Goal: Task Accomplishment & Management: Manage account settings

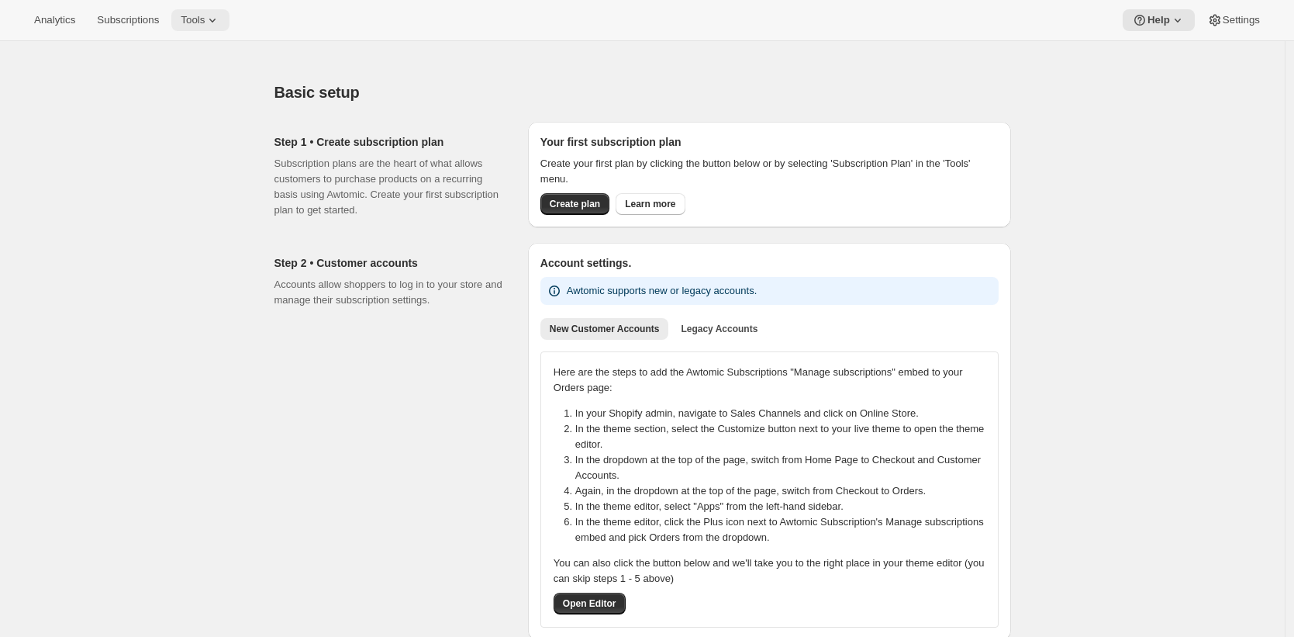
click at [195, 20] on span "Tools" at bounding box center [193, 20] width 24 height 12
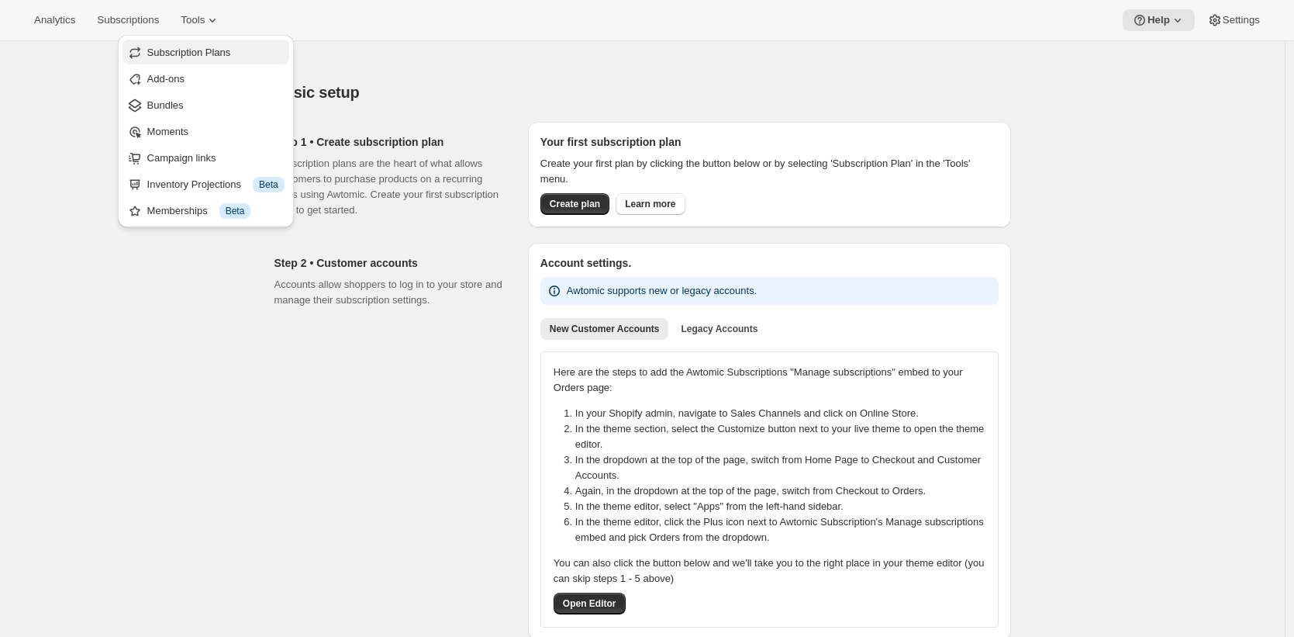
click at [199, 57] on span "Subscription Plans" at bounding box center [189, 53] width 84 height 12
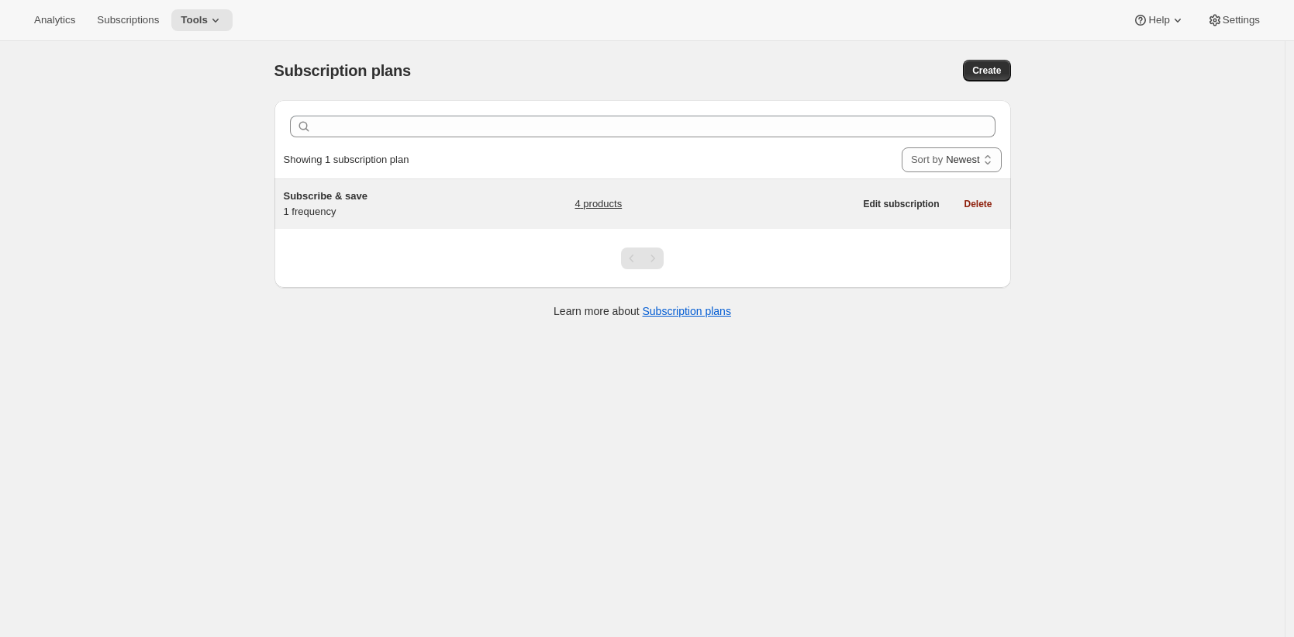
click at [494, 190] on div "Subscribe & save 1 frequency 4 products" at bounding box center [569, 203] width 571 height 31
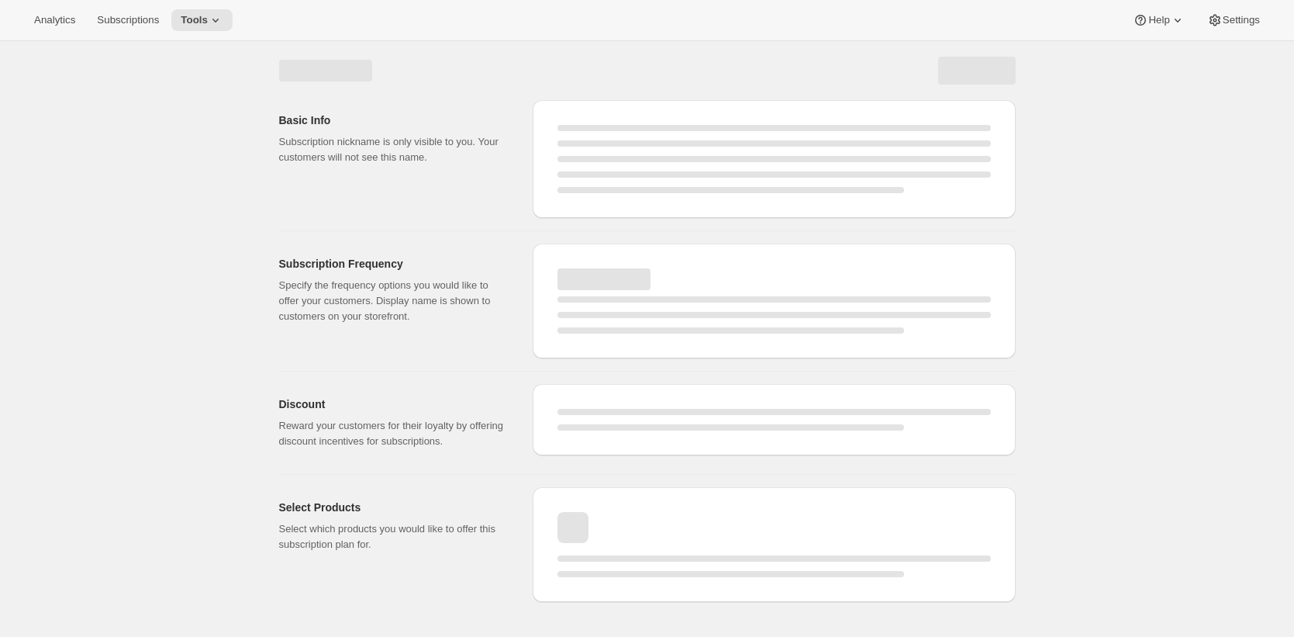
select select "WEEK"
select select "MONTH"
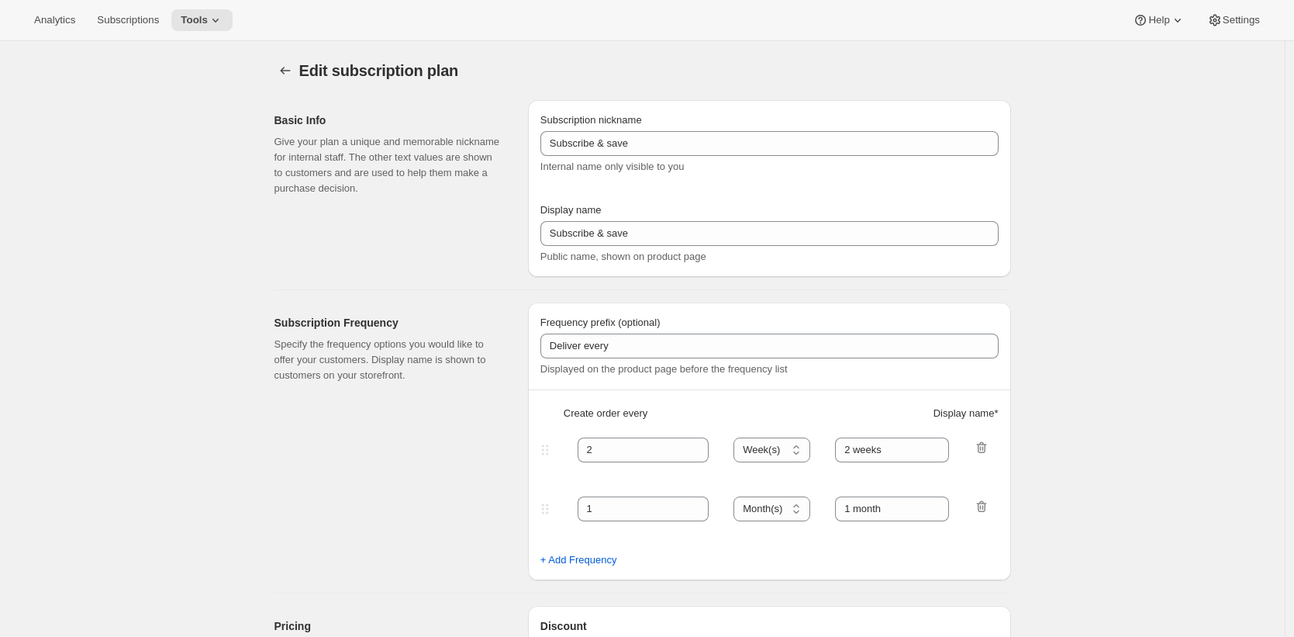
type input "1"
select select "MONTH"
type input "1 month"
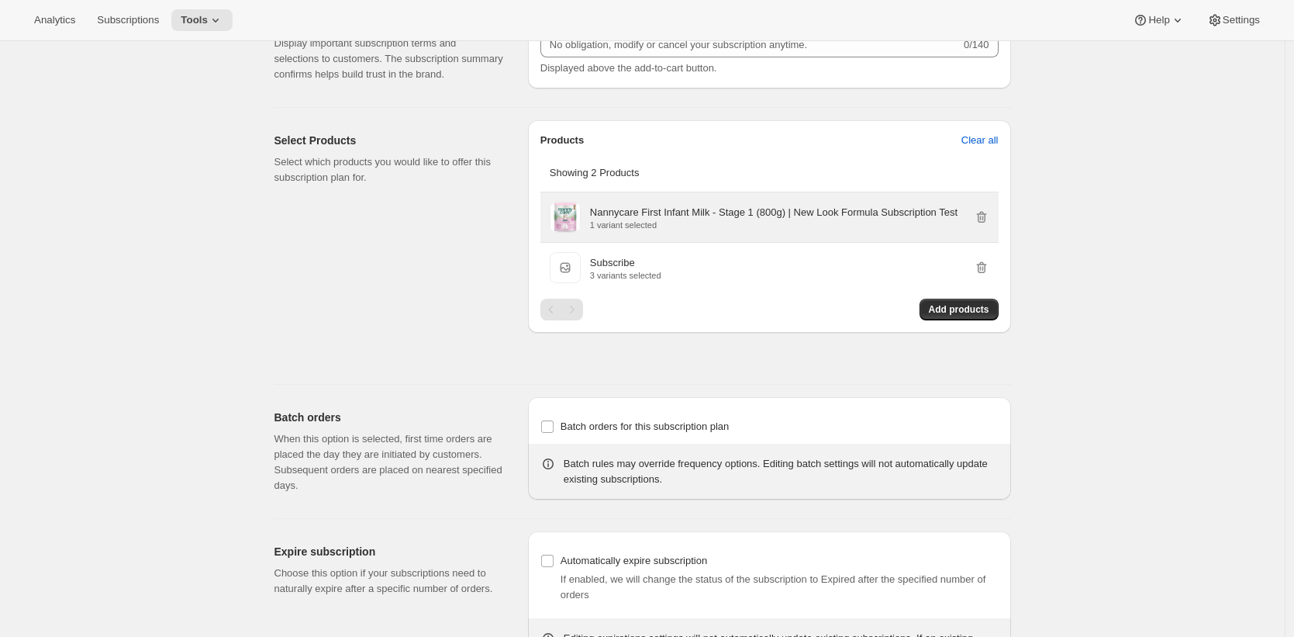
scroll to position [816, 0]
click at [595, 218] on p "Nannycare First Infant Milk - Stage 1 (800g) | New Look Formula Subscription Te…" at bounding box center [774, 210] width 368 height 16
drag, startPoint x: 595, startPoint y: 233, endPoint x: 704, endPoint y: 238, distance: 109.5
click at [704, 218] on p "Nannycare First Infant Milk - Stage 1 (800g) | New Look Formula Subscription Te…" at bounding box center [774, 210] width 368 height 16
copy p "Nannycare First Infant Milk"
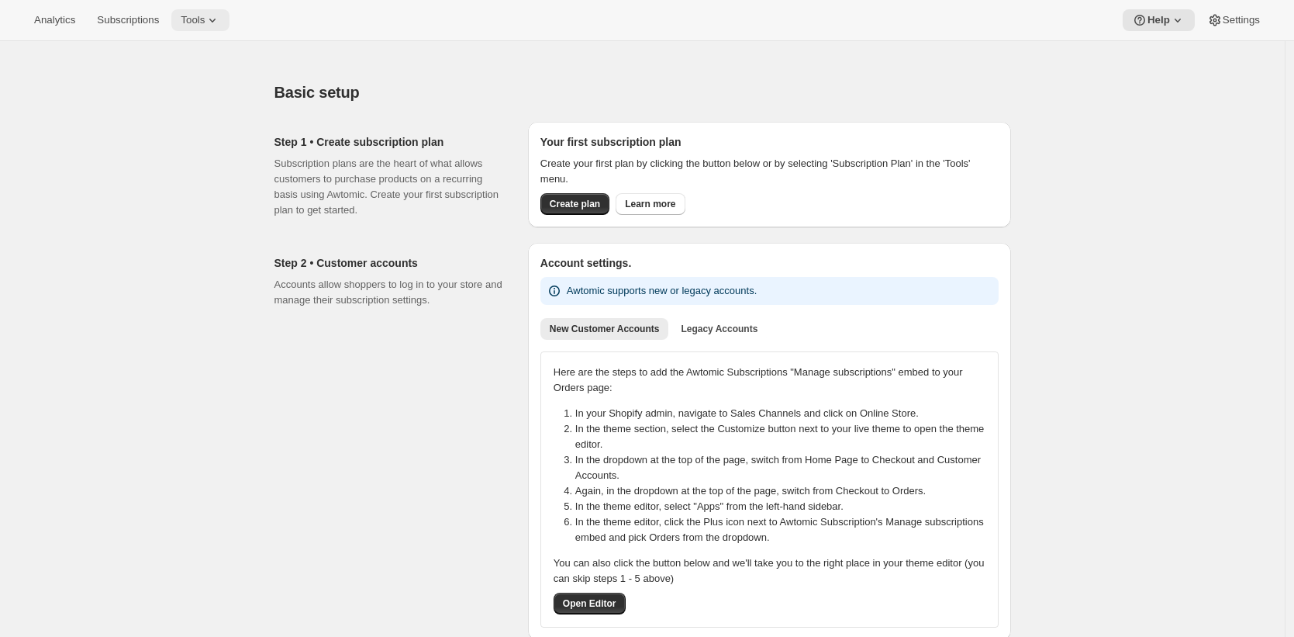
click at [219, 22] on icon at bounding box center [213, 20] width 16 height 16
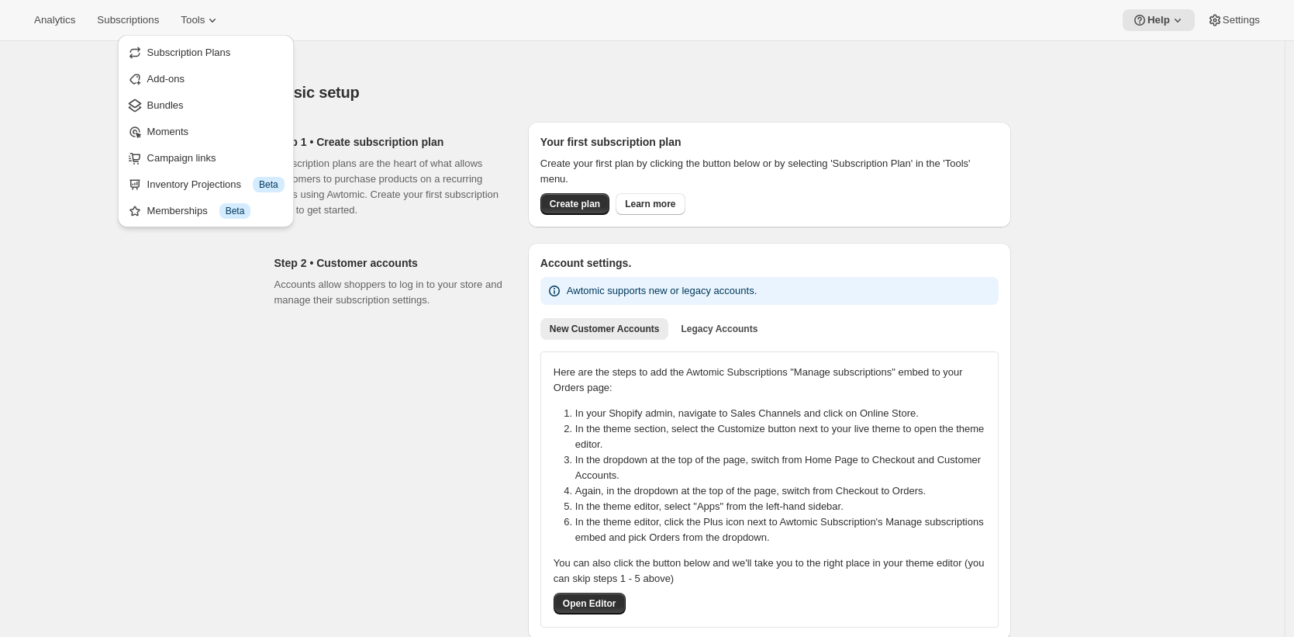
click at [207, 57] on span "Subscription Plans" at bounding box center [189, 53] width 84 height 12
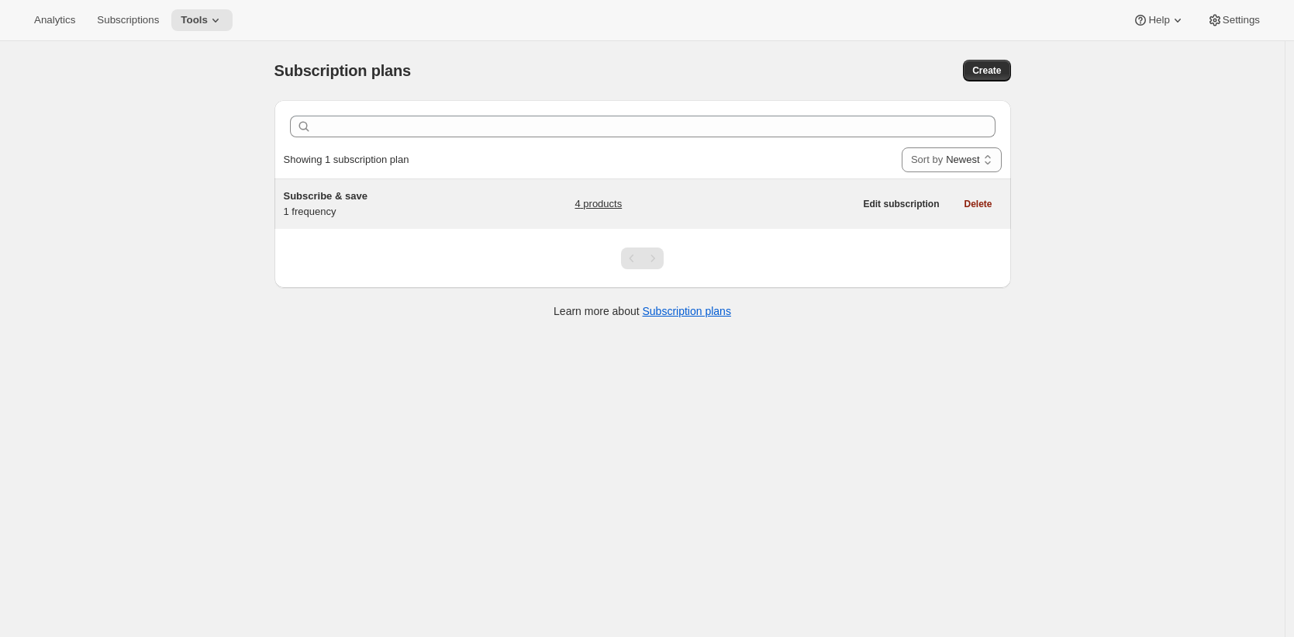
click at [419, 202] on div "Subscribe & save 1 frequency" at bounding box center [381, 203] width 194 height 31
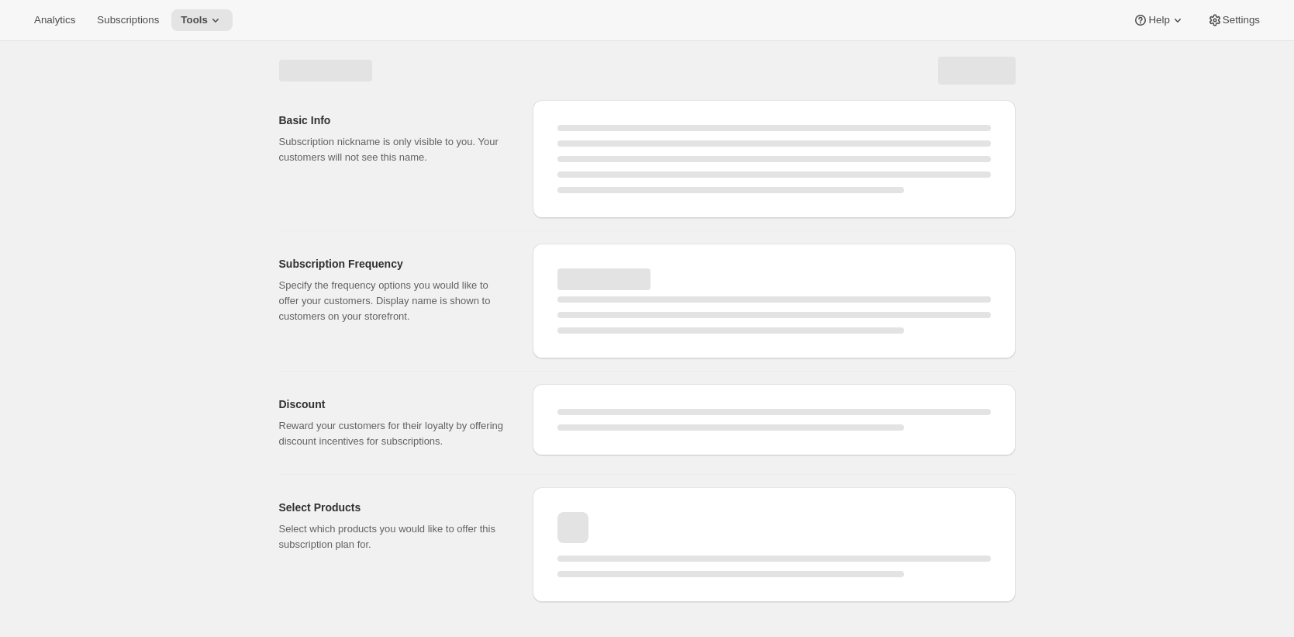
select select "WEEK"
select select "MONTH"
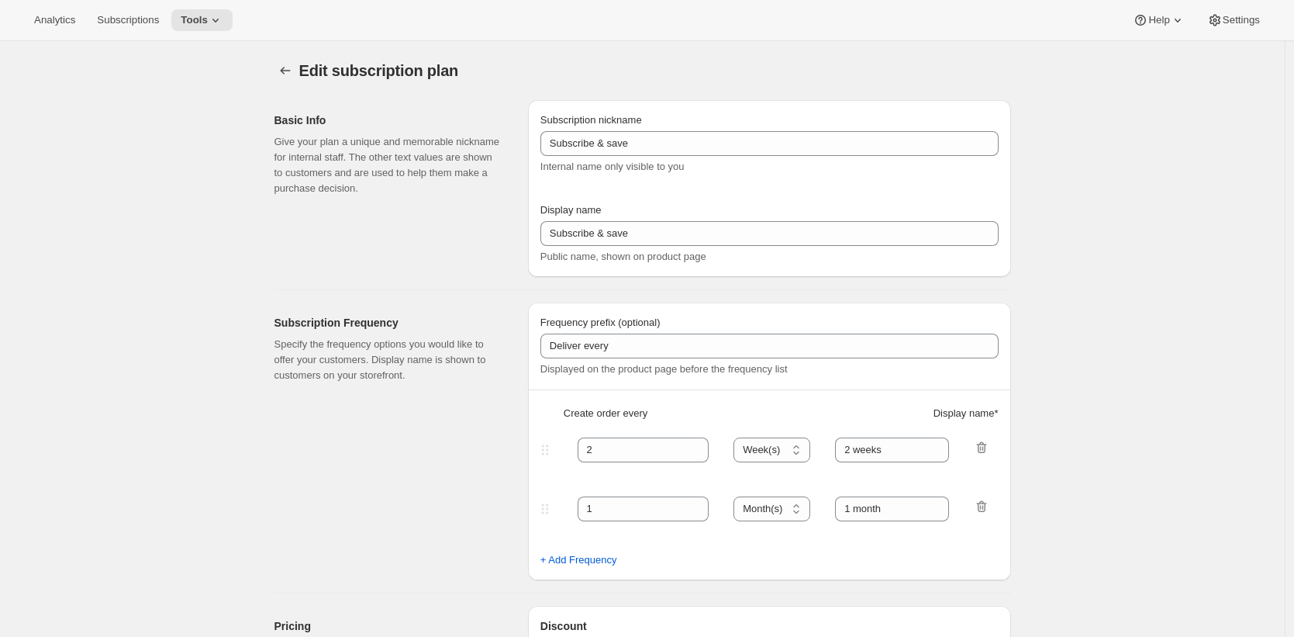
type input "1"
select select "MONTH"
type input "1 month"
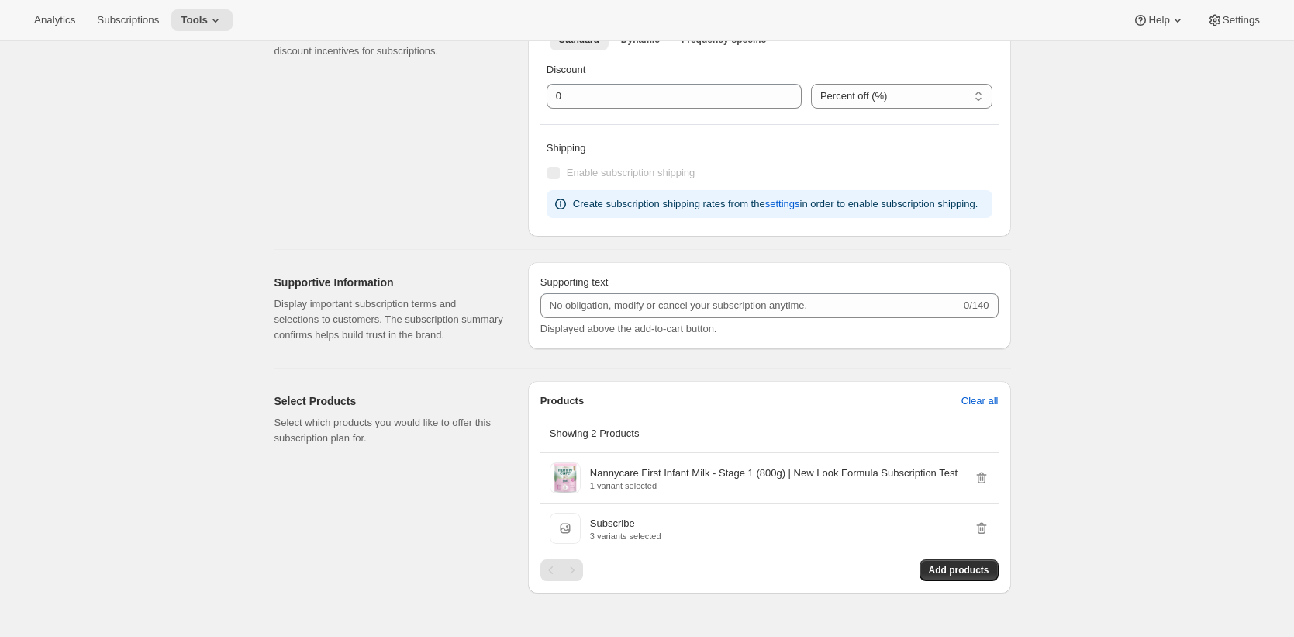
scroll to position [710, 0]
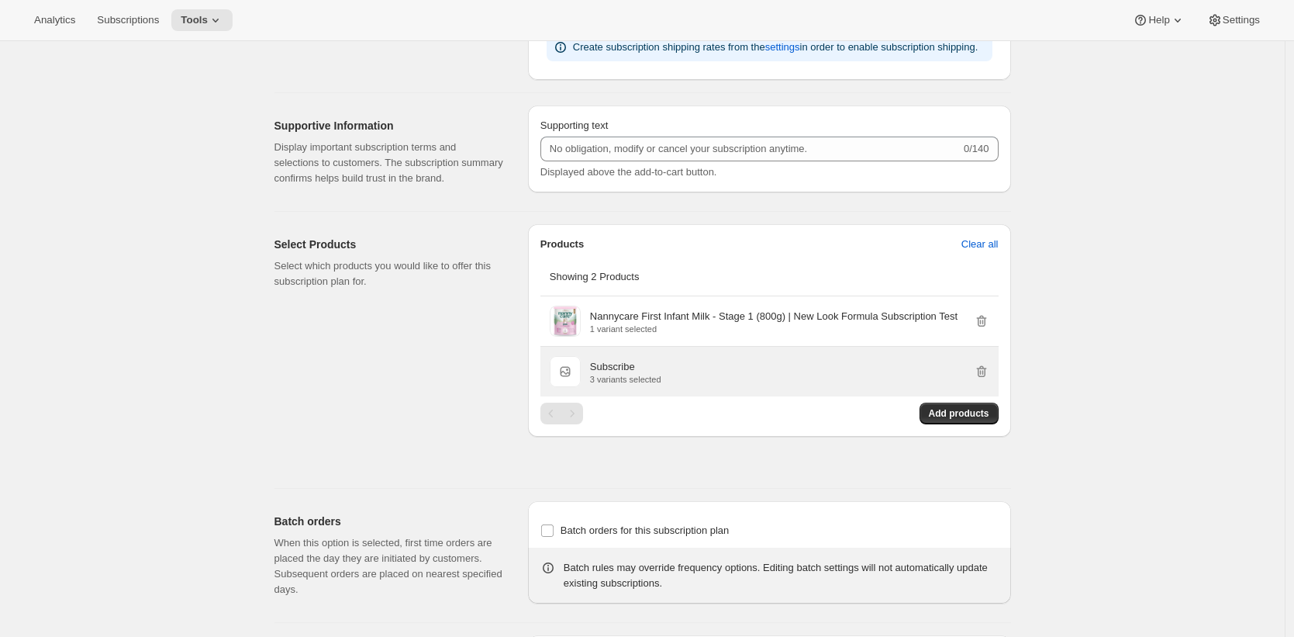
click at [605, 375] on p "Subscribe" at bounding box center [612, 367] width 45 height 16
click at [597, 375] on p "Subscribe" at bounding box center [612, 367] width 45 height 16
drag, startPoint x: 597, startPoint y: 404, endPoint x: 611, endPoint y: 405, distance: 14.0
click at [611, 375] on p "Subscribe" at bounding box center [612, 367] width 45 height 16
copy p "Subscribe"
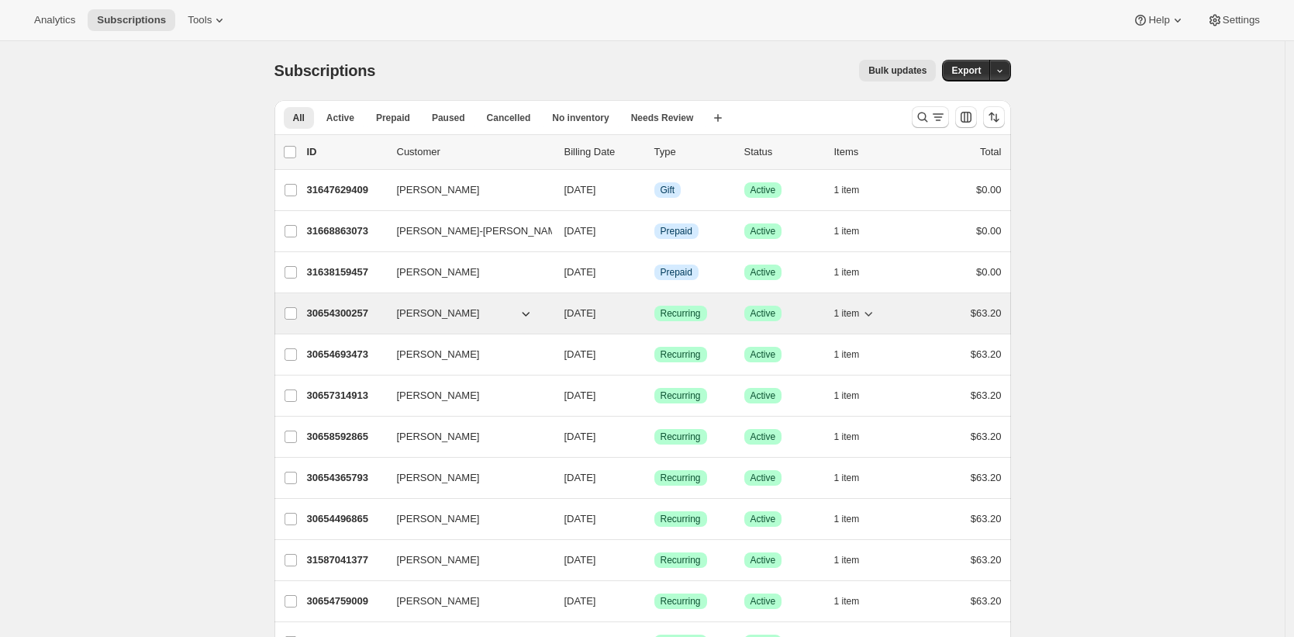
click at [350, 311] on p "30654300257" at bounding box center [346, 314] width 78 height 16
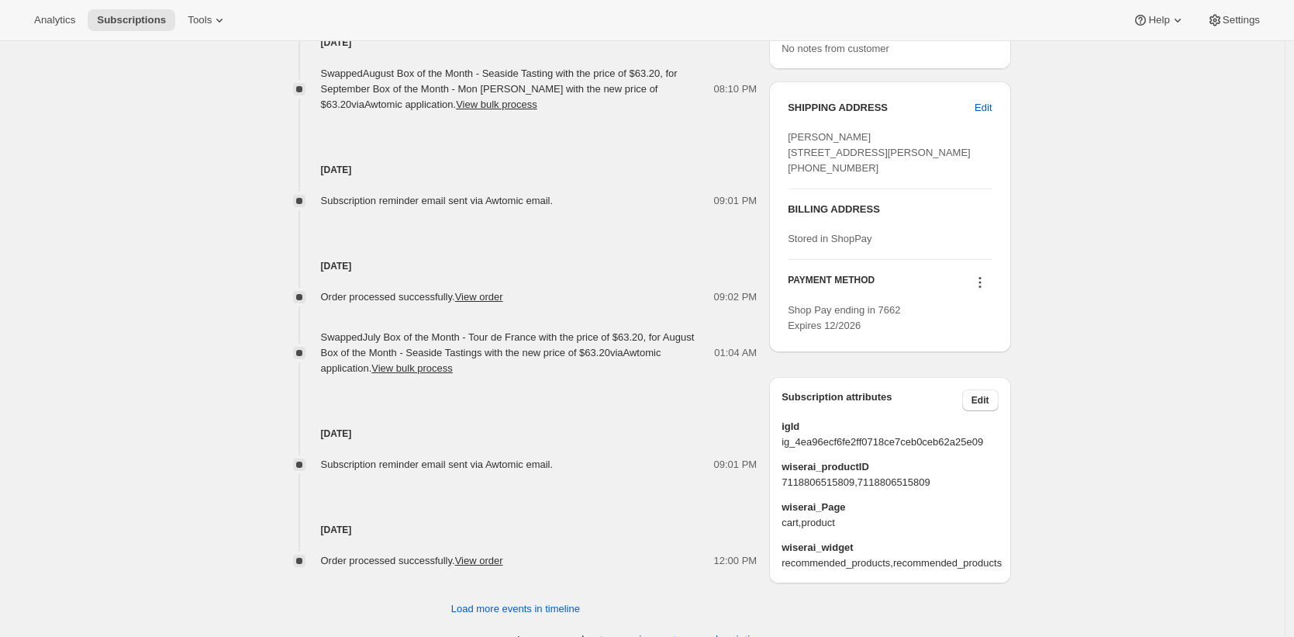
scroll to position [675, 0]
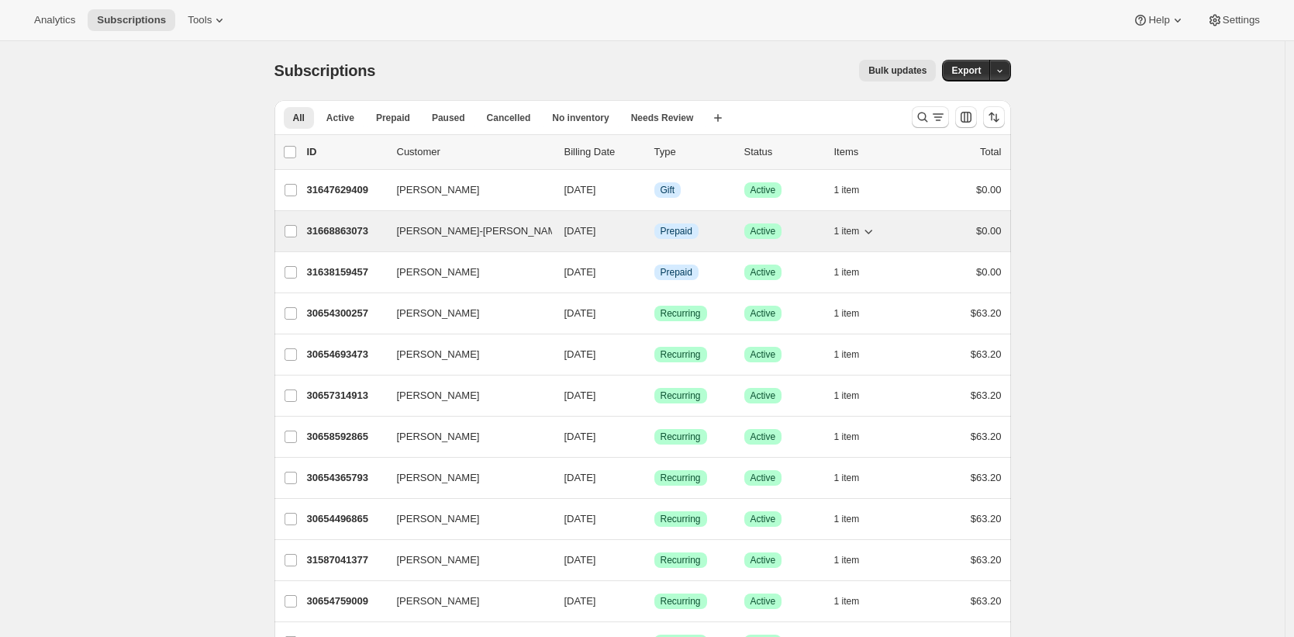
click at [330, 232] on p "31668863073" at bounding box center [346, 231] width 78 height 16
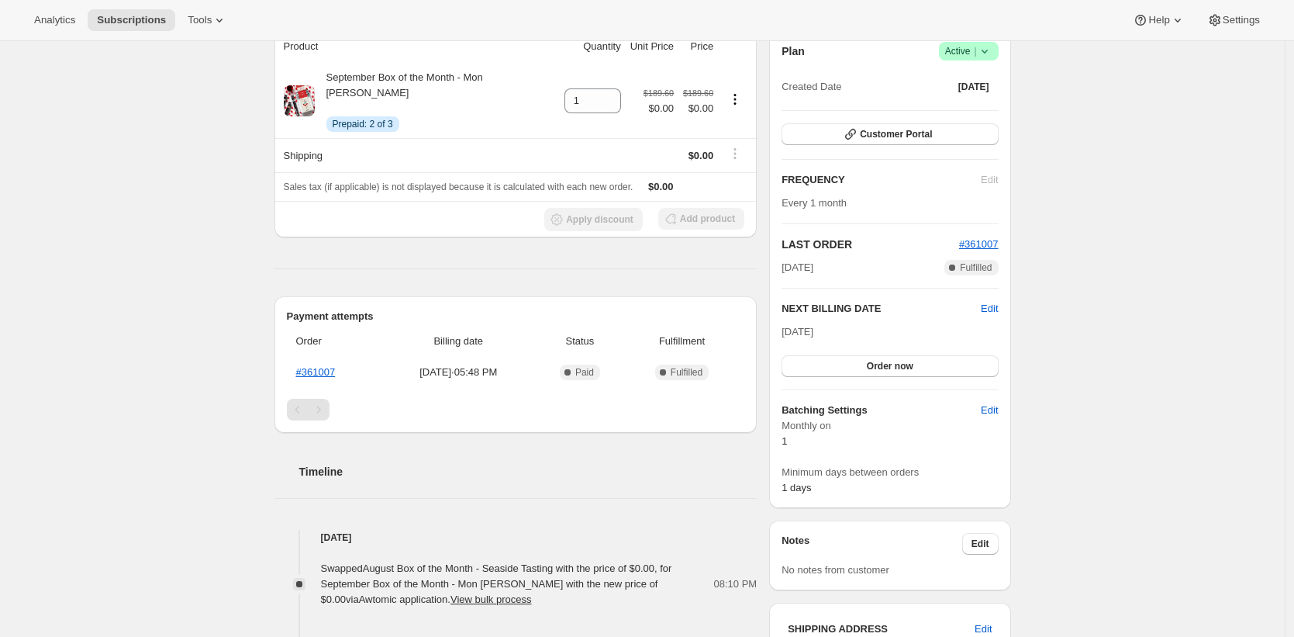
scroll to position [85, 0]
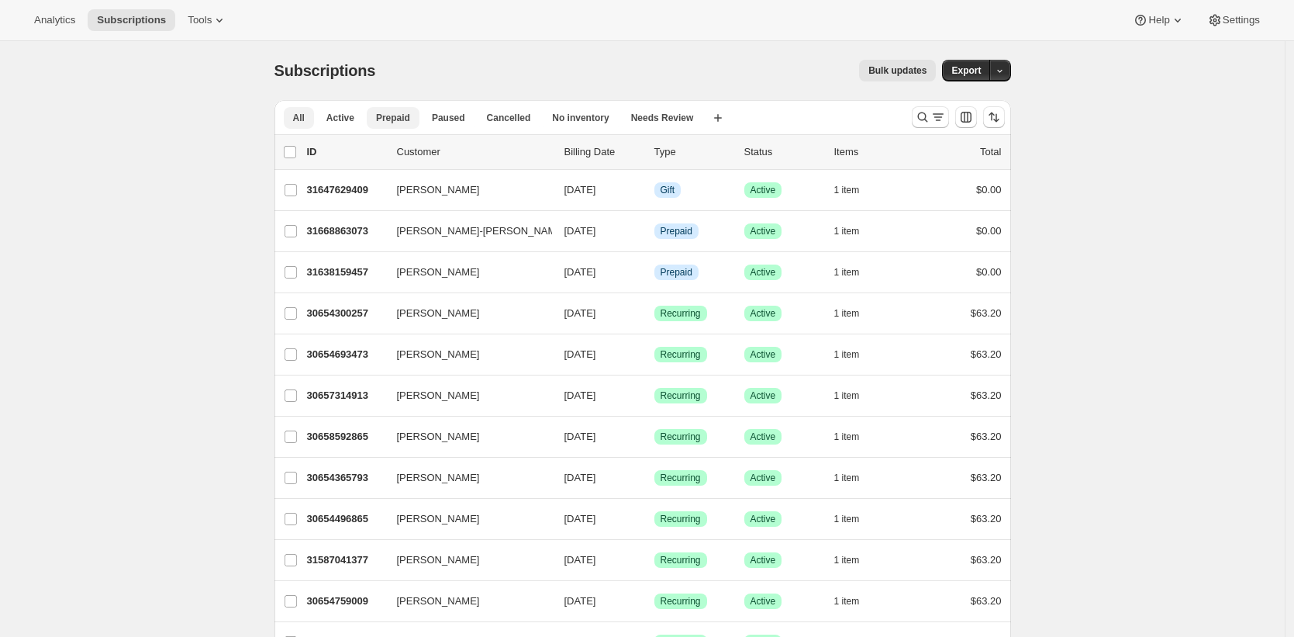
click at [405, 115] on span "Prepaid" at bounding box center [393, 118] width 34 height 12
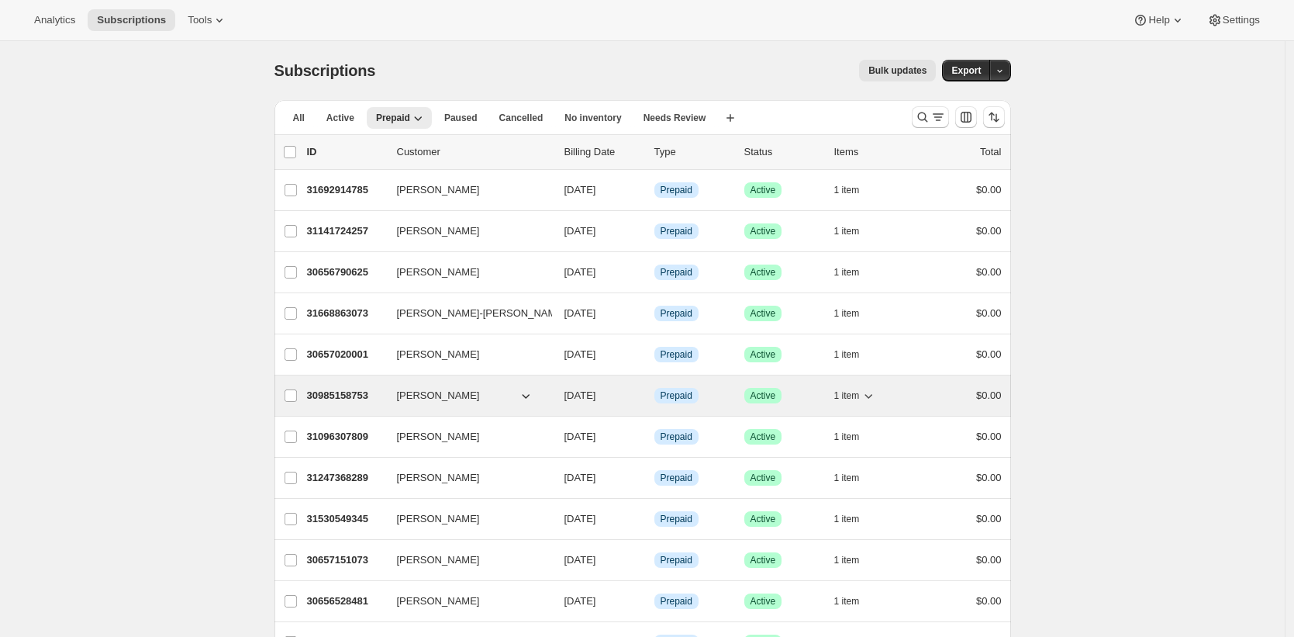
click at [329, 390] on p "30985158753" at bounding box center [346, 396] width 78 height 16
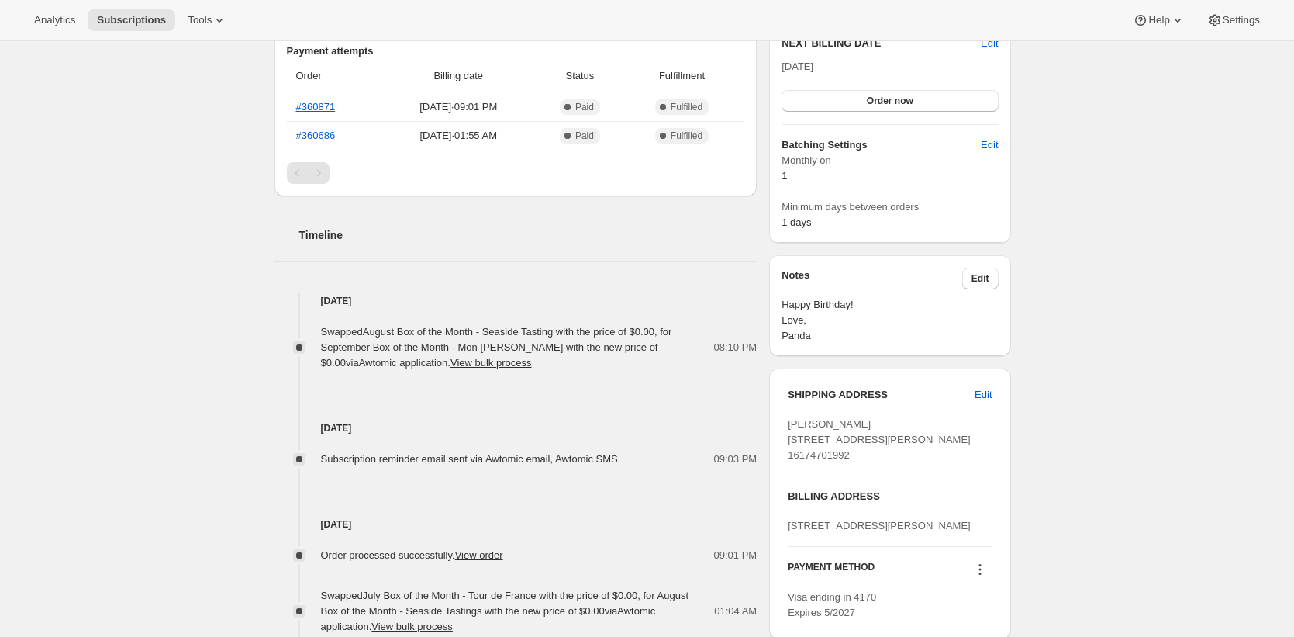
scroll to position [760, 0]
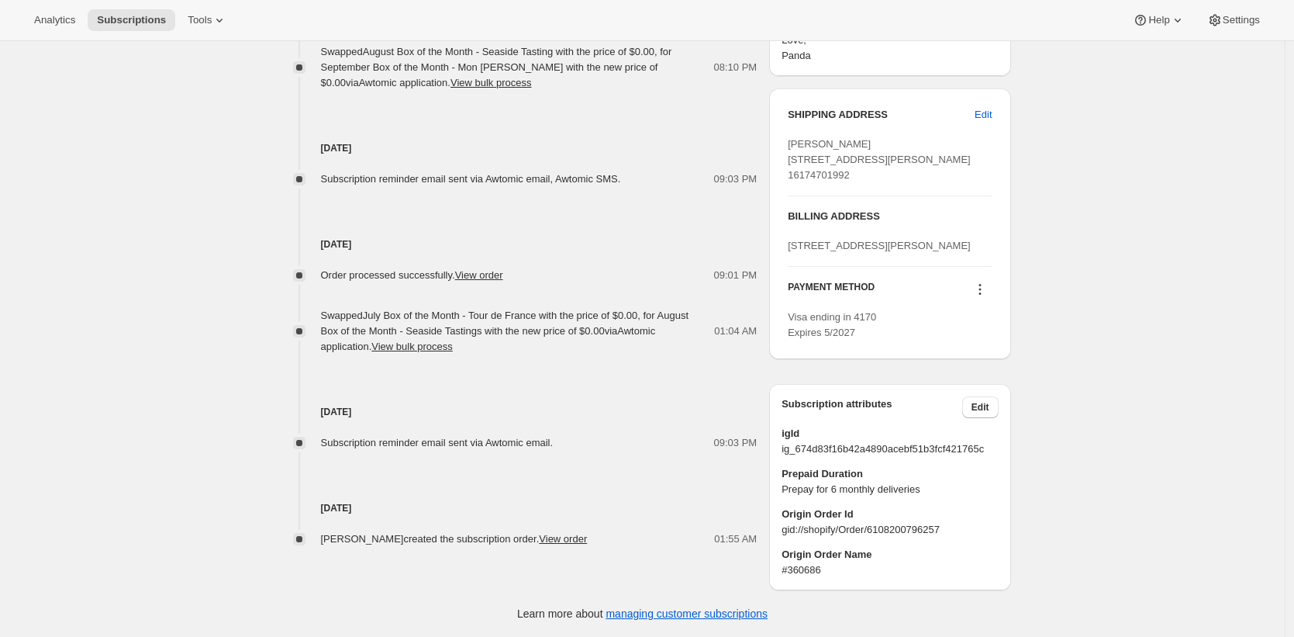
click at [301, 173] on div at bounding box center [299, 179] width 12 height 12
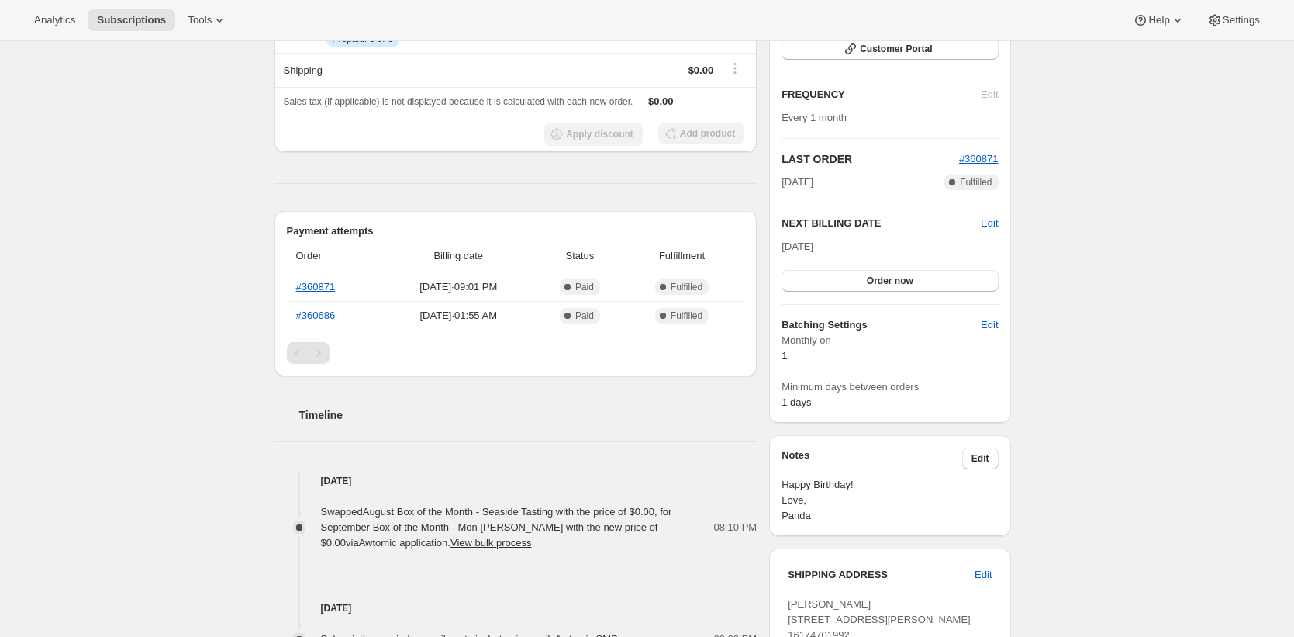
scroll to position [0, 0]
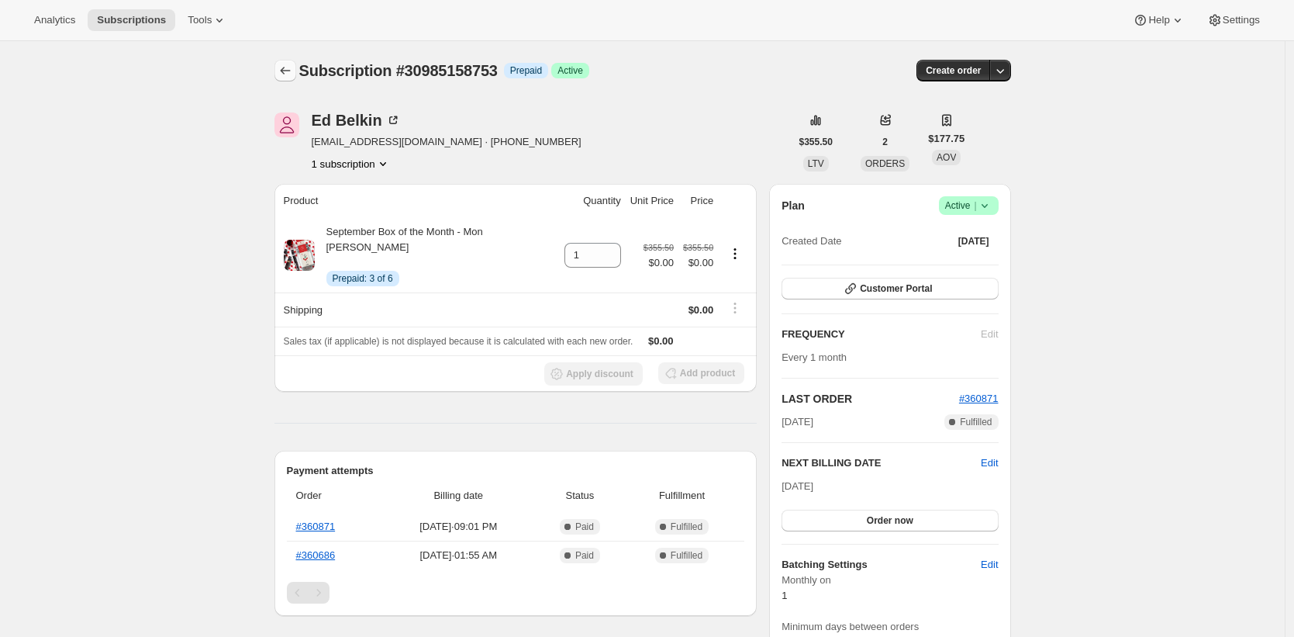
click at [281, 74] on button "Subscriptions" at bounding box center [286, 71] width 22 height 22
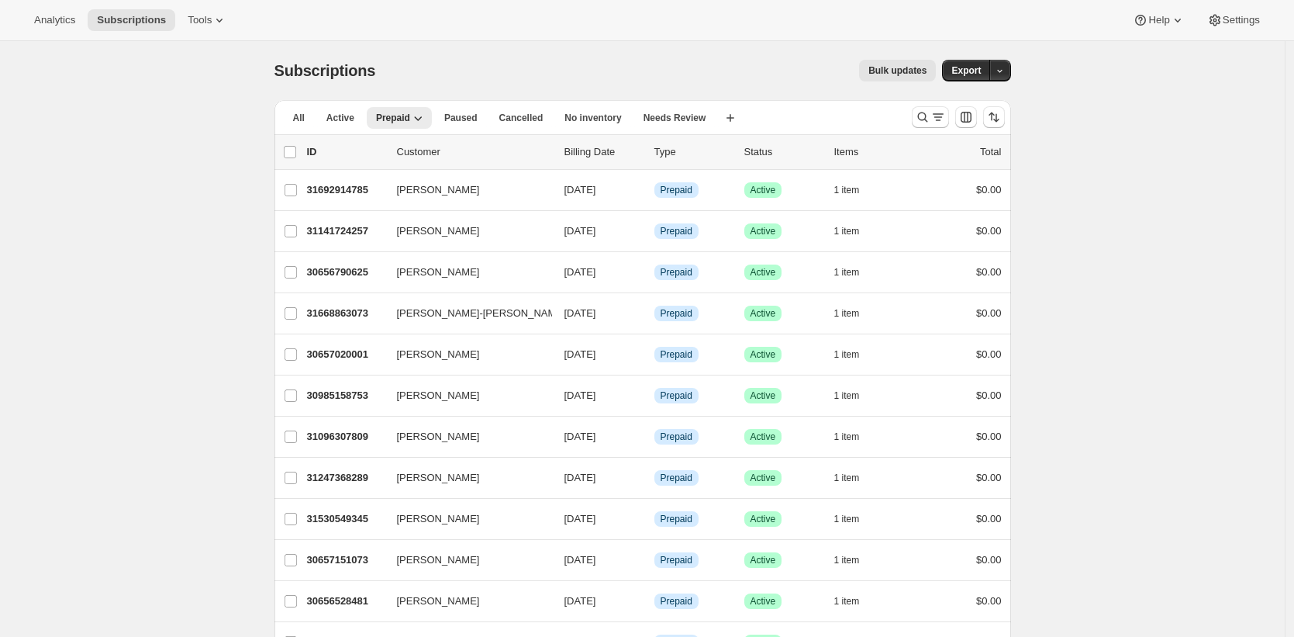
click at [556, 74] on div "Bulk updates" at bounding box center [665, 71] width 542 height 22
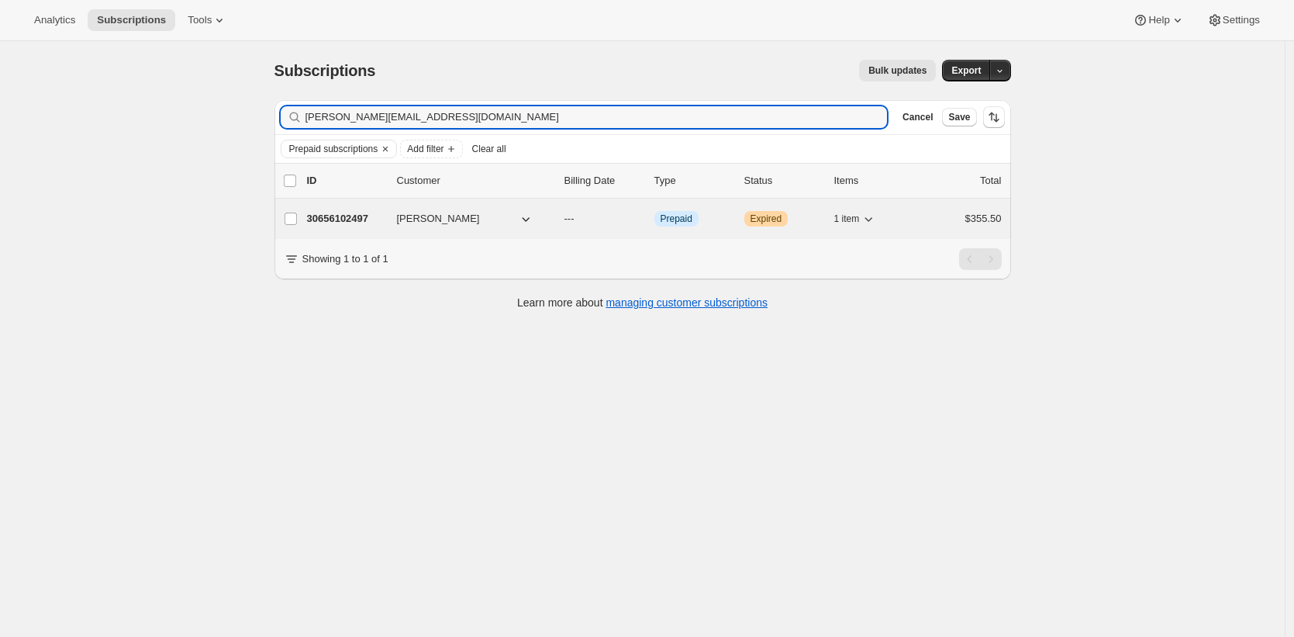
type input "doris_nunez@ymail.com"
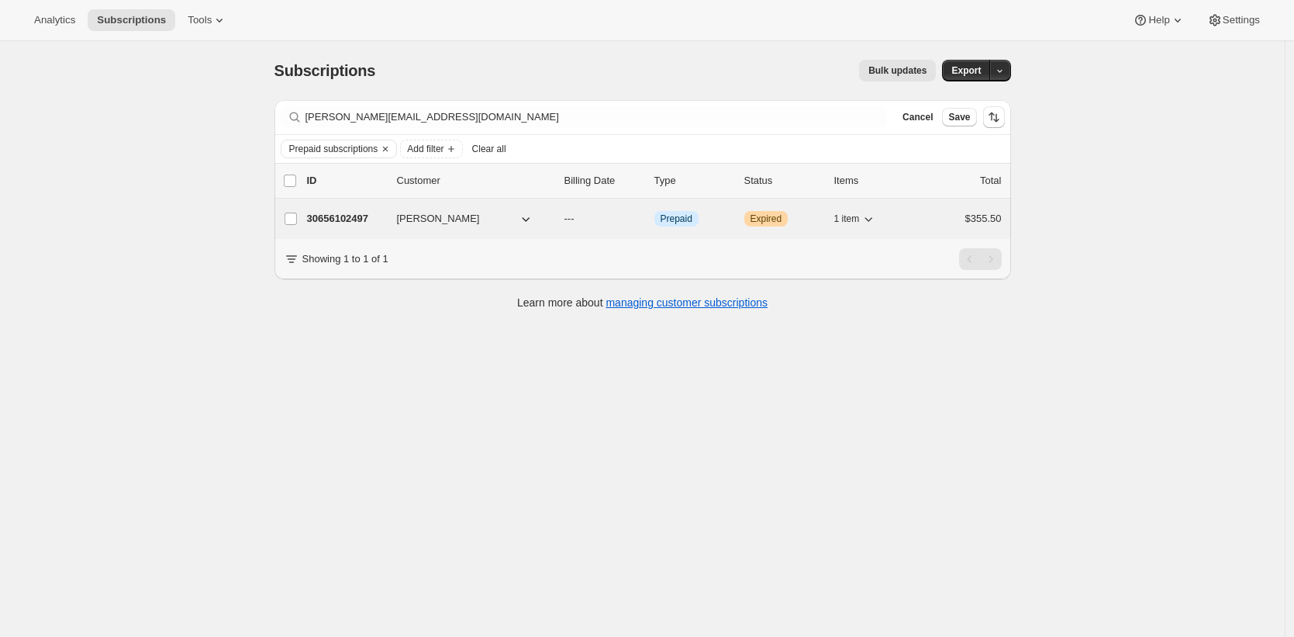
click at [335, 216] on p "30656102497" at bounding box center [346, 219] width 78 height 16
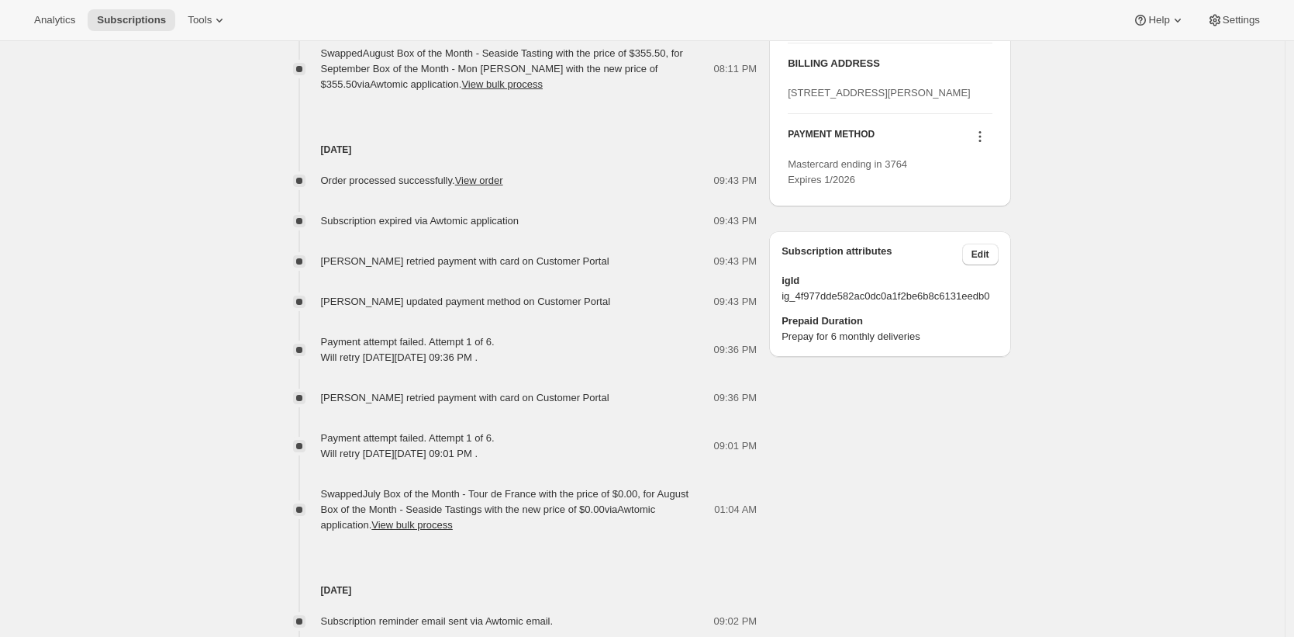
scroll to position [772, 0]
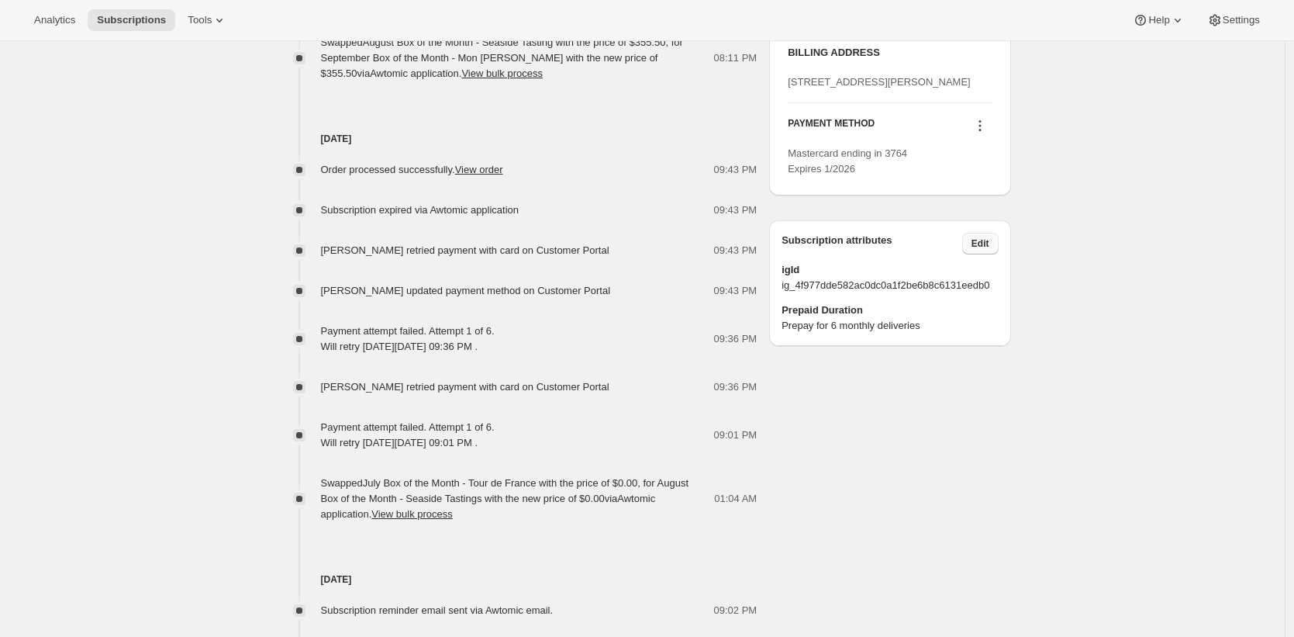
click at [987, 250] on span "Edit" at bounding box center [981, 243] width 18 height 12
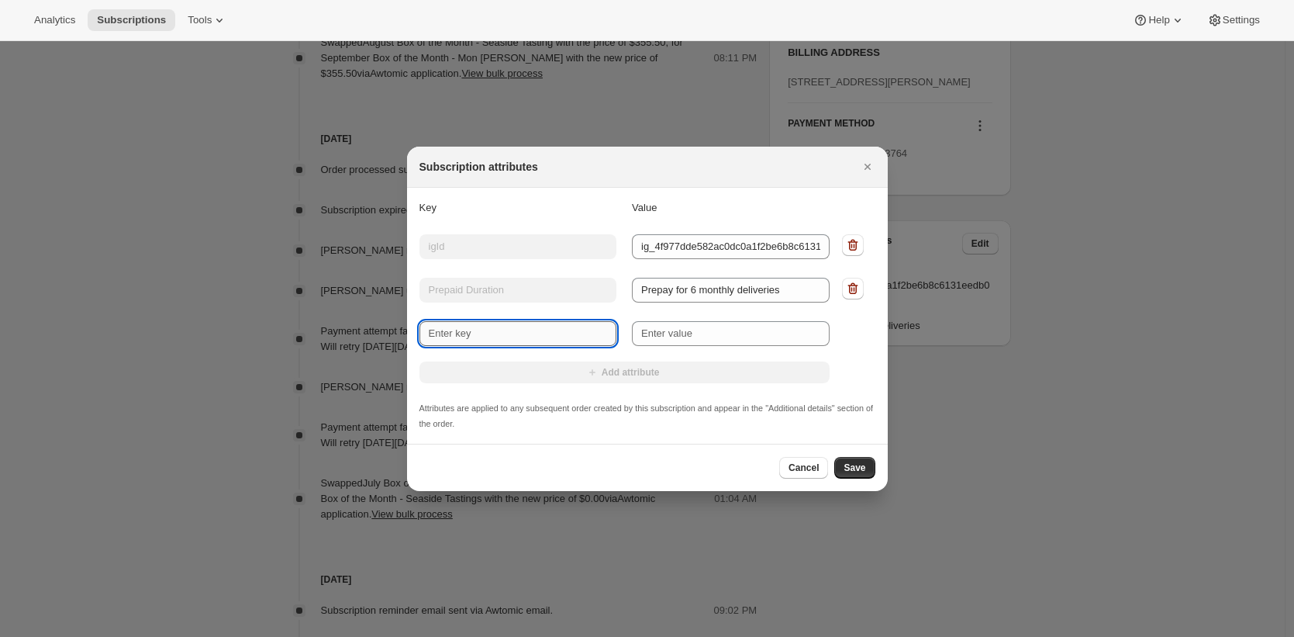
click at [610, 327] on input "New key" at bounding box center [519, 333] width 198 height 25
type input "Origin Order Id"
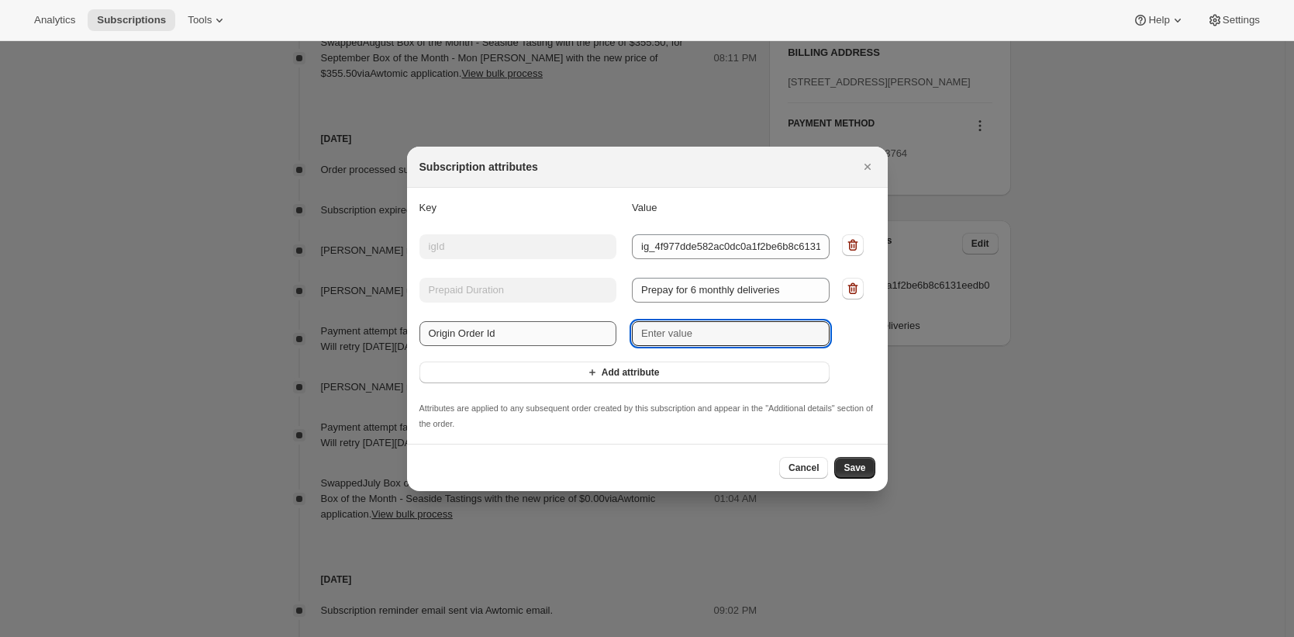
paste input "#359008"
type input "#359008"
click at [869, 470] on button "Save" at bounding box center [855, 468] width 40 height 22
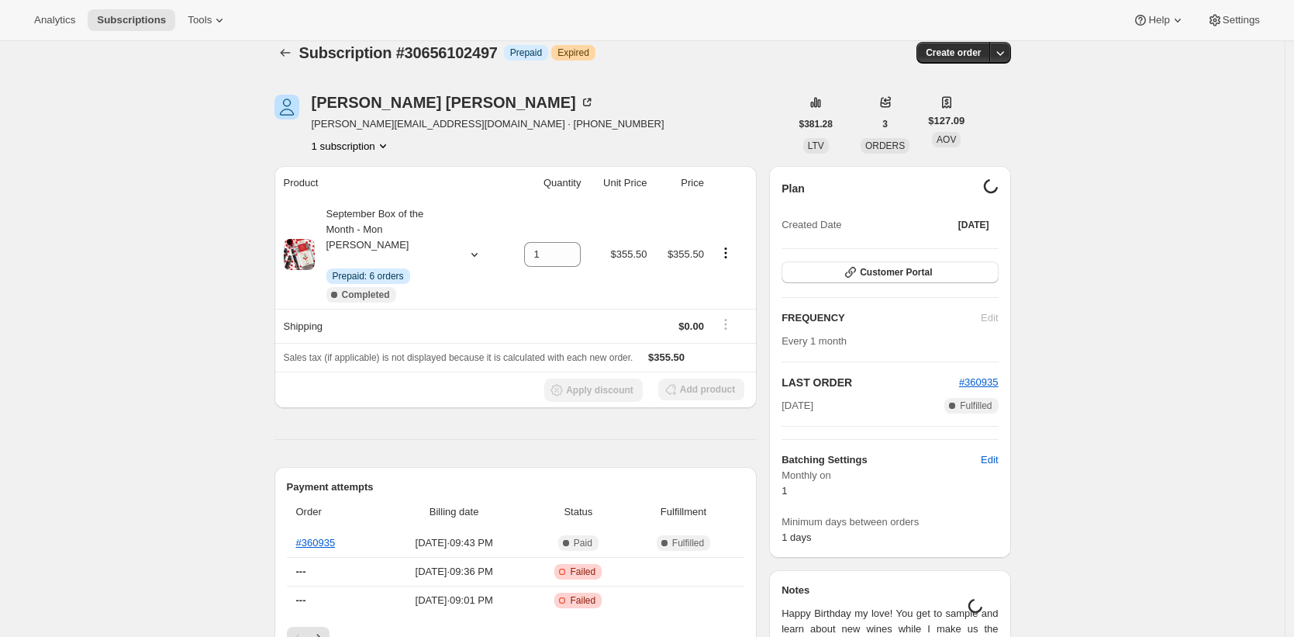
scroll to position [0, 0]
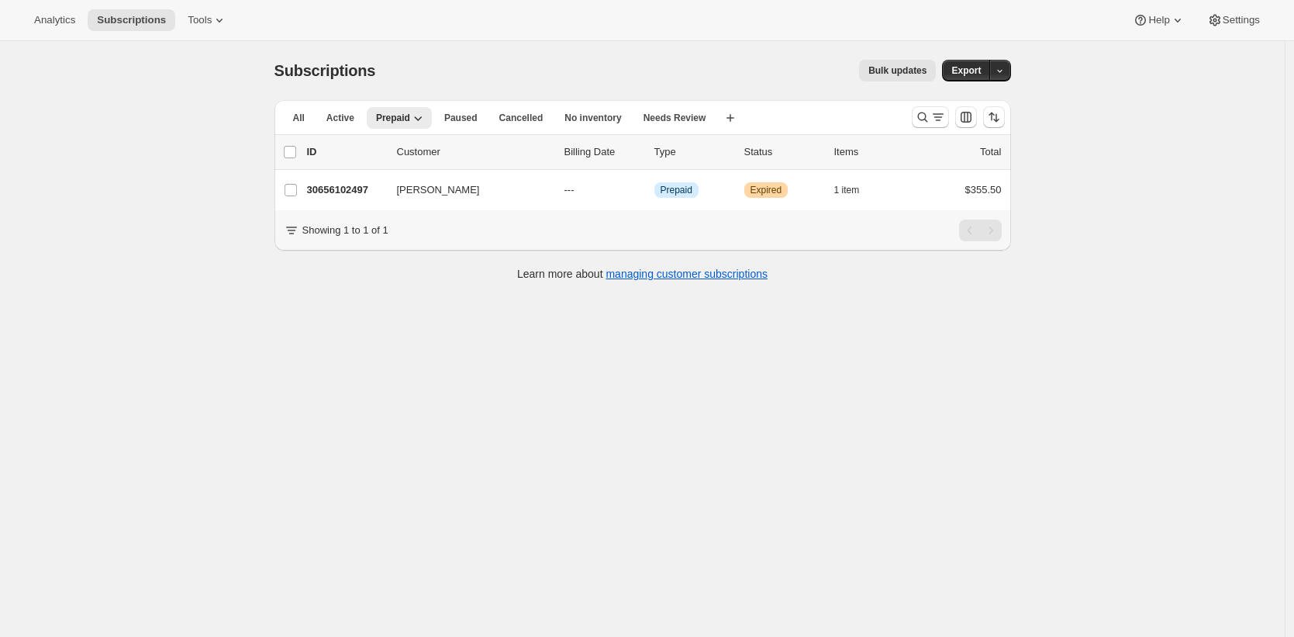
click at [535, 60] on div "Bulk updates" at bounding box center [665, 71] width 542 height 22
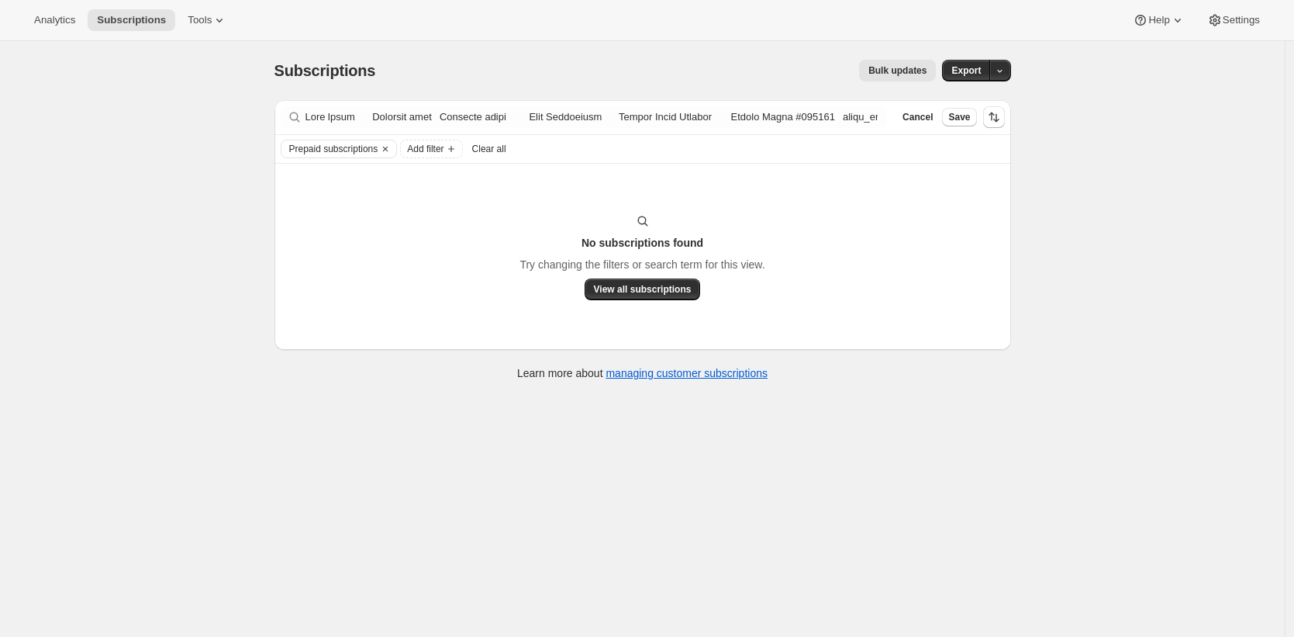
scroll to position [0, 1368]
click at [603, 74] on div "Bulk updates" at bounding box center [665, 71] width 542 height 22
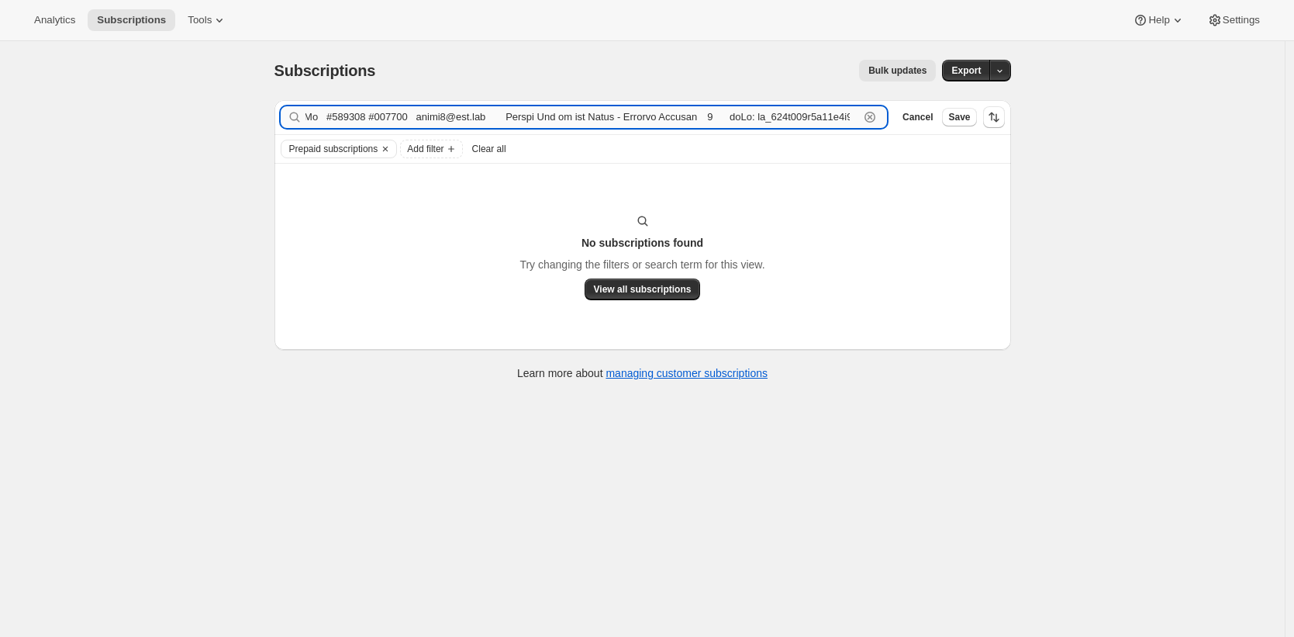
click at [607, 119] on input "Filter subscribers" at bounding box center [583, 117] width 555 height 22
paste input "dmuff5@mac.com"
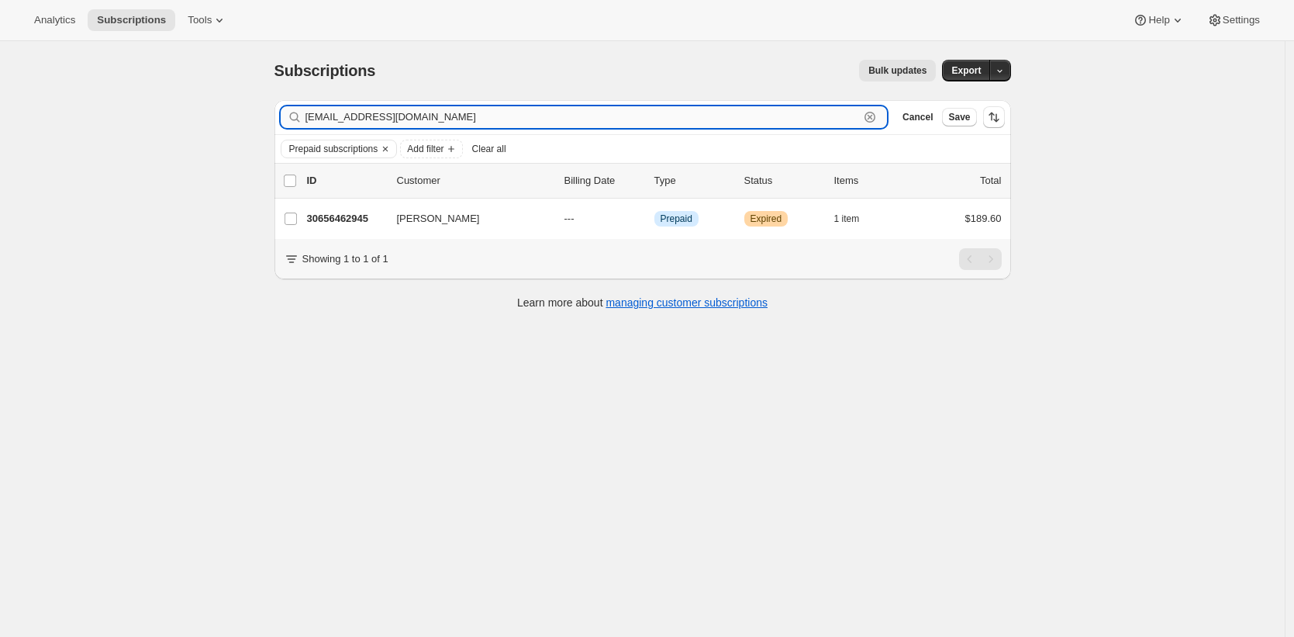
click at [437, 116] on input "dmuff5@mac.com" at bounding box center [583, 117] width 555 height 22
paste input "ksulli4304@yahoo"
click at [392, 119] on input "ksulli4304@yahoo.com" at bounding box center [583, 117] width 555 height 22
paste input "dahlemam@gmail"
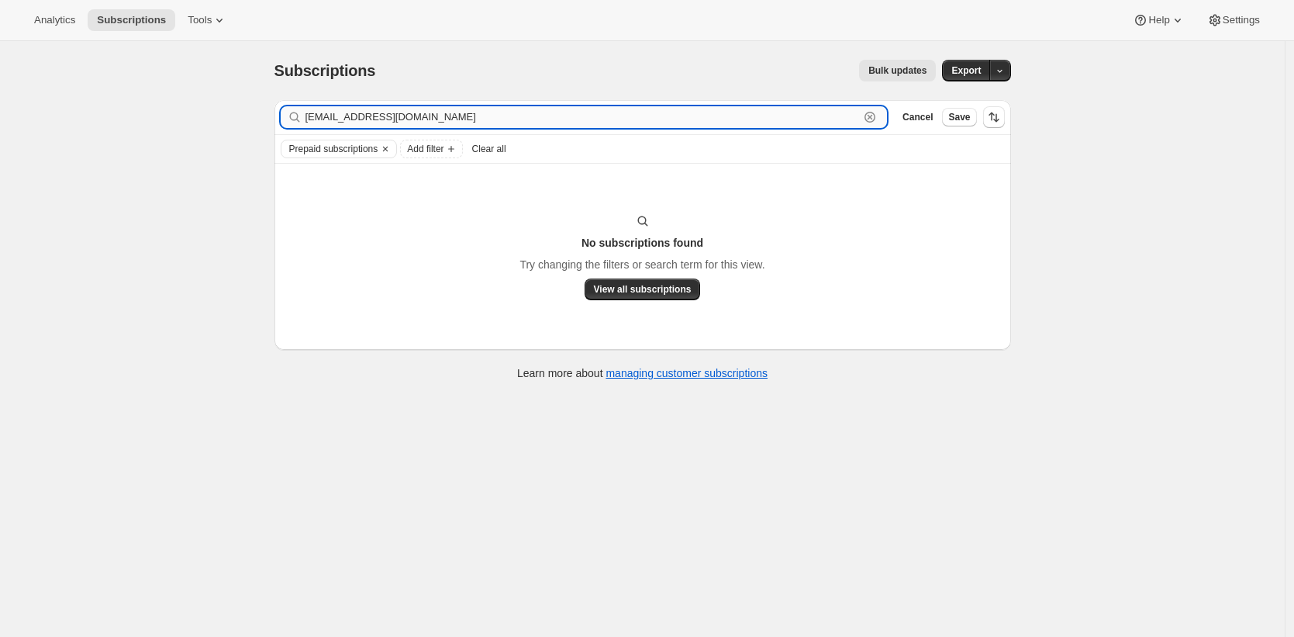
click at [391, 119] on input "dahlemam@gmail.com" at bounding box center [583, 117] width 555 height 22
paste input "waleskardejesus"
click at [407, 116] on input "waleskardejesus@gmail.com" at bounding box center [583, 117] width 555 height 22
paste input "fifthclmn@hot"
click at [412, 119] on input "fifthclmn@hotmail.com" at bounding box center [583, 117] width 555 height 22
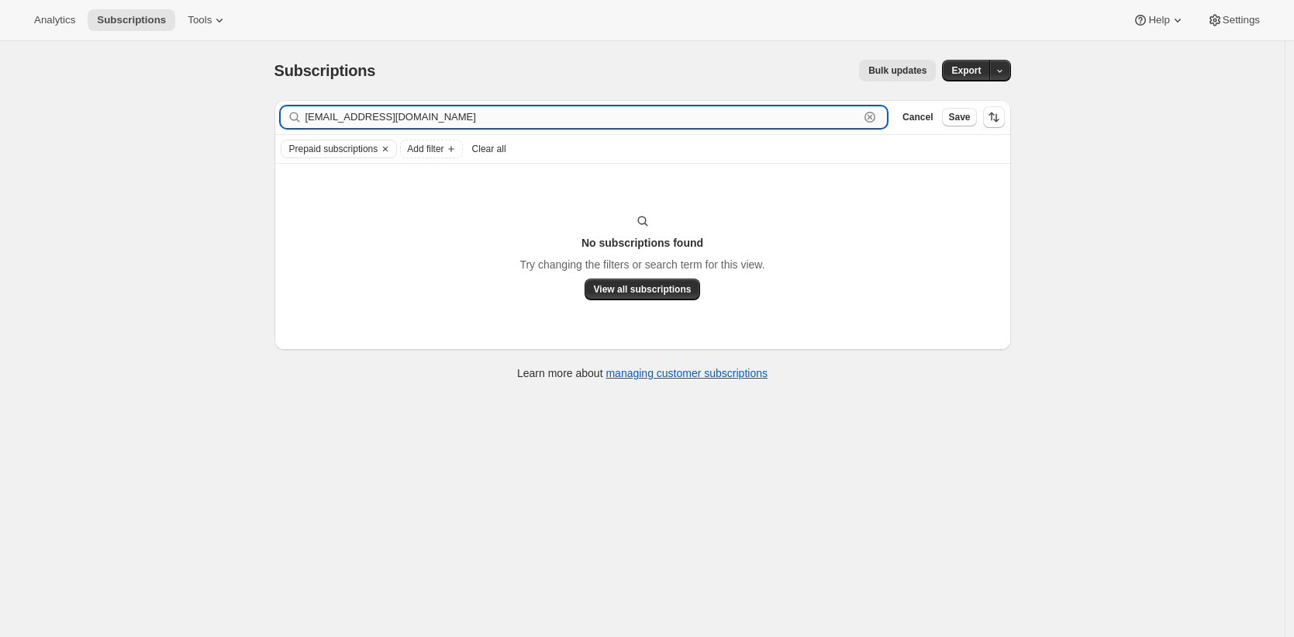
paste input "vezzani@mac"
click at [392, 112] on input "vezzani@mac.com" at bounding box center [583, 117] width 555 height 22
paste input "thecordeliamgr@willowbridgep"
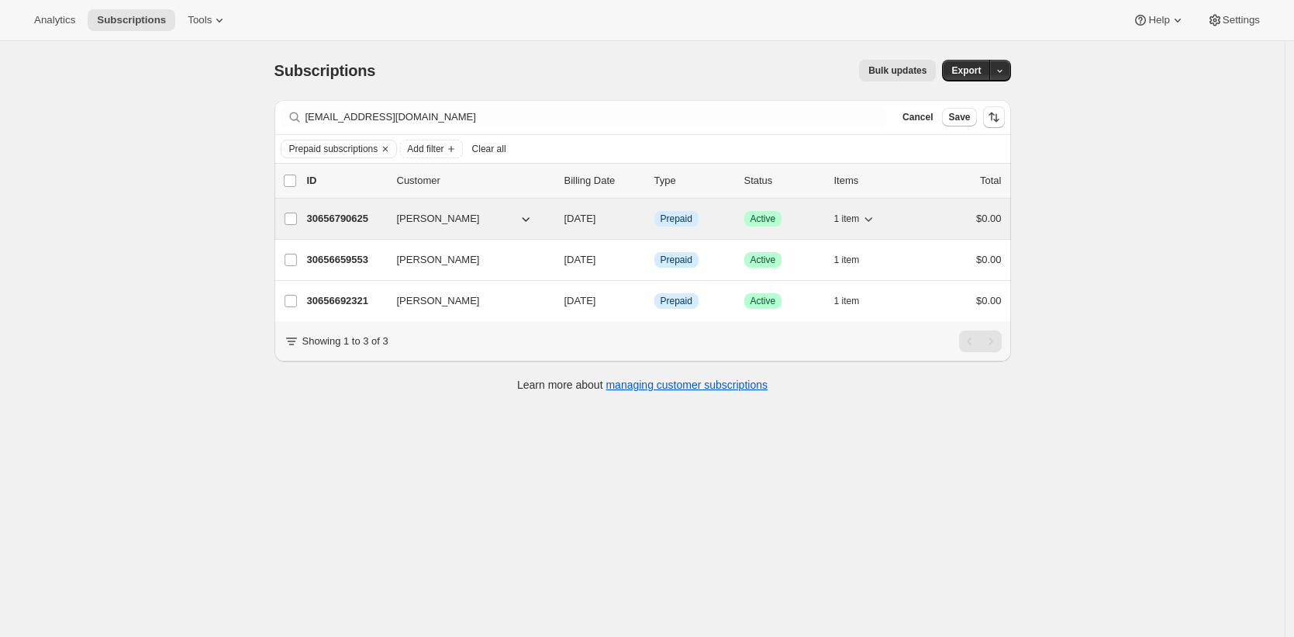
click at [337, 218] on p "30656790625" at bounding box center [346, 219] width 78 height 16
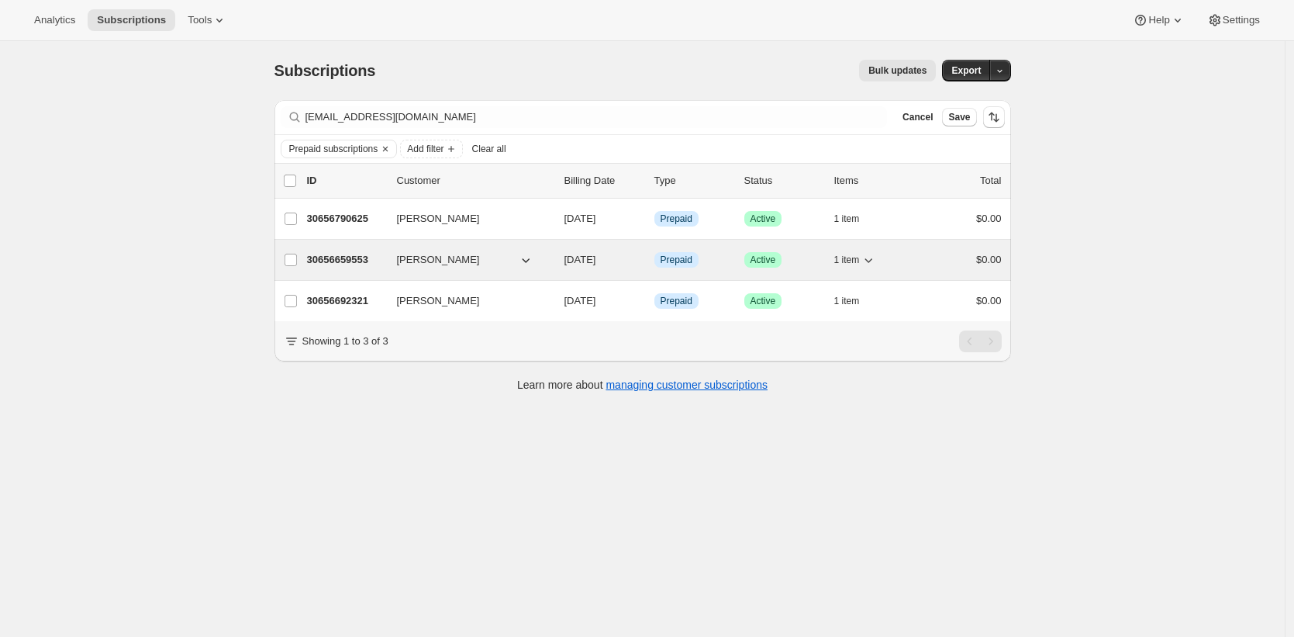
click at [354, 254] on p "30656659553" at bounding box center [346, 260] width 78 height 16
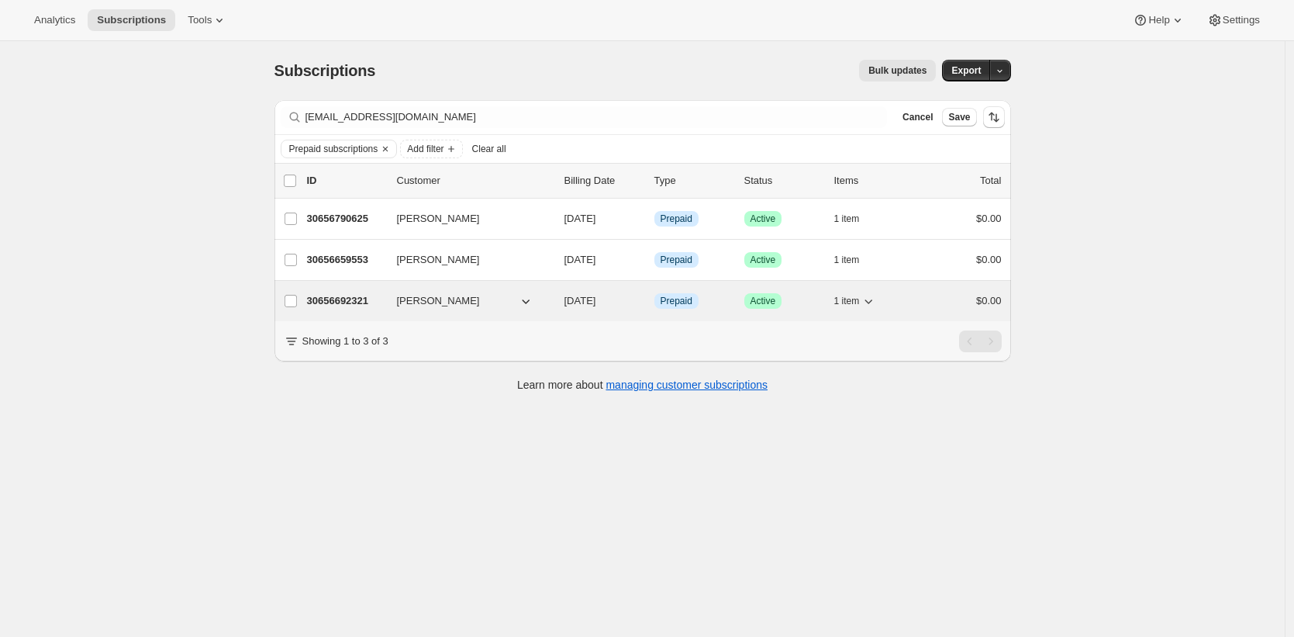
click at [344, 295] on p "30656692321" at bounding box center [346, 301] width 78 height 16
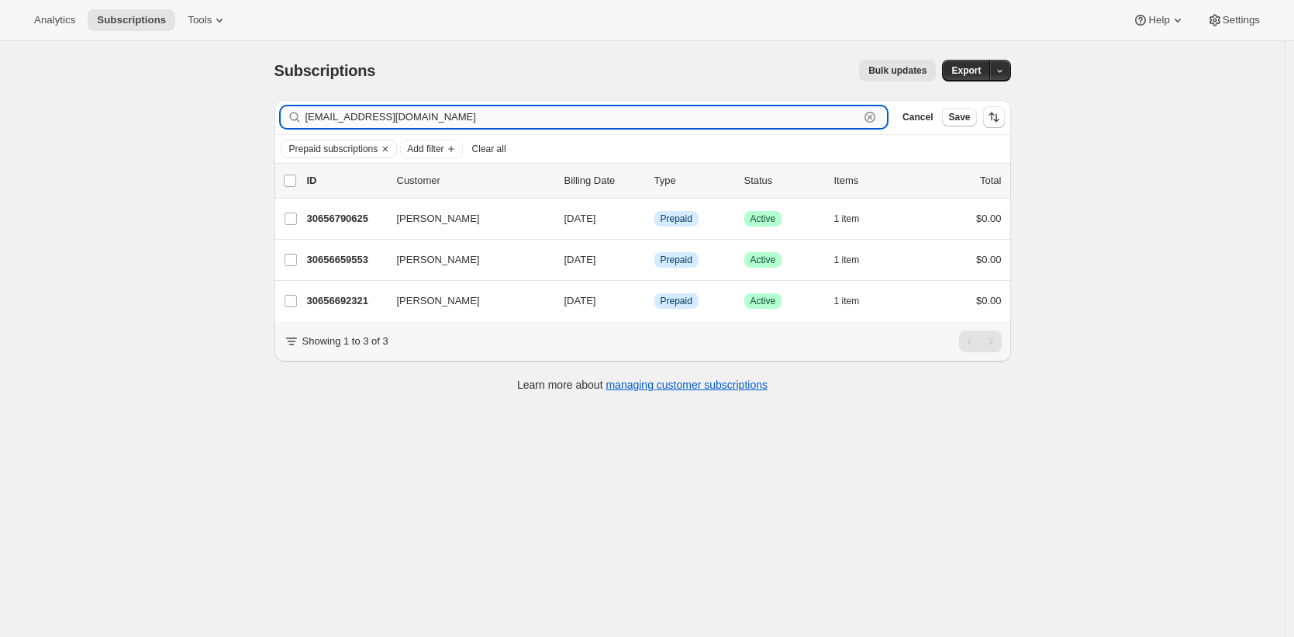
click at [582, 125] on input "thecordeliamgr@willowbridgepc.com" at bounding box center [583, 117] width 555 height 22
paste input "doris_nunez@ymail"
type input "doris_nunez@ymail.com"
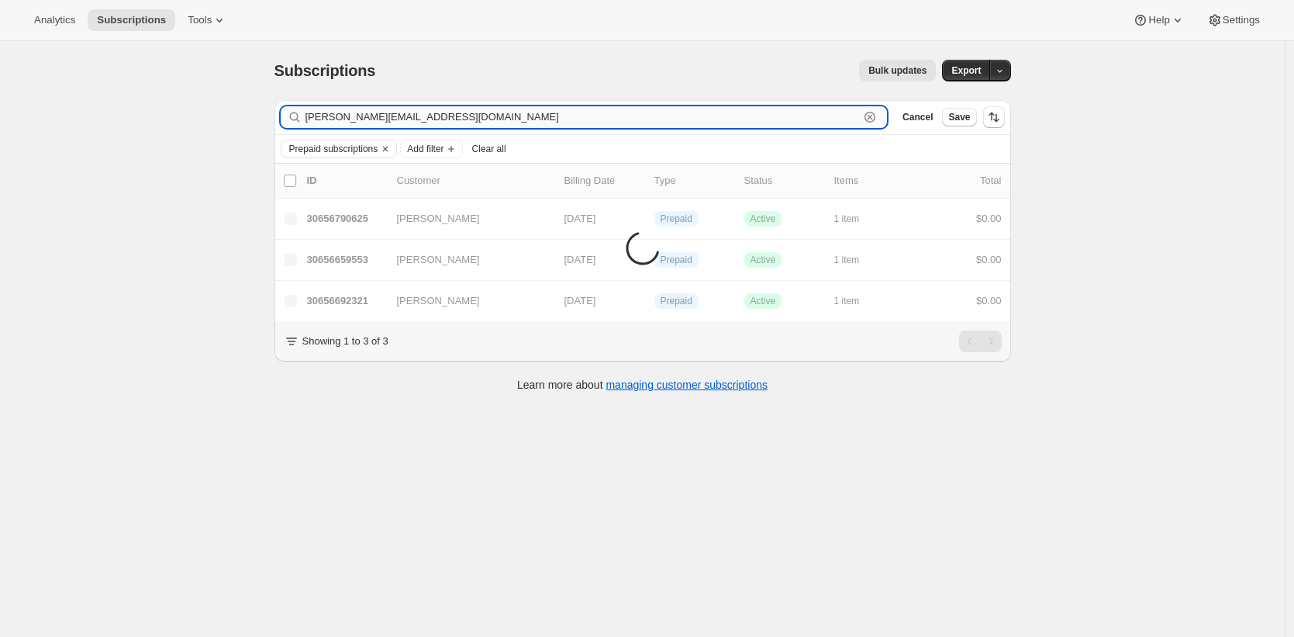
click at [794, 116] on input "doris_nunez@ymail.com" at bounding box center [583, 117] width 555 height 22
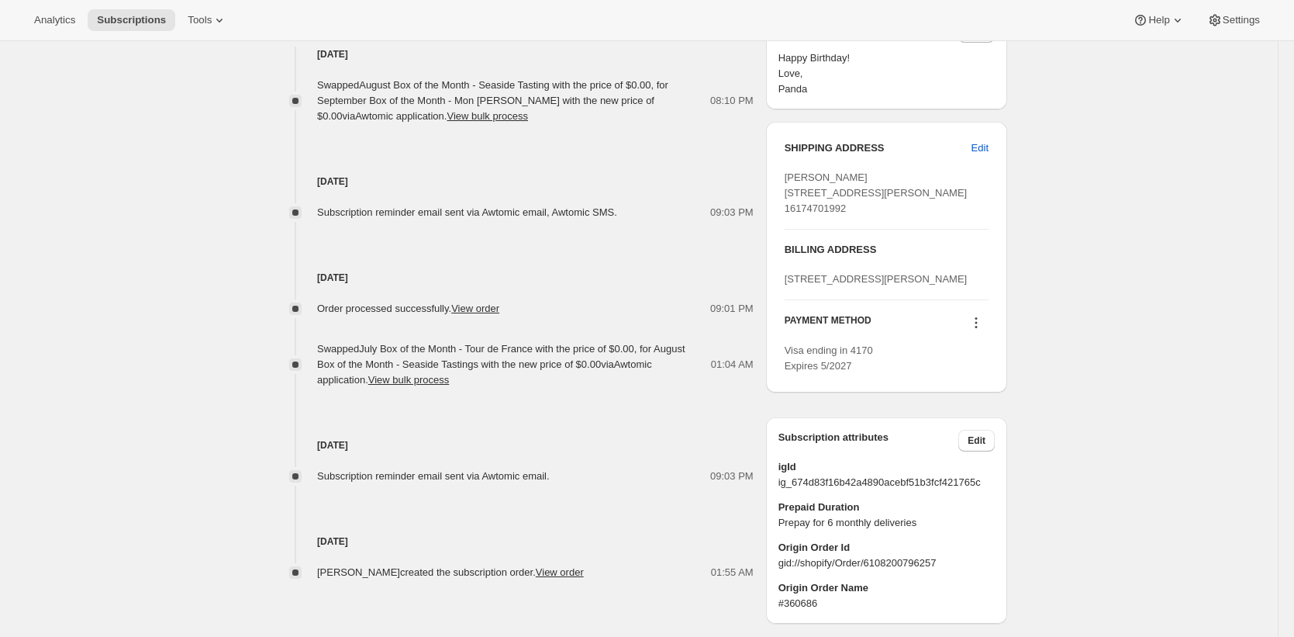
scroll to position [760, 0]
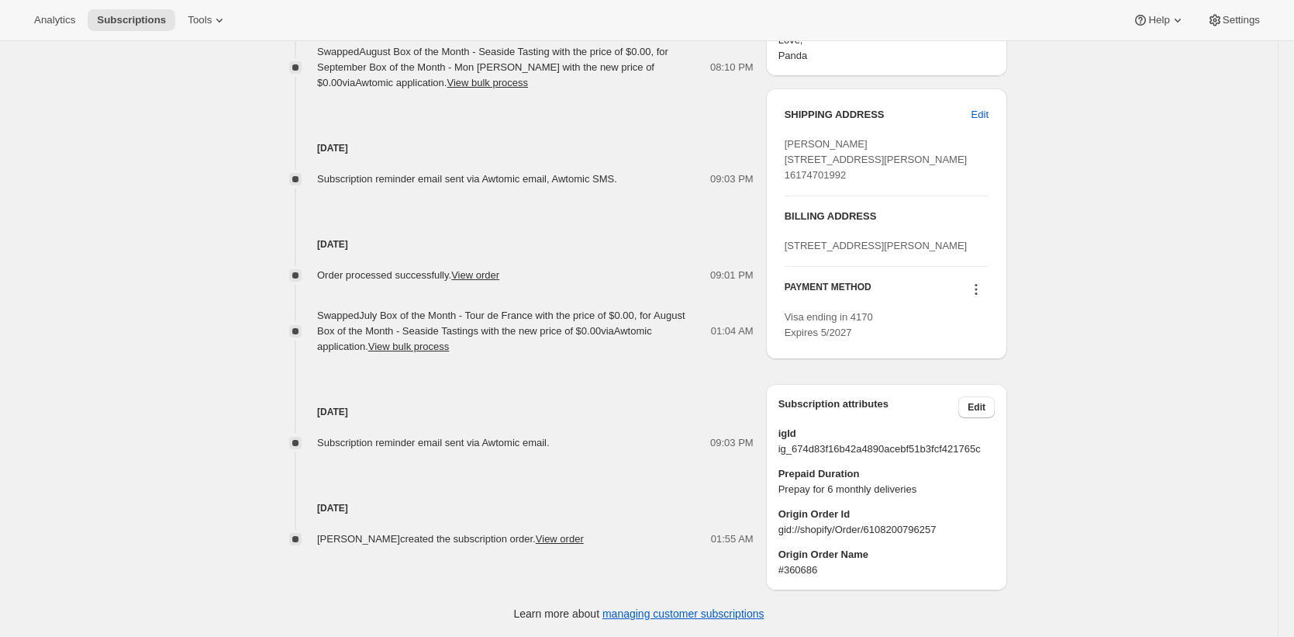
click at [807, 476] on span "Prepaid Duration" at bounding box center [887, 474] width 216 height 16
drag, startPoint x: 807, startPoint y: 476, endPoint x: 844, endPoint y: 472, distance: 37.4
click at [844, 472] on span "Prepaid Duration" at bounding box center [887, 474] width 216 height 16
copy span "Prepaid Duration"
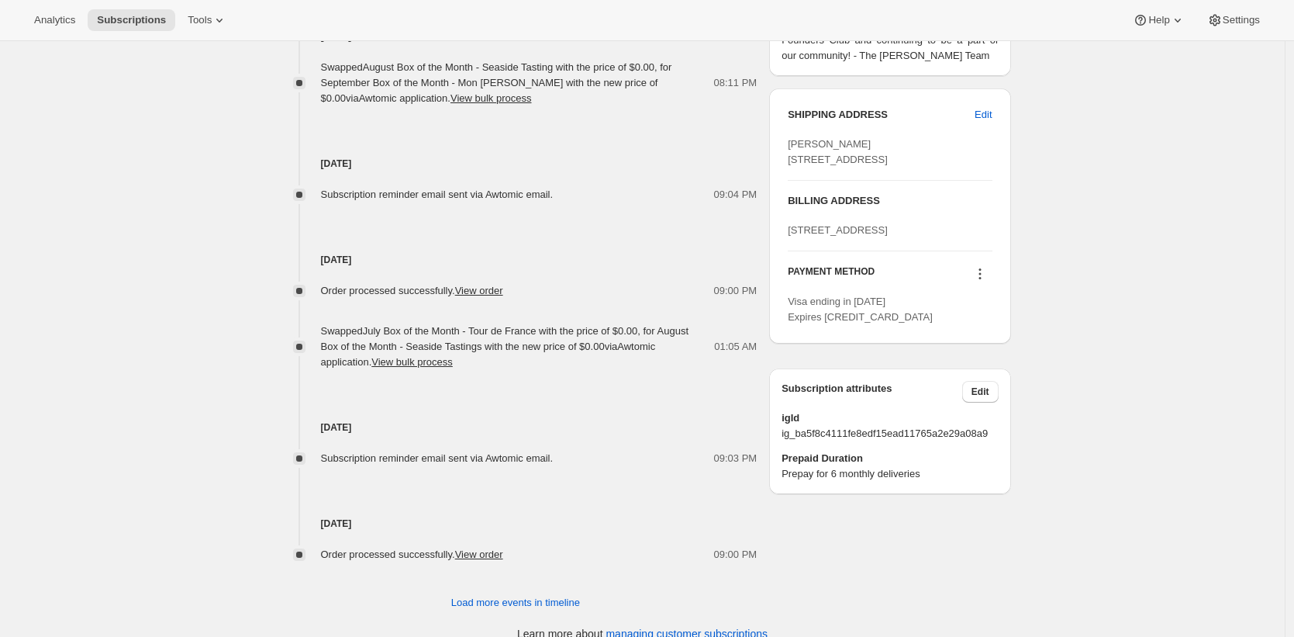
scroll to position [704, 0]
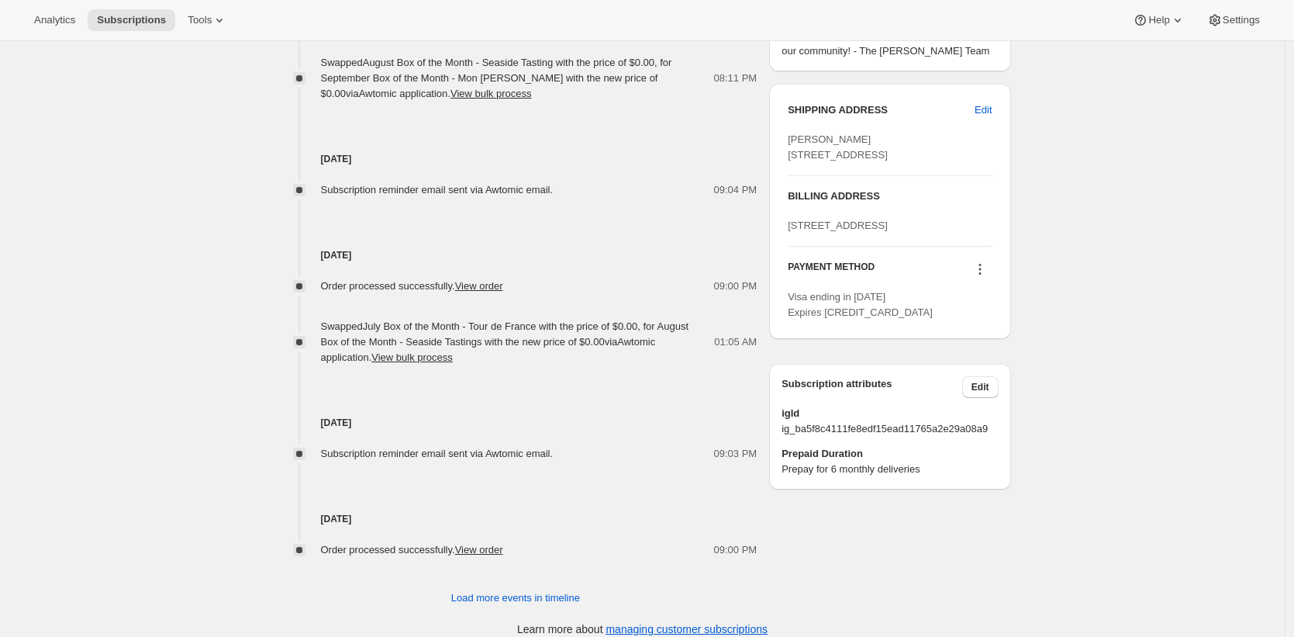
click at [958, 437] on span "ig_ba5f8c4111fe8edf15ead11765a2e29a08a9" at bounding box center [890, 429] width 216 height 16
copy span "ig_ba5f8c4111fe8edf15ead11765a2e29a08a9"
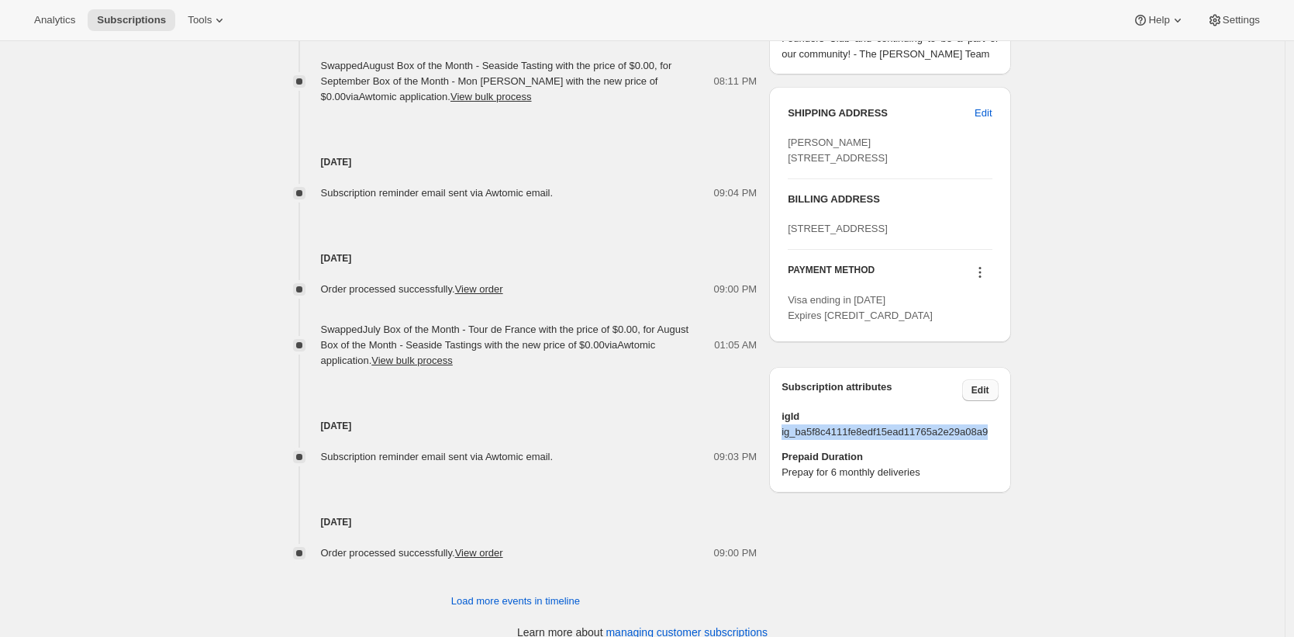
click at [979, 396] on span "Edit" at bounding box center [981, 390] width 18 height 12
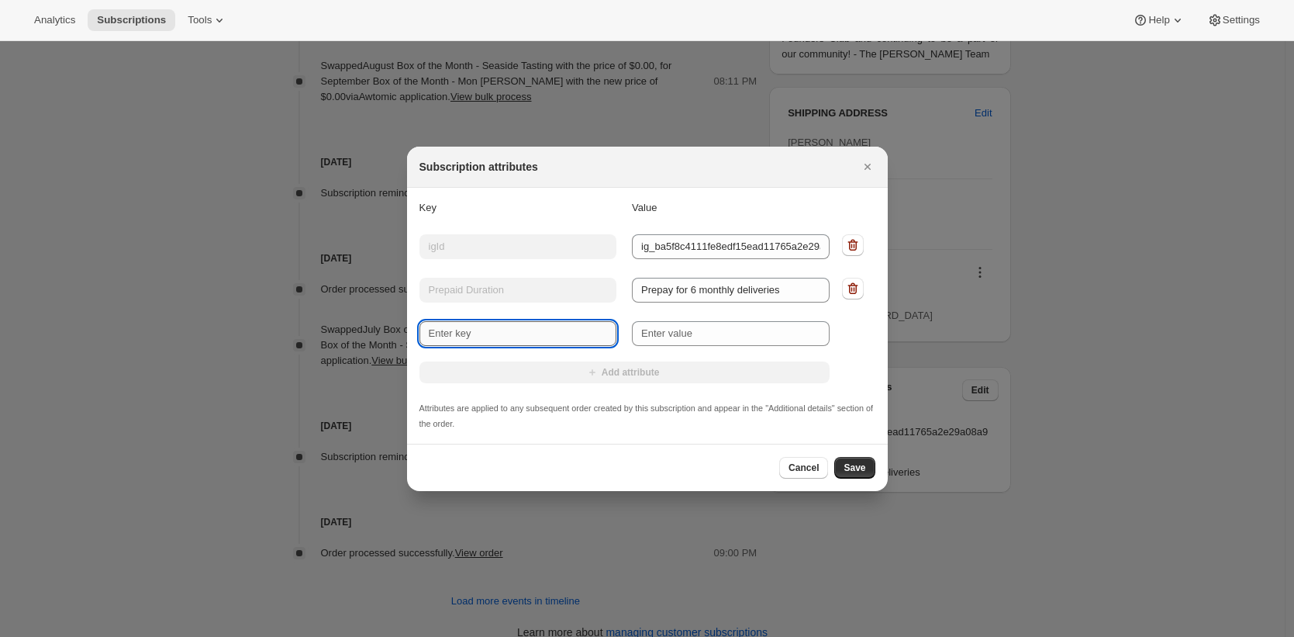
click at [548, 327] on input "New key" at bounding box center [519, 333] width 198 height 25
paste input "ig_ba5f8c4111fe8edf15ead11765a2e29a08a9"
type input "ig_ba5f8c4111fe8edf15ead11765a2e29a08a9"
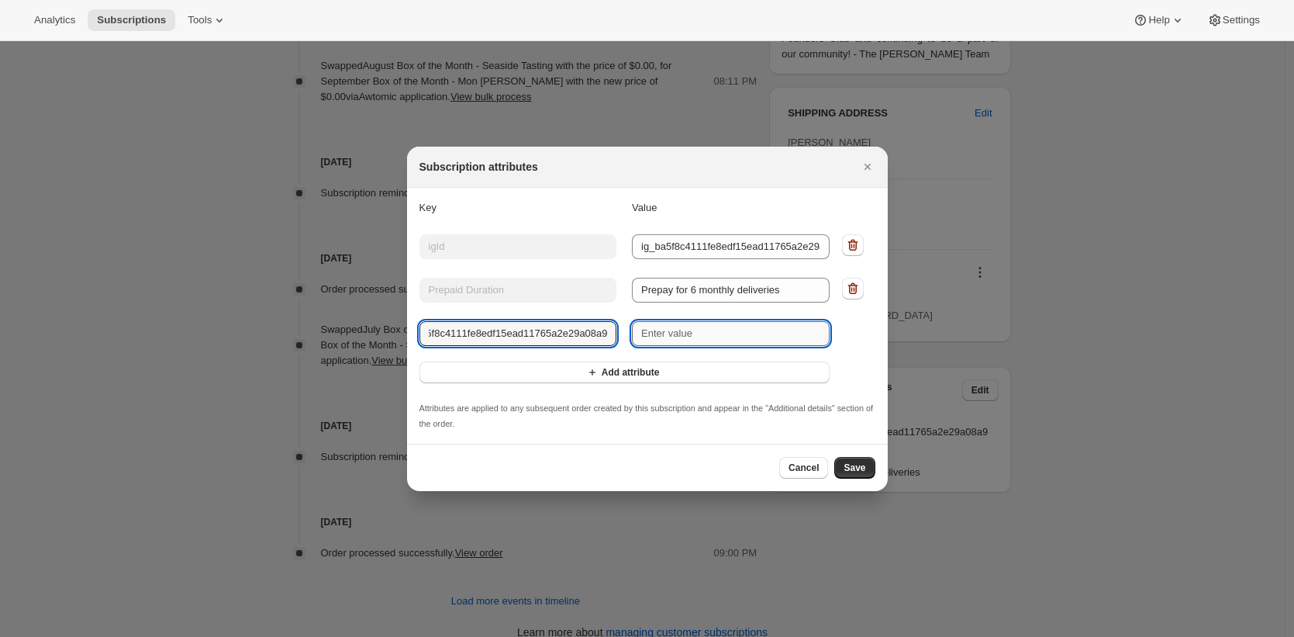
click at [656, 334] on input "New value" at bounding box center [731, 333] width 198 height 25
click at [556, 337] on input "ig_ba5f8c4111fe8edf15ead11765a2e29a08a9" at bounding box center [519, 333] width 198 height 25
type input "Origin Order Name"
click at [748, 334] on input "New value" at bounding box center [731, 333] width 198 height 25
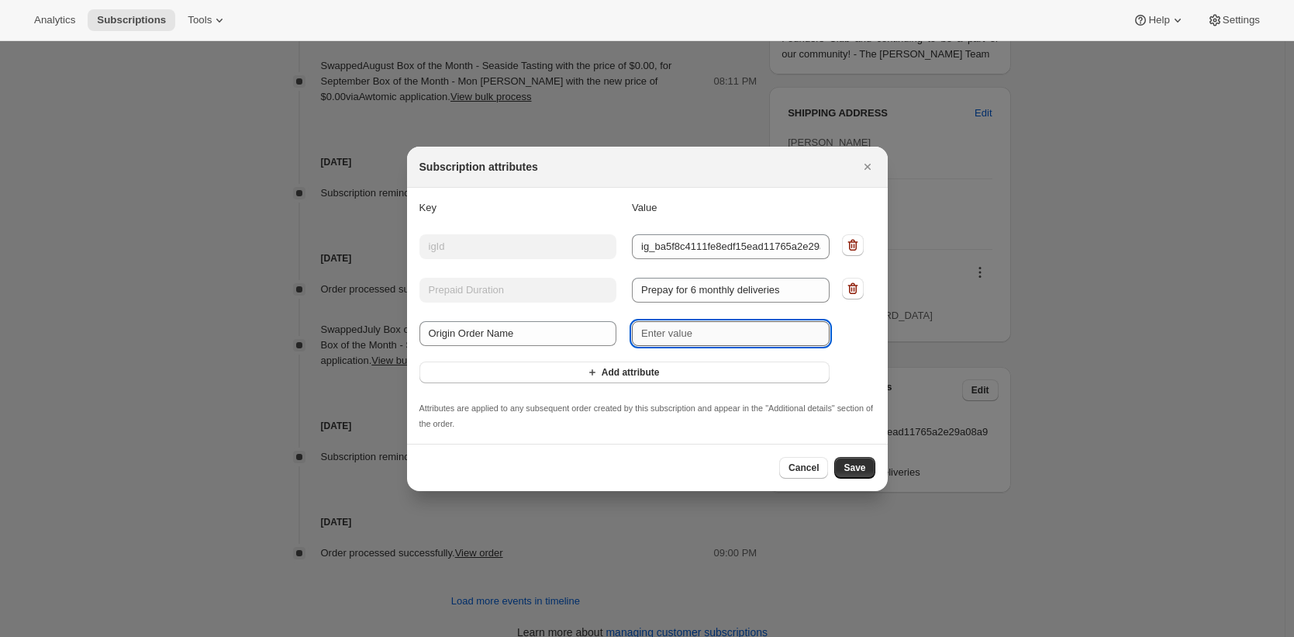
paste input "#360035"
type input "#360035"
click at [712, 375] on button "Add attribute" at bounding box center [625, 372] width 410 height 22
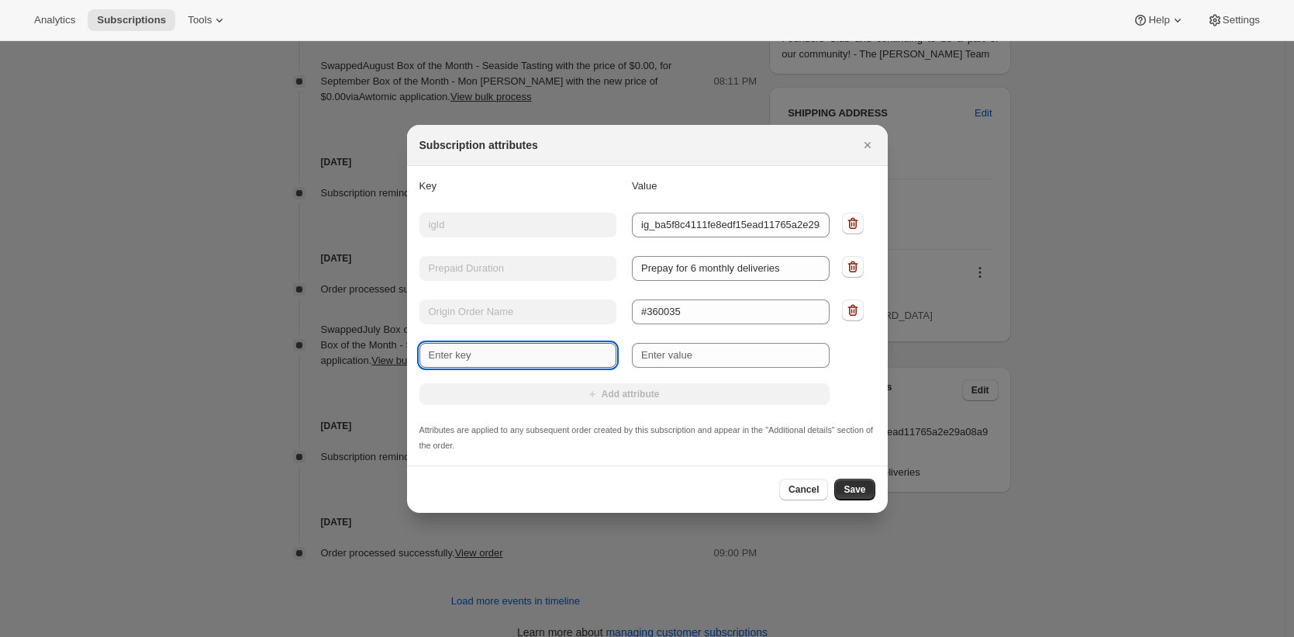
click at [514, 358] on input "New key" at bounding box center [519, 355] width 198 height 25
type input "Origin Order Id"
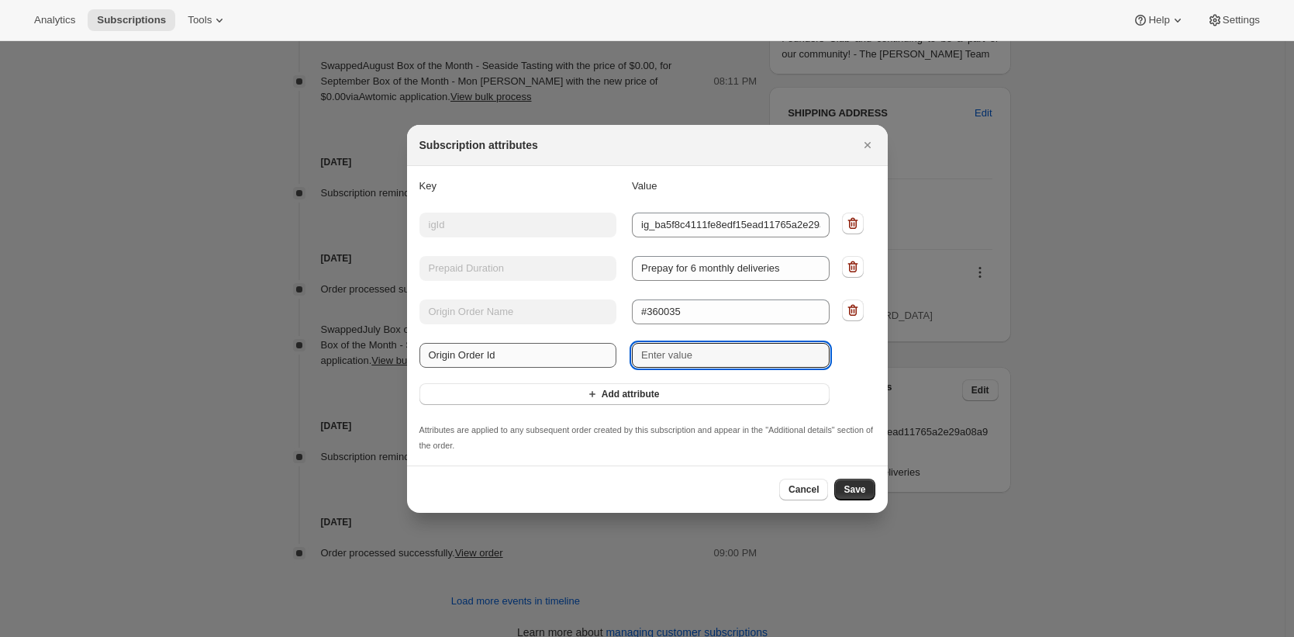
paste input "#360035"
click at [695, 361] on input "#360035" at bounding box center [731, 355] width 198 height 25
paste input "gid://shopify/Order/6041814138977"
type input "gid://shopify/Order/6041814138977"
click at [864, 487] on span "Save" at bounding box center [855, 489] width 22 height 12
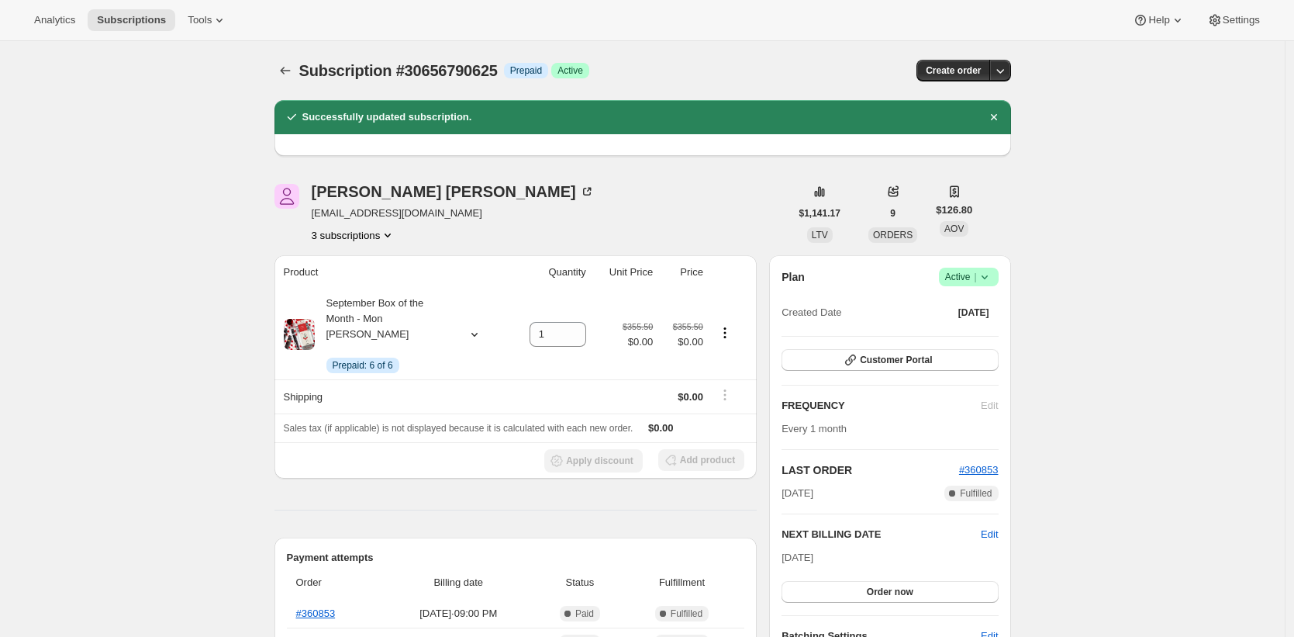
click at [441, 213] on span "thecordeliamgr@willowbridgepc.com" at bounding box center [453, 214] width 283 height 16
copy span "willowbridgepc"
click at [293, 72] on icon "Subscriptions" at bounding box center [286, 71] width 16 height 16
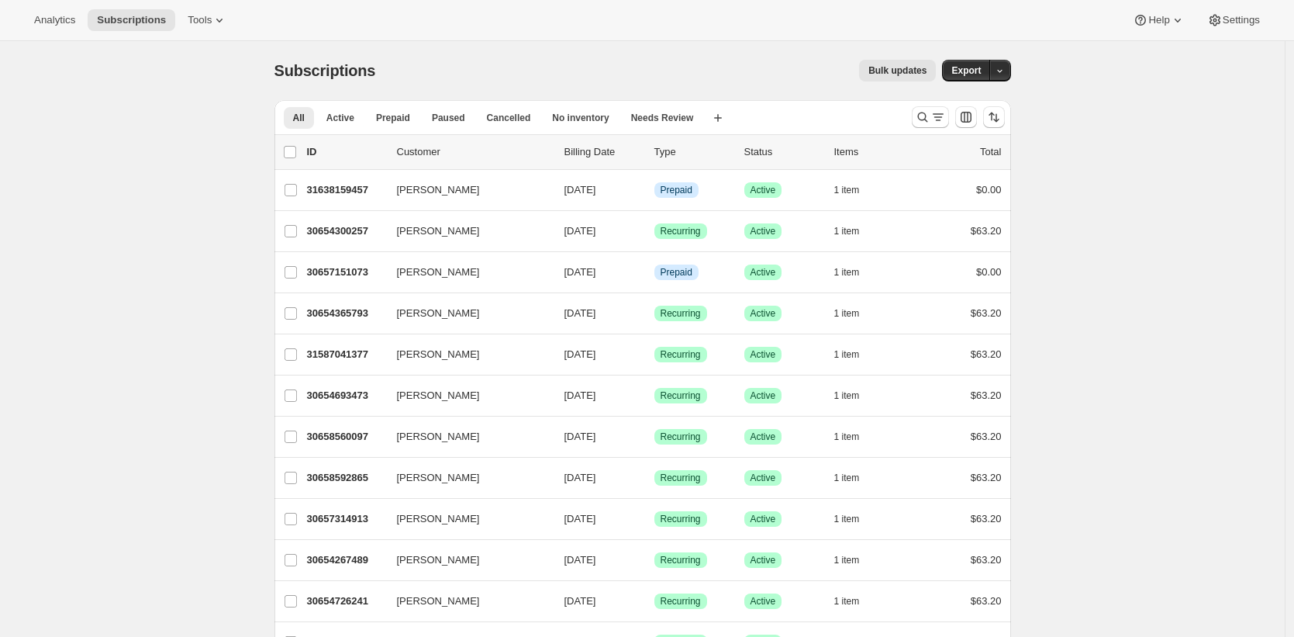
click at [507, 64] on div "Bulk updates" at bounding box center [665, 71] width 542 height 22
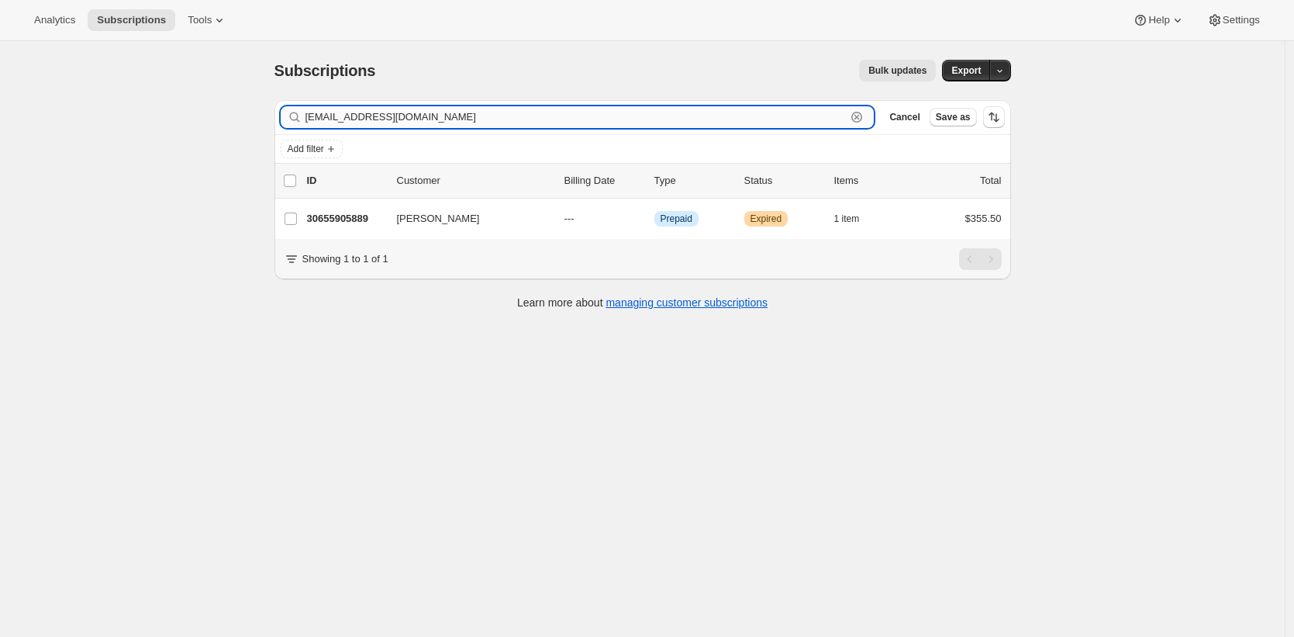
click at [577, 114] on input "job_m_g@hotmail.com" at bounding box center [576, 117] width 541 height 22
paste input "depippo@g"
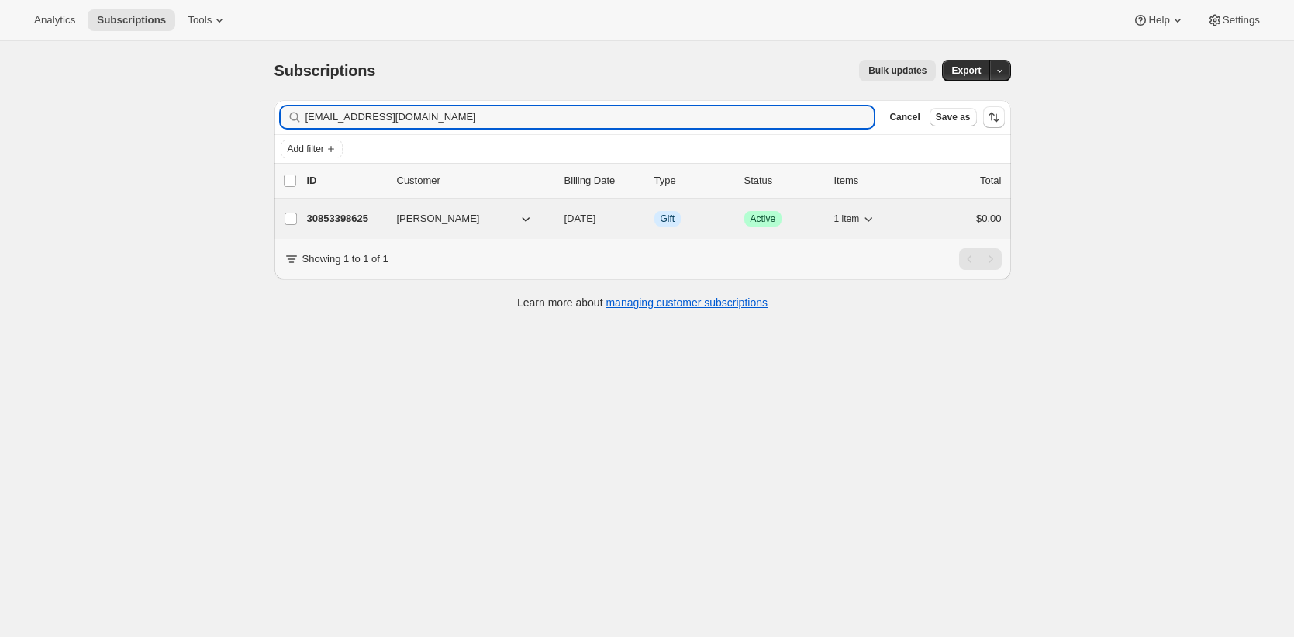
click at [358, 208] on div "30853398625 John DePippo 09/01/2025 Info Gift Success Active 1 item $0.00" at bounding box center [654, 219] width 695 height 22
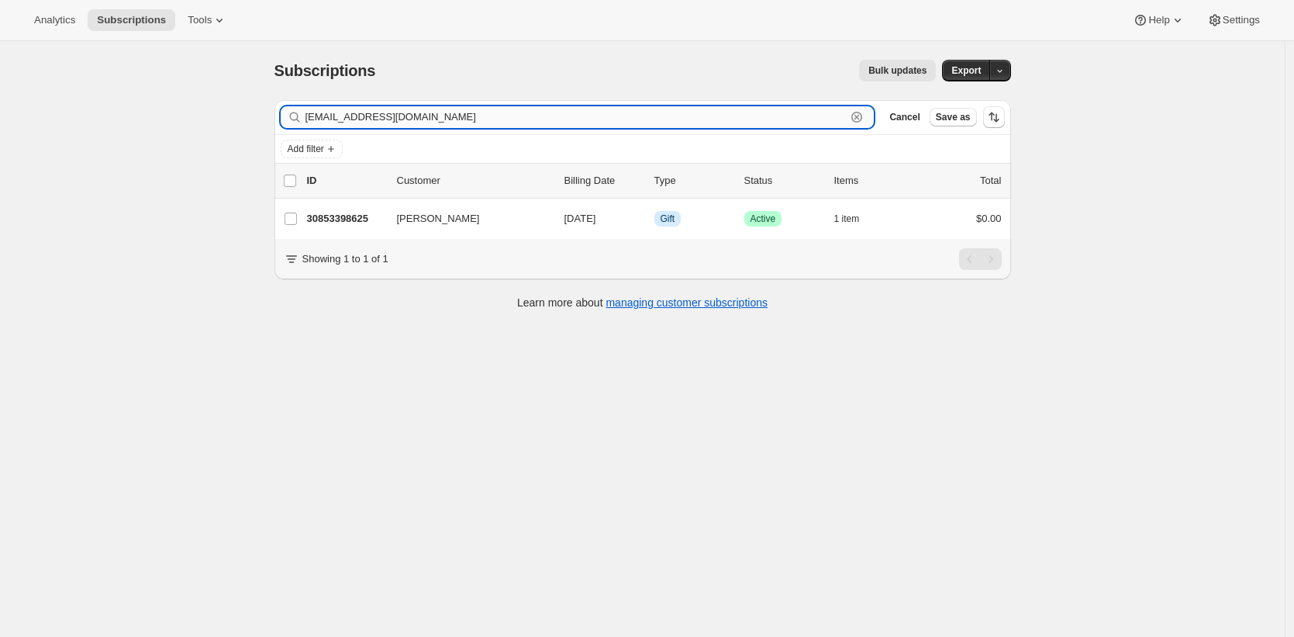
click at [585, 117] on input "jdepippo@gmail.com" at bounding box center [576, 117] width 541 height 22
paste input "alladi@yahoo"
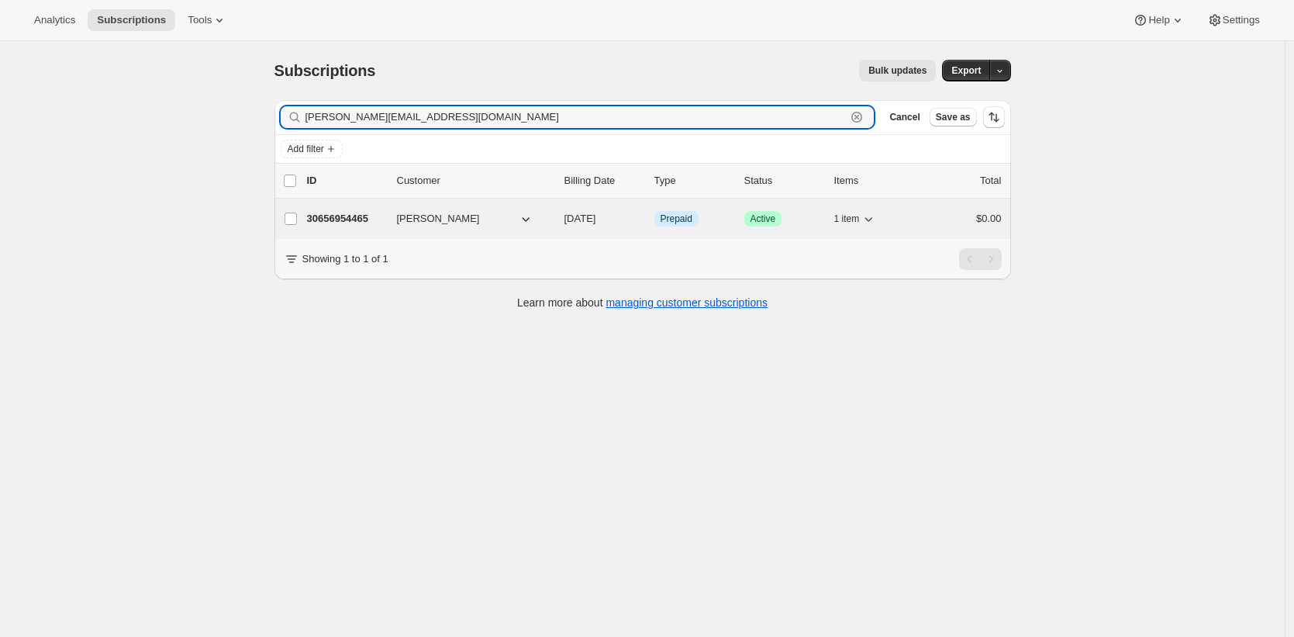
type input "alladi@yahoo.com"
click at [356, 219] on p "30656954465" at bounding box center [346, 219] width 78 height 16
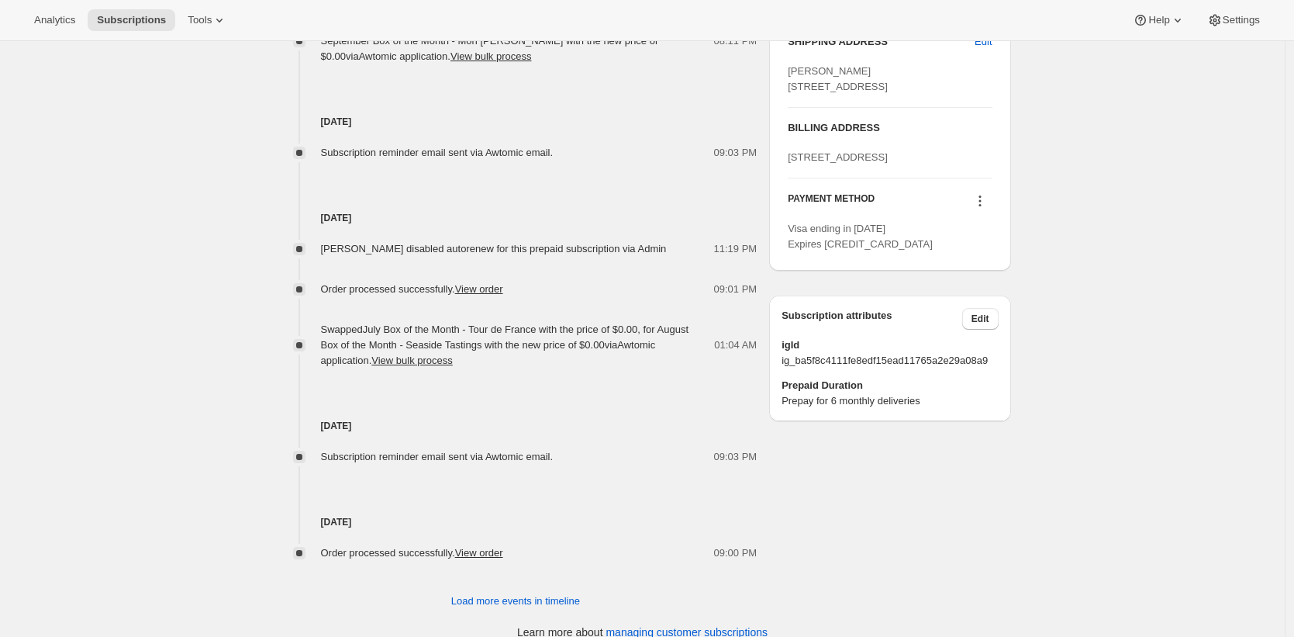
scroll to position [745, 0]
click at [902, 365] on span "ig_ba5f8c4111fe8edf15ead11765a2e29a08a9" at bounding box center [890, 358] width 216 height 16
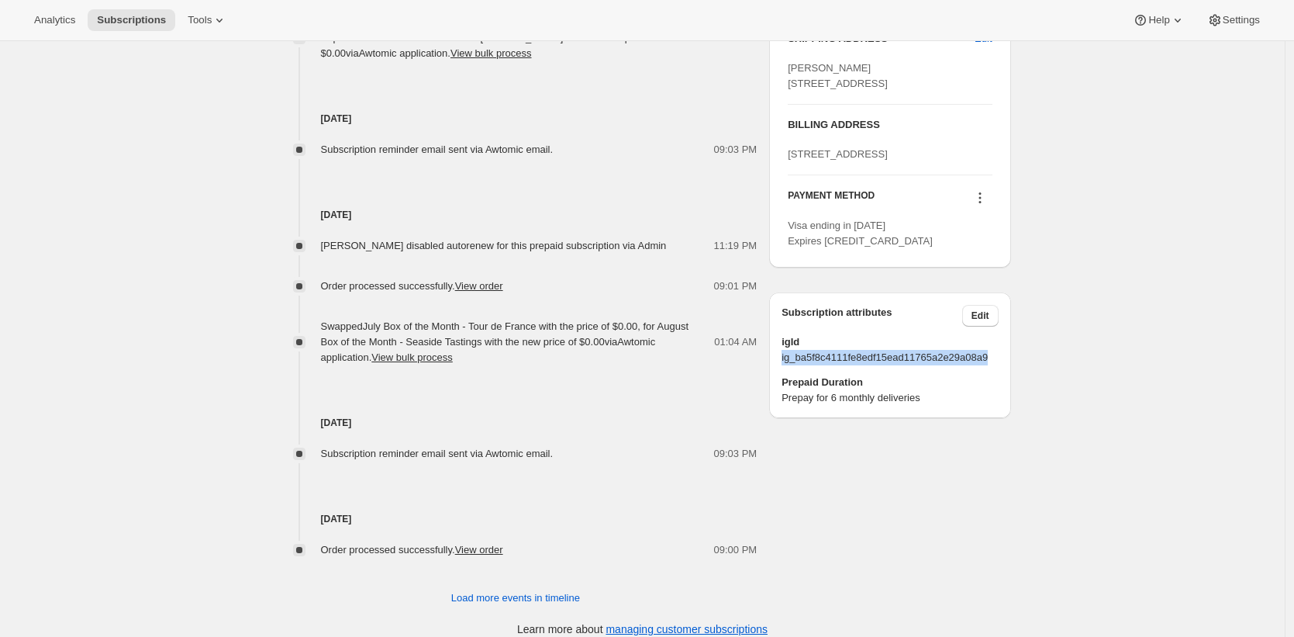
click at [902, 365] on span "ig_ba5f8c4111fe8edf15ead11765a2e29a08a9" at bounding box center [890, 358] width 216 height 16
copy span "ig_ba5f8c4111fe8edf15ead11765a2e29a08a9"
click at [957, 327] on h3 "Subscription attributes" at bounding box center [872, 316] width 181 height 22
click at [979, 322] on span "Edit" at bounding box center [981, 315] width 18 height 12
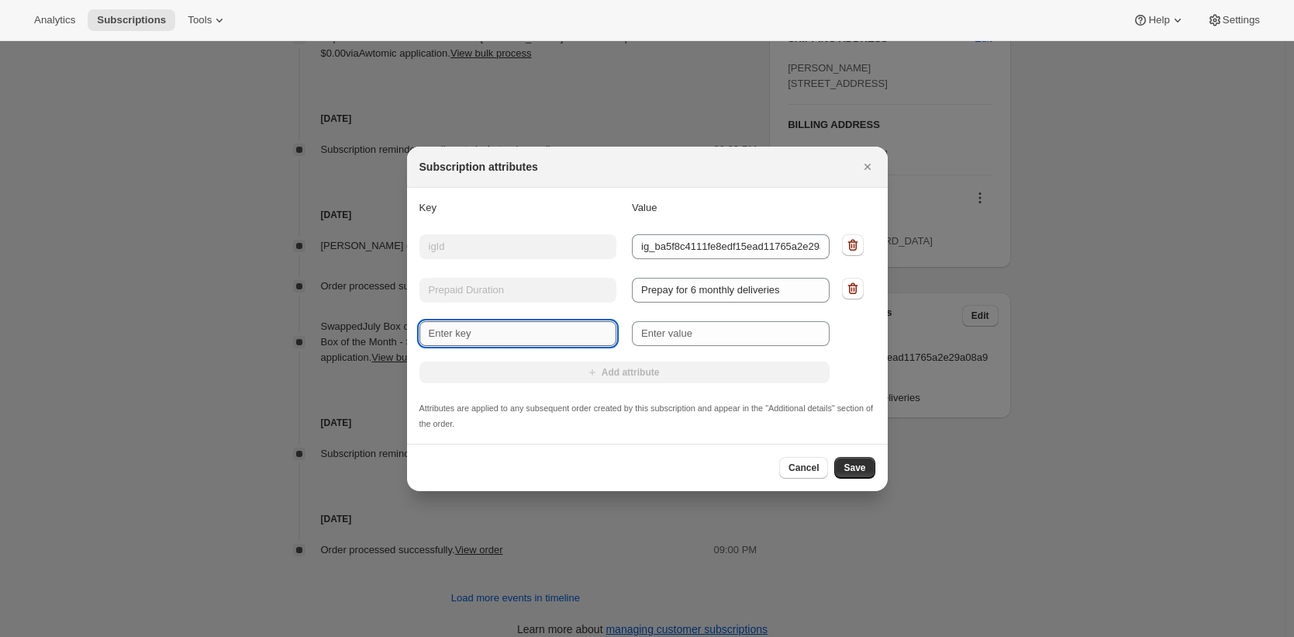
click at [581, 333] on input "New key" at bounding box center [519, 333] width 198 height 25
type input "Origin Order Name"
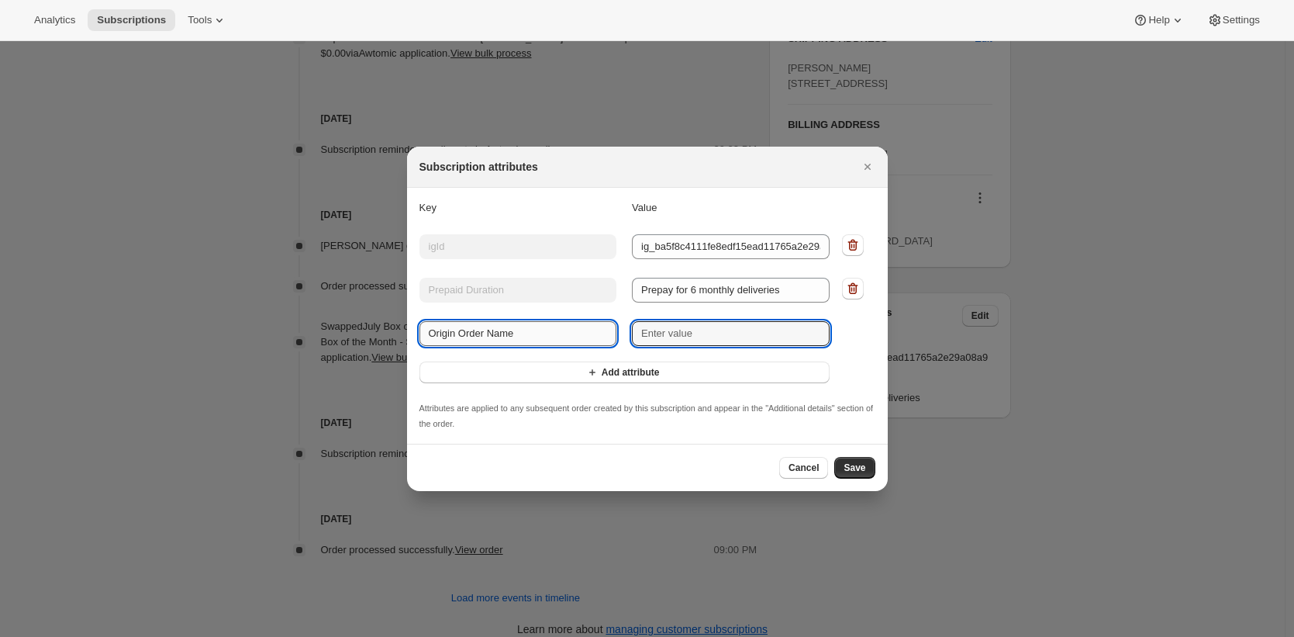
paste input "#359506"
type input "#359506"
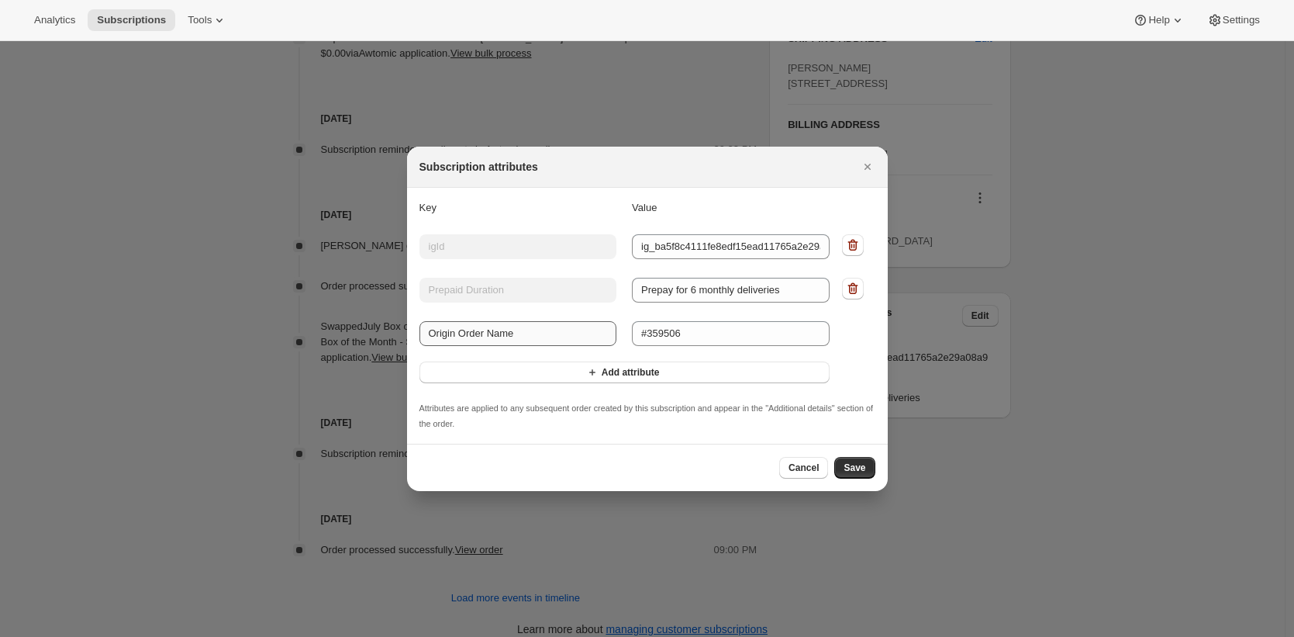
click at [420, 361] on button "Add attribute" at bounding box center [625, 372] width 410 height 22
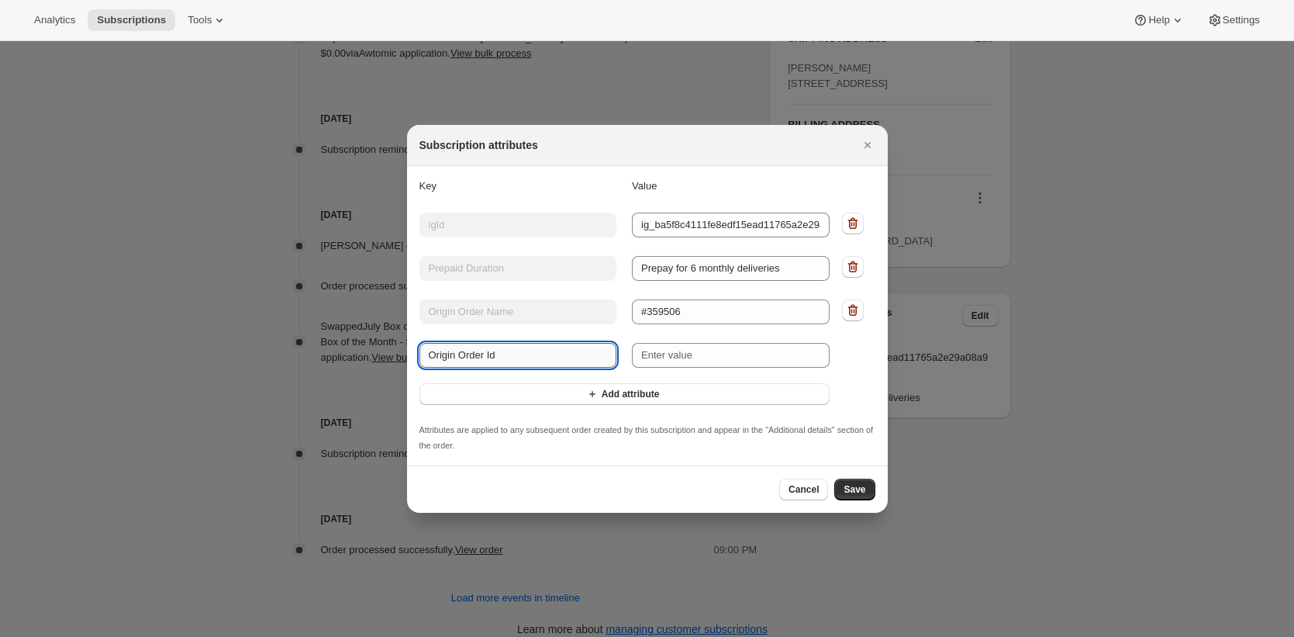
type input "Origin Order Id"
drag, startPoint x: 921, startPoint y: 109, endPoint x: 895, endPoint y: 98, distance: 28.5
click at [920, 109] on div at bounding box center [647, 318] width 1294 height 637
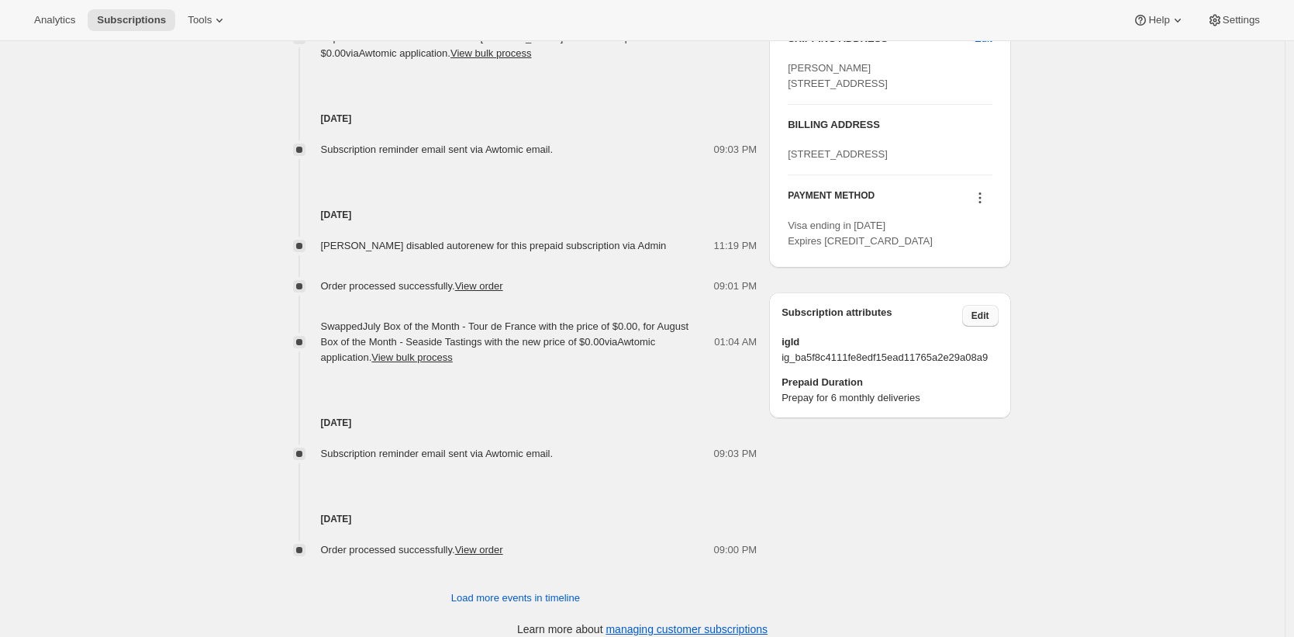
click at [998, 327] on button "Edit" at bounding box center [981, 316] width 36 height 22
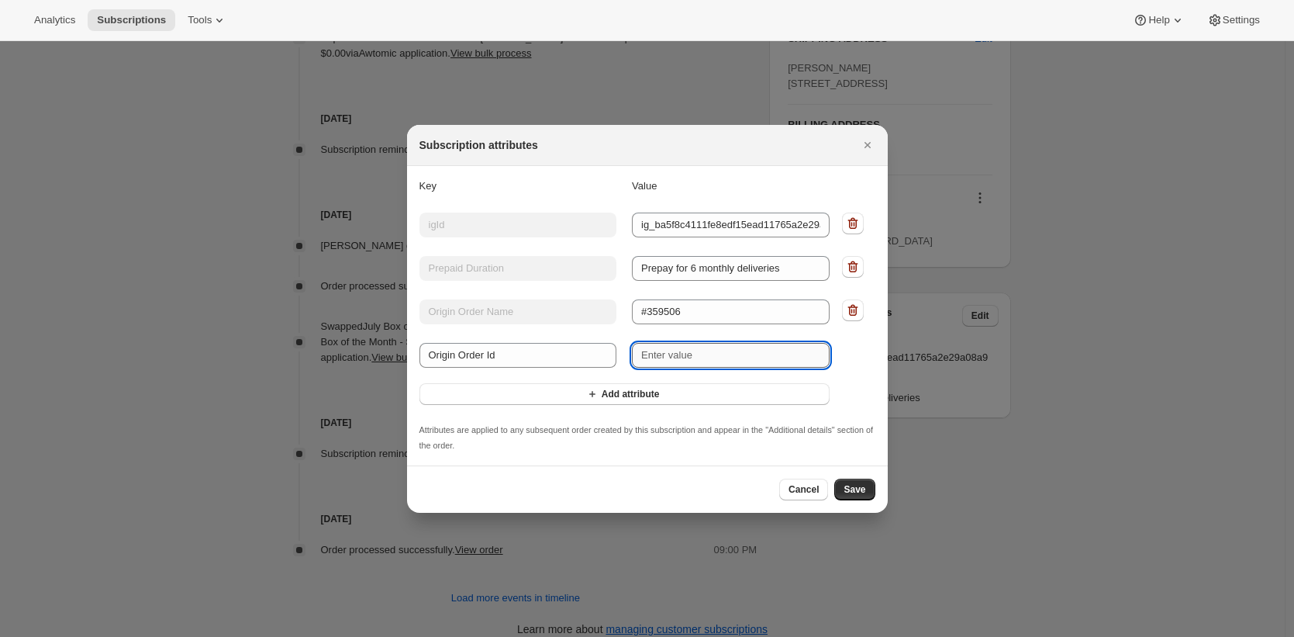
click at [671, 357] on input "New value" at bounding box center [731, 355] width 198 height 25
paste input "gid://shopify/Order/5993336012897"
type input "gid://shopify/Order/5993336012897"
click at [852, 486] on span "Save" at bounding box center [855, 489] width 22 height 12
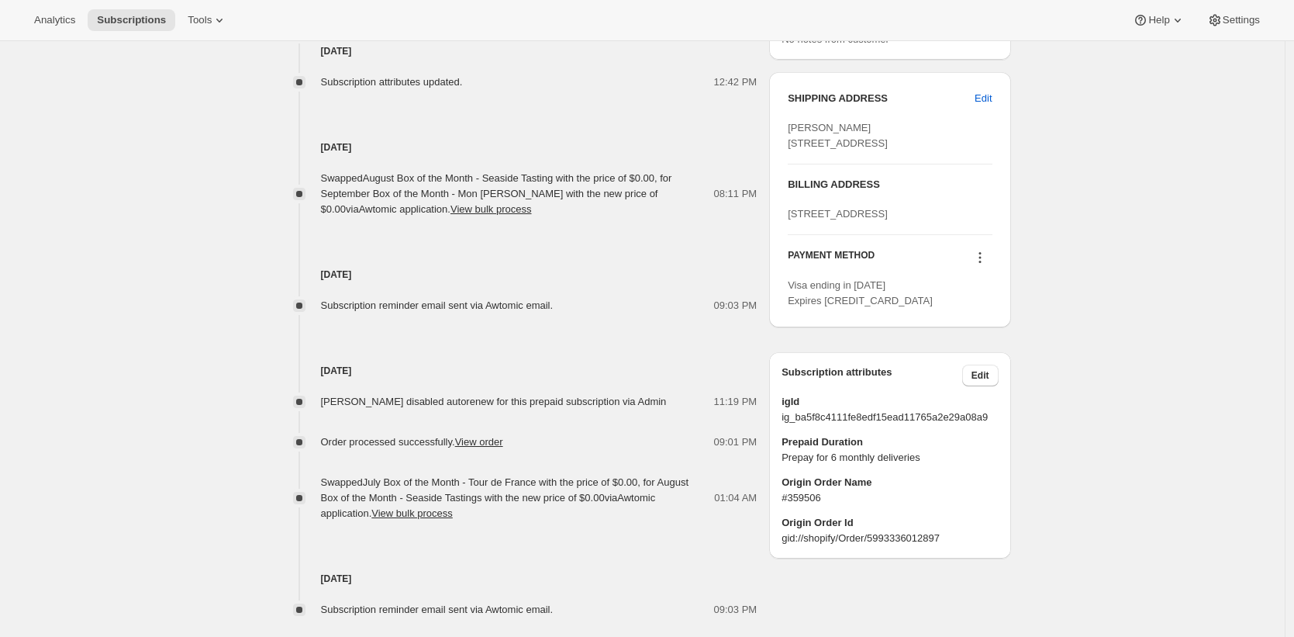
scroll to position [759, 0]
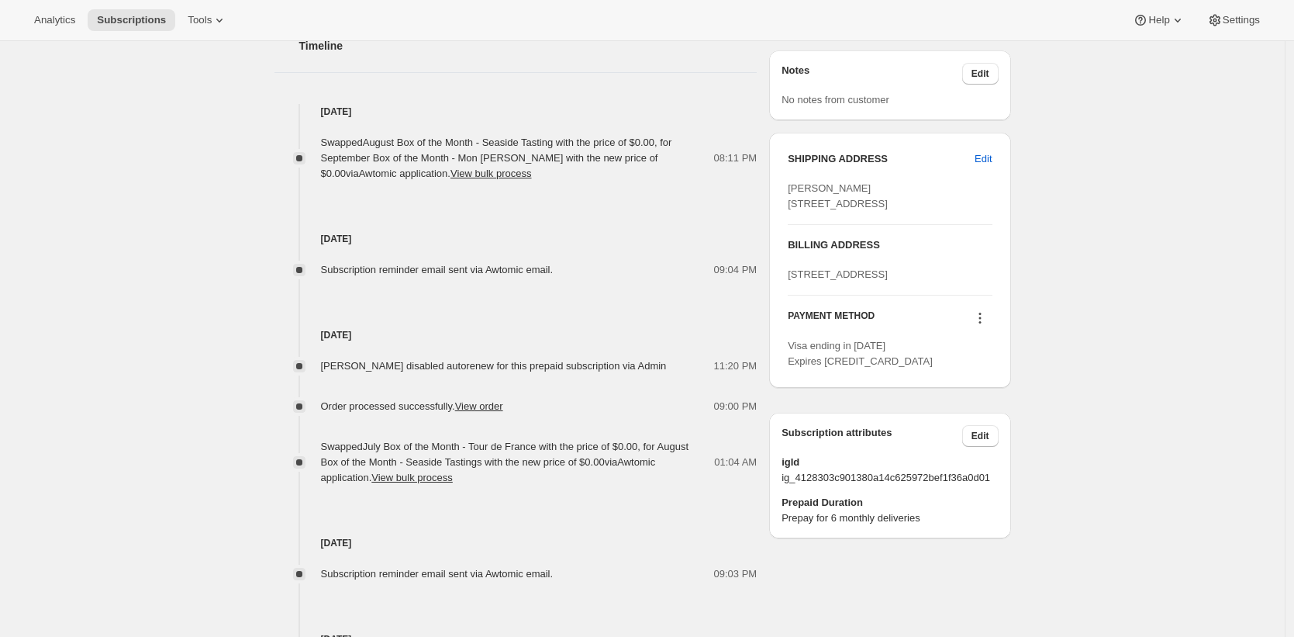
scroll to position [745, 0]
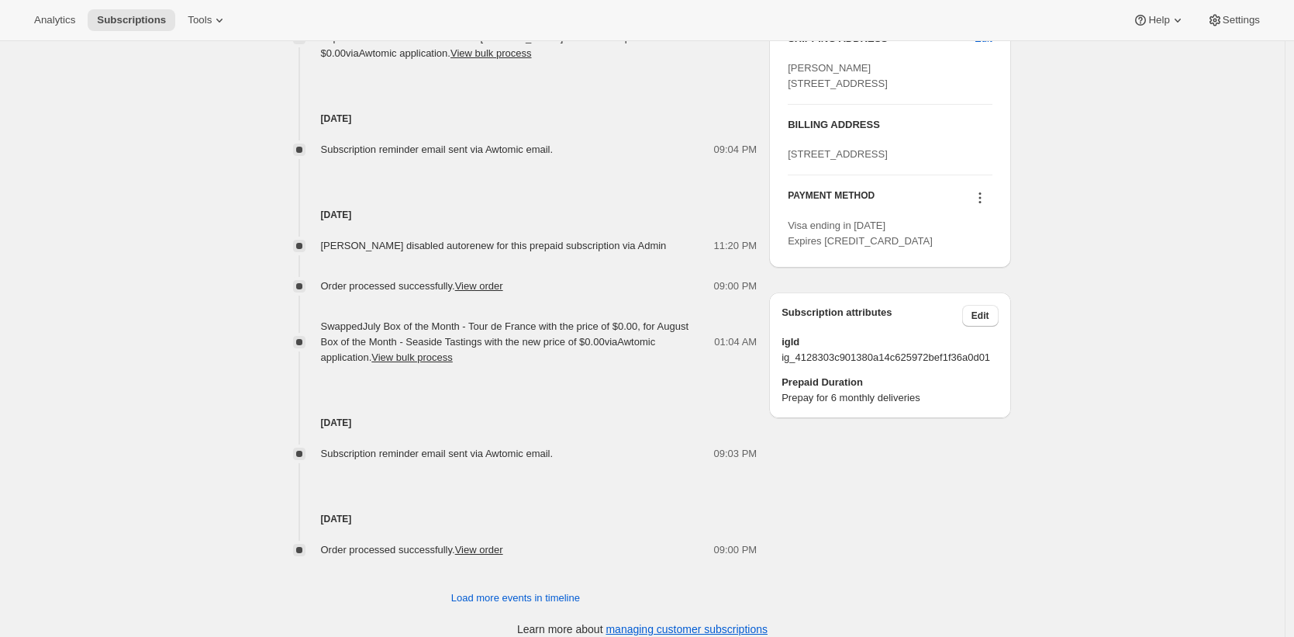
click at [929, 365] on span "ig_4128303c901380a14c625972bef1f36a0d01" at bounding box center [890, 358] width 216 height 16
drag, startPoint x: 1056, startPoint y: 413, endPoint x: 1021, endPoint y: 410, distance: 35.8
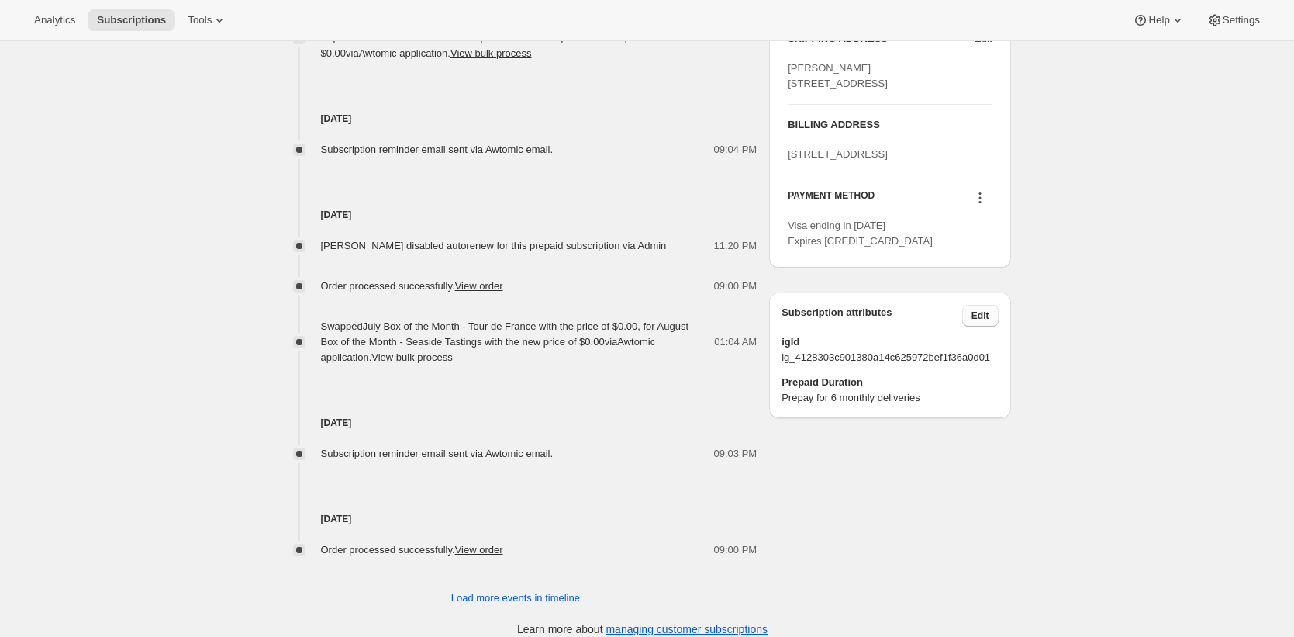
click at [986, 322] on span "Edit" at bounding box center [981, 315] width 18 height 12
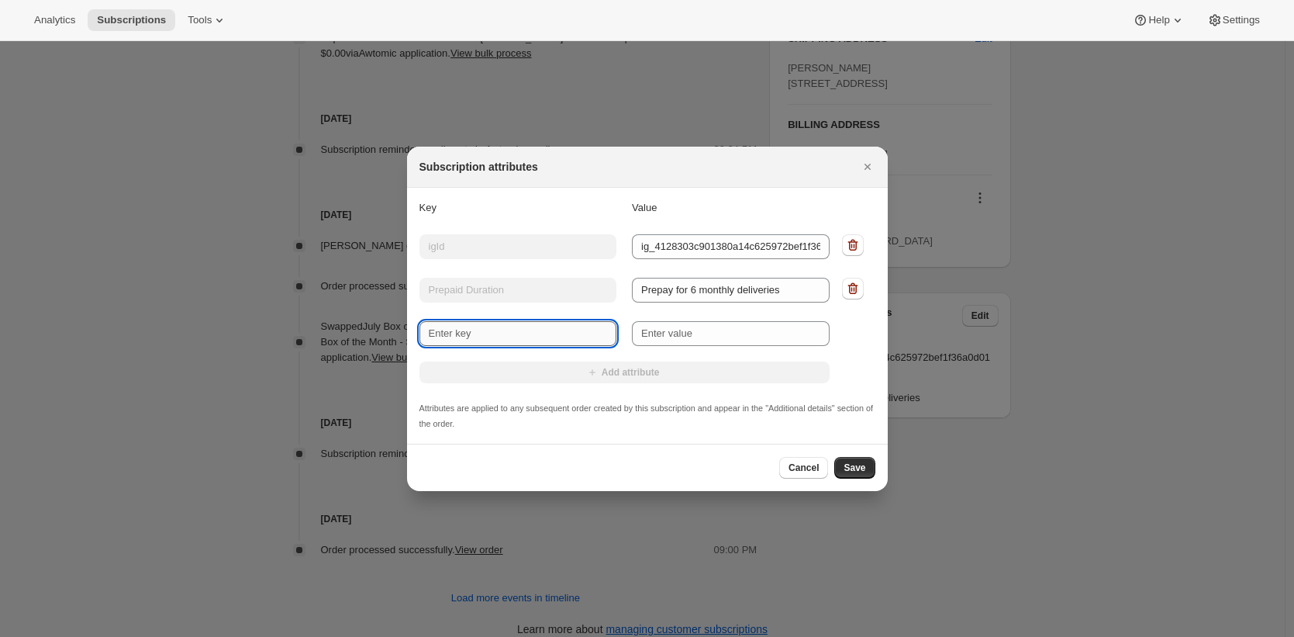
click at [582, 335] on input "New key" at bounding box center [519, 333] width 198 height 25
type input "Origin Order Id"
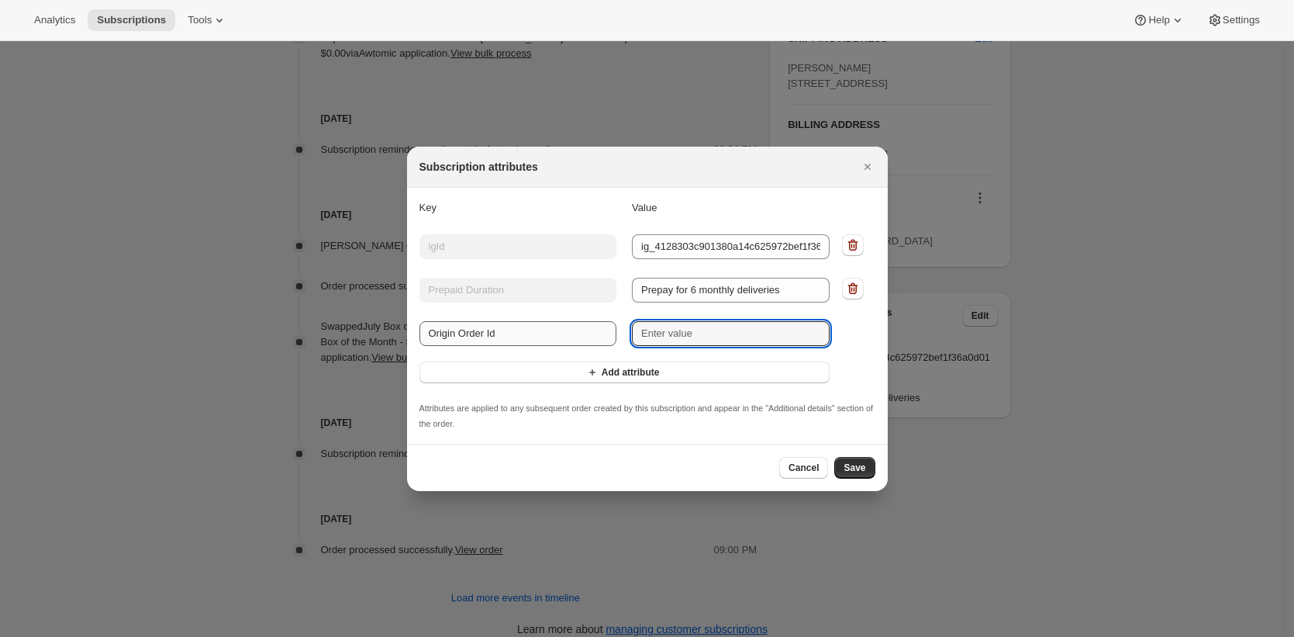
paste input "6041784975457"
type input "gid://shopify/Order/6041784975457"
click at [585, 368] on icon "Add attribute" at bounding box center [593, 373] width 16 height 16
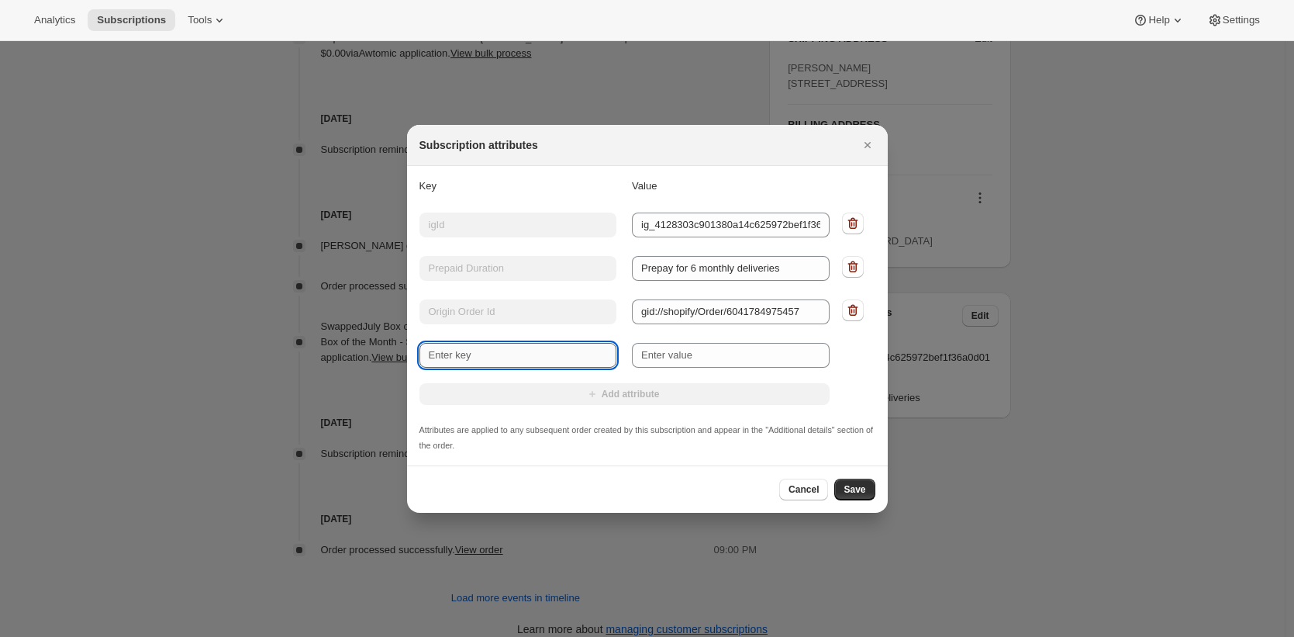
click at [572, 349] on input "New key" at bounding box center [519, 355] width 198 height 25
type input "Origin Order Name"
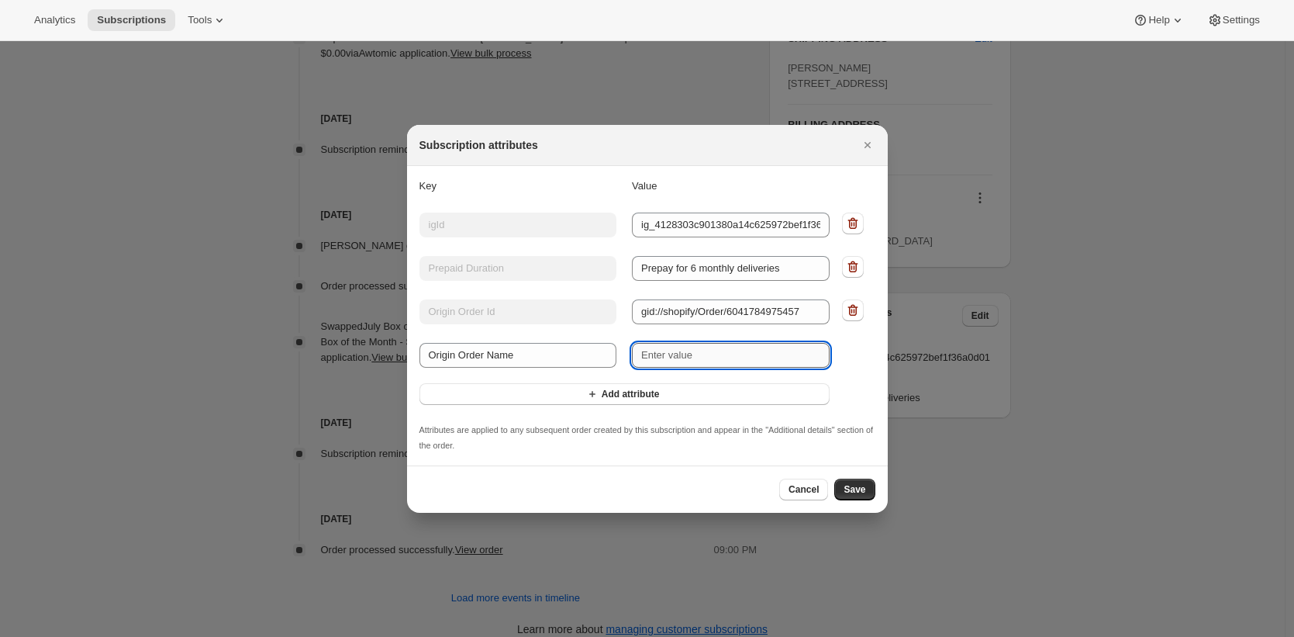
click at [690, 354] on input "New value" at bounding box center [731, 355] width 198 height 25
paste input "#360034"
type input "#360034"
click at [865, 485] on span "Save" at bounding box center [855, 489] width 22 height 12
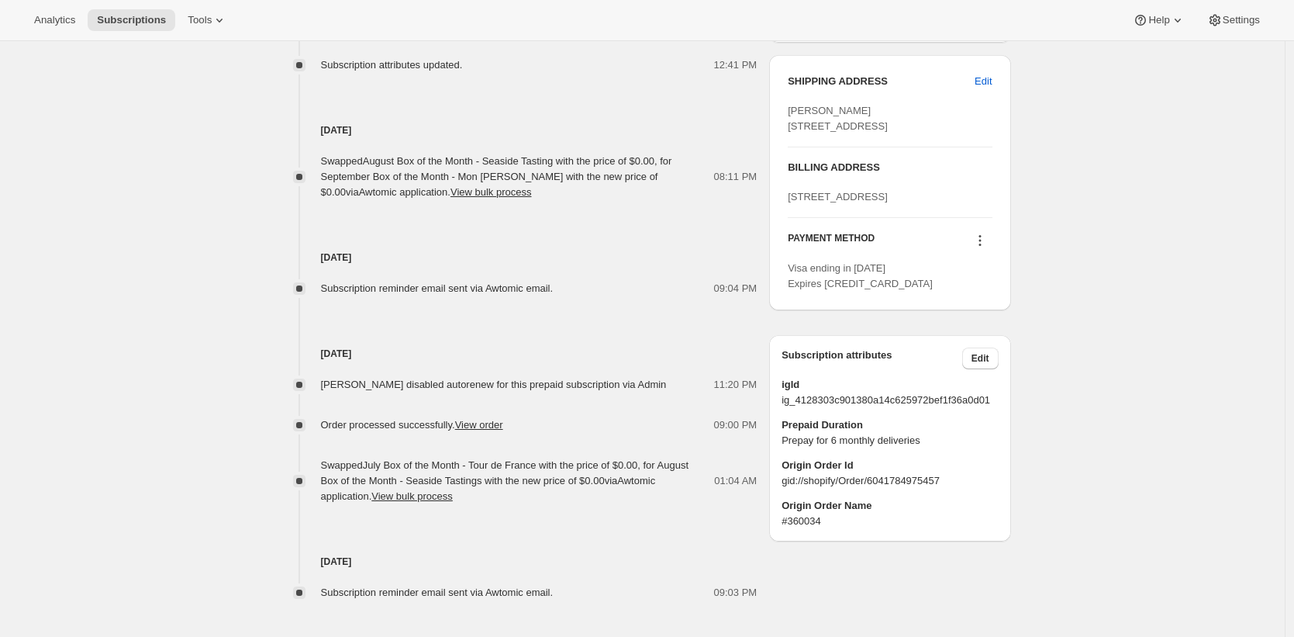
scroll to position [816, 0]
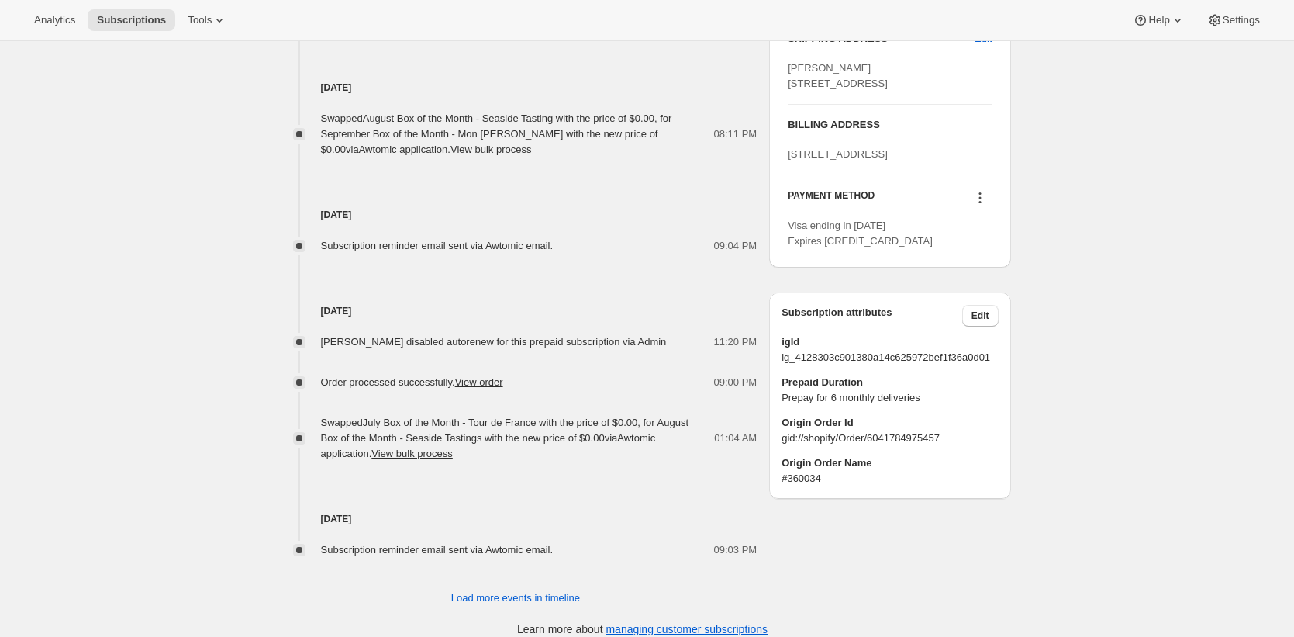
click at [807, 406] on span "Prepay for 6 monthly deliveries" at bounding box center [890, 398] width 216 height 16
drag, startPoint x: 807, startPoint y: 476, endPoint x: 901, endPoint y: 475, distance: 94.6
click at [901, 406] on span "Prepay for 6 monthly deliveries" at bounding box center [890, 398] width 216 height 16
copy span "Prepay for 6 monthly deliveries"
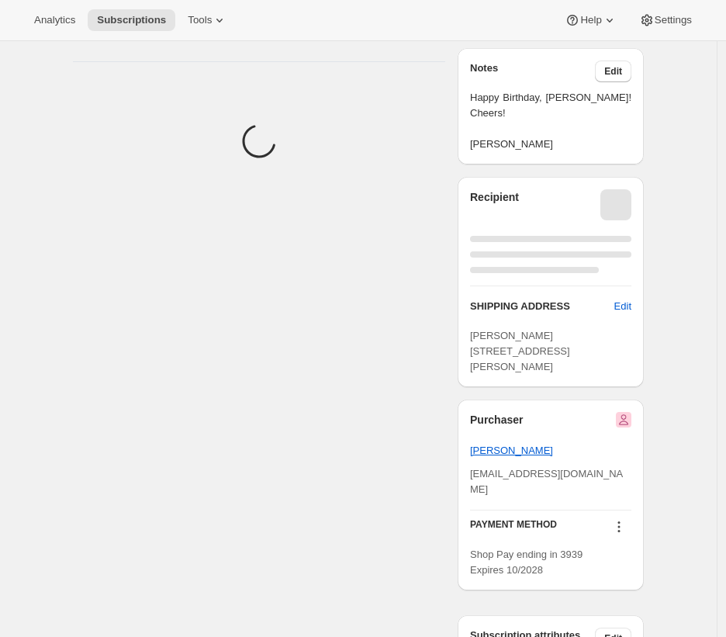
scroll to position [940, 0]
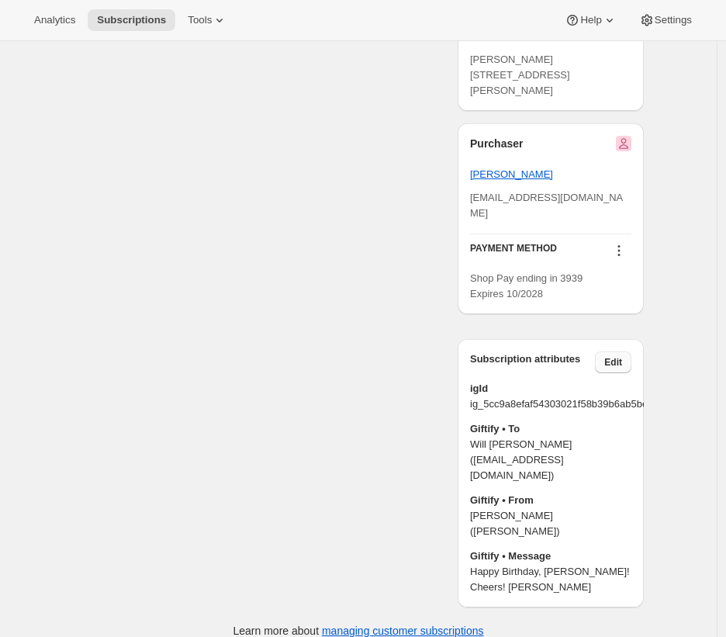
click at [622, 368] on span "Edit" at bounding box center [613, 362] width 18 height 12
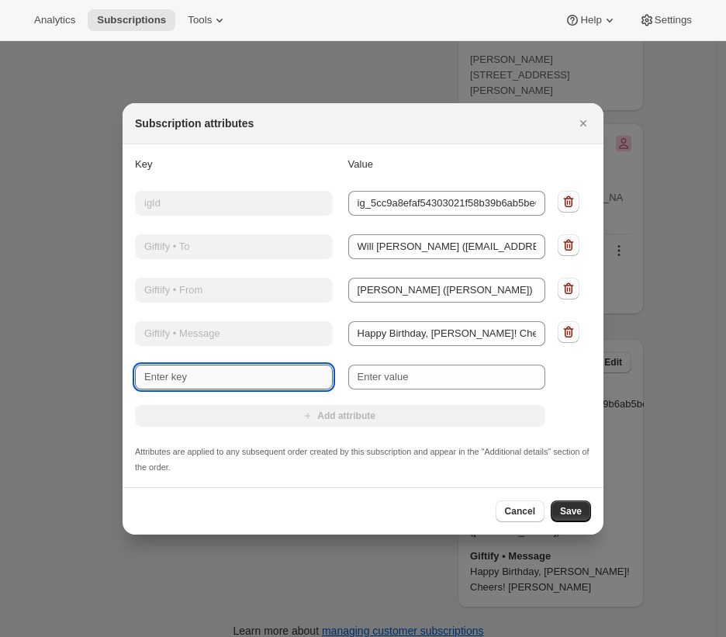
click at [268, 370] on input "New key" at bounding box center [234, 377] width 198 height 25
type input "Happy Birthday, Will! Cheers!Love,John"
type input "O"
type input "Happy Birthday, Will! Cheers!Love,John"
type input "Or"
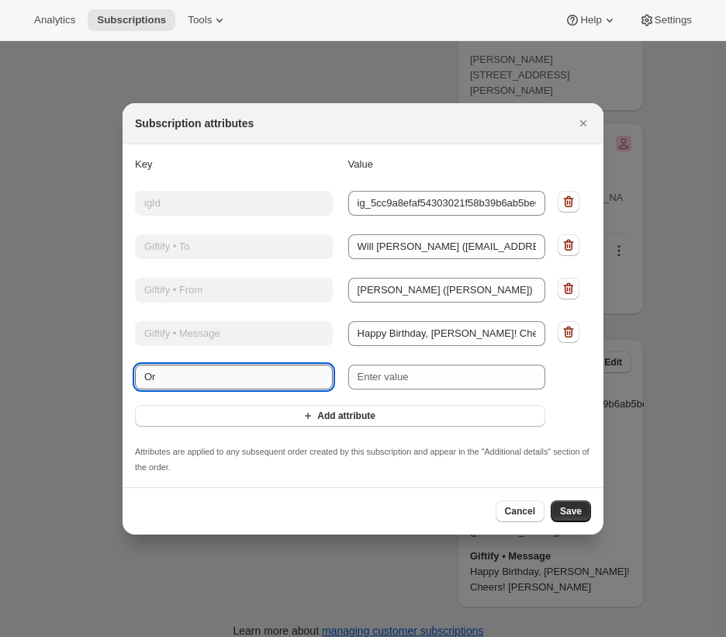
type input "Happy Birthday, Will! Cheers!Love,John"
type input "Ori"
type input "Happy Birthday, Will! Cheers!Love,John"
type input "Orig"
type input "Happy Birthday, Will! Cheers!Love,John"
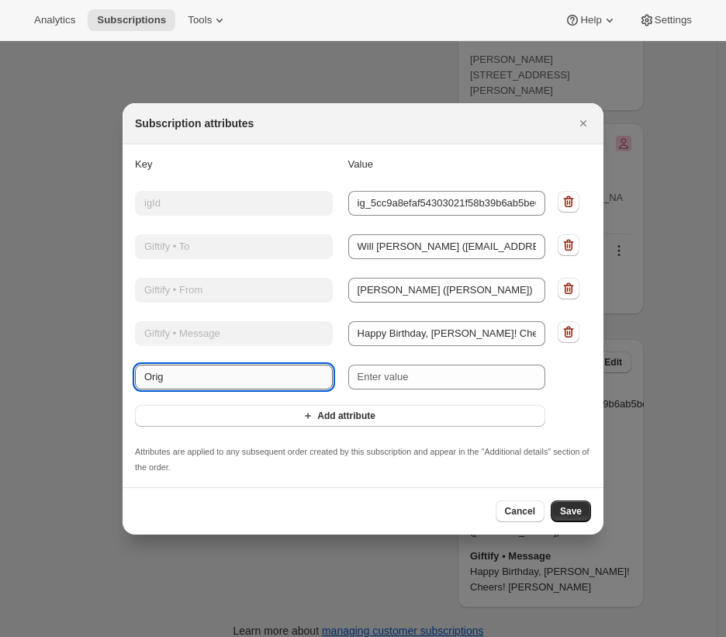
type input "Origi"
type input "Happy Birthday, Will! Cheers!Love,John"
type input "Origin"
type input "Happy Birthday, Will! Cheers!Love,John"
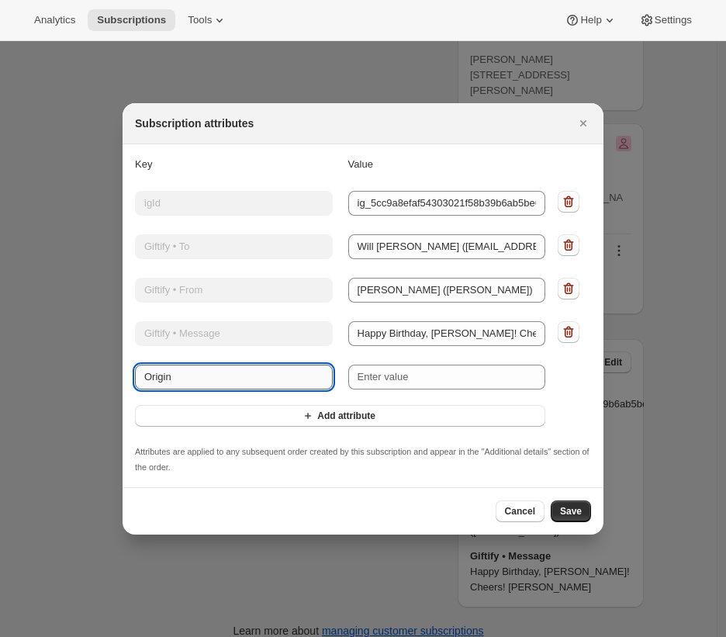
type input "Origin"
type input "Happy Birthday, Will! Cheers!Love,John"
type input "Origin Or"
type input "Happy Birthday, Will! Cheers!Love,John"
type input "Origin Ord"
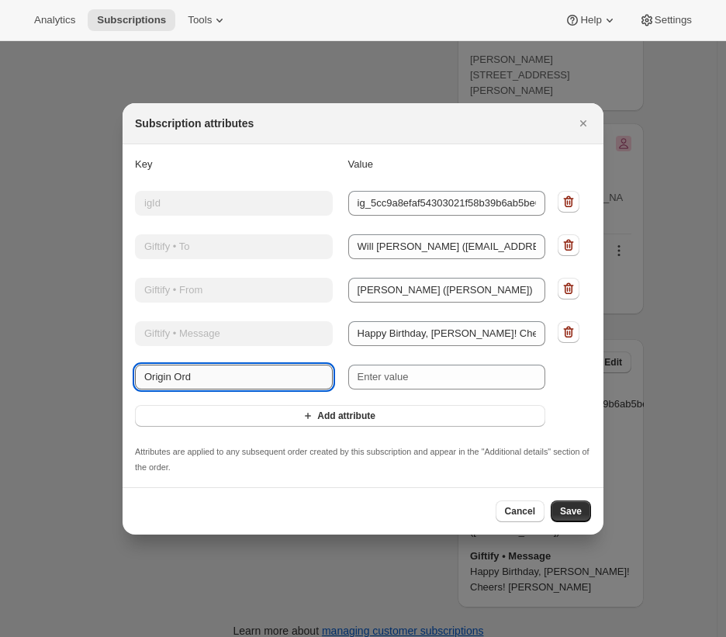
type input "Happy Birthday, Will! Cheers!Love,John"
type input "Origin Orde"
type input "Happy Birthday, Will! Cheers!Love,John"
type input "Origin Order"
type input "Happy Birthday, Will! Cheers!Love,John"
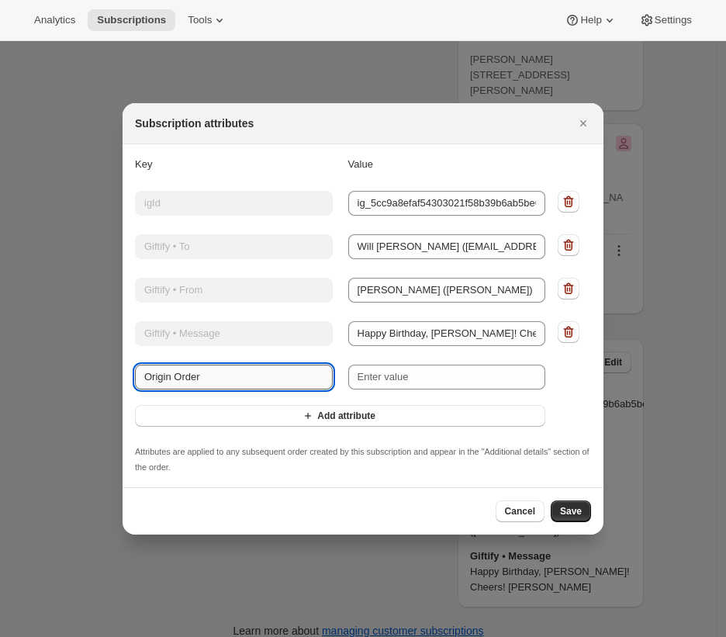
type input "Origin Order"
type input "Happy Birthday, Will! Cheers!Love,John"
type input "Origin Order N"
type input "Happy Birthday, Will! Cheers!Love,John"
type input "Origin Order Na"
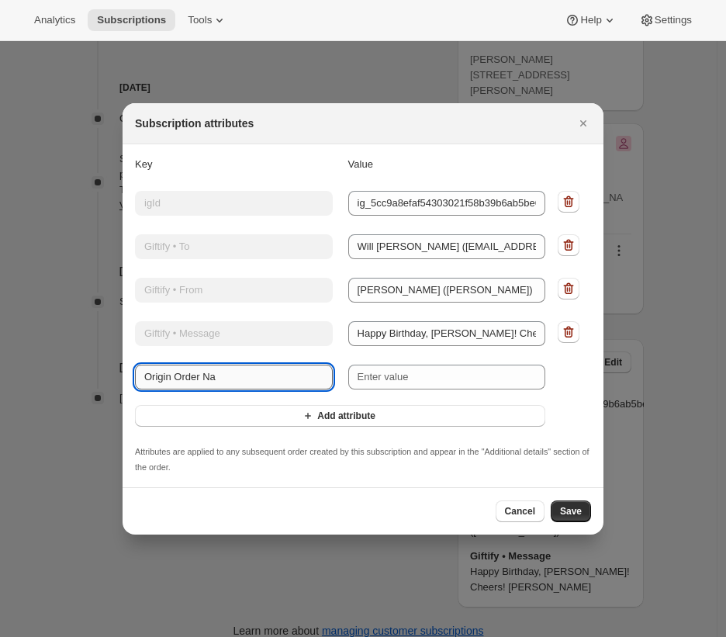
type input "Happy Birthday, Will! Cheers!Love,John"
type input "Origin Order Nam"
type input "Happy Birthday, Will! Cheers!Love,John"
type input "Origin Order Name"
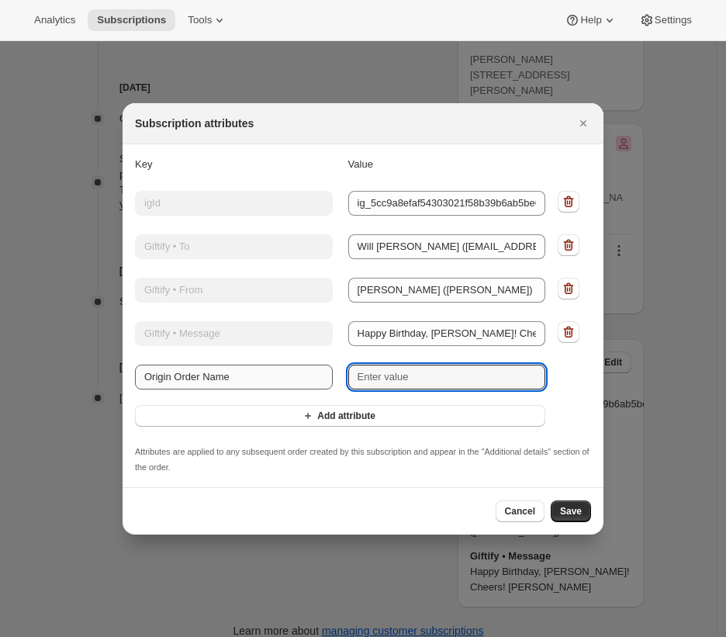
paste input "#360627"
type input "Happy Birthday, Will! Cheers!Love,John"
type input "#360627"
click at [287, 416] on button "Add attribute" at bounding box center [340, 416] width 410 height 22
type input "Happy Birthday, Will! Cheers!Love,John"
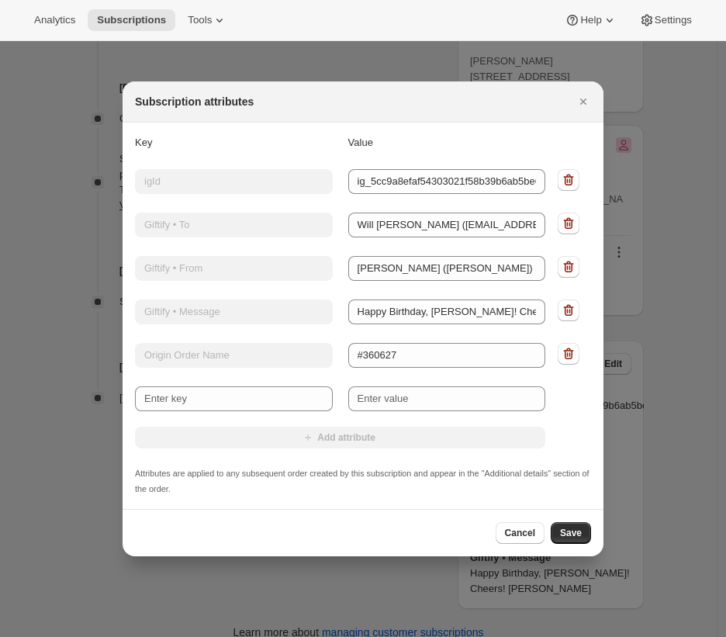
scroll to position [948, 0]
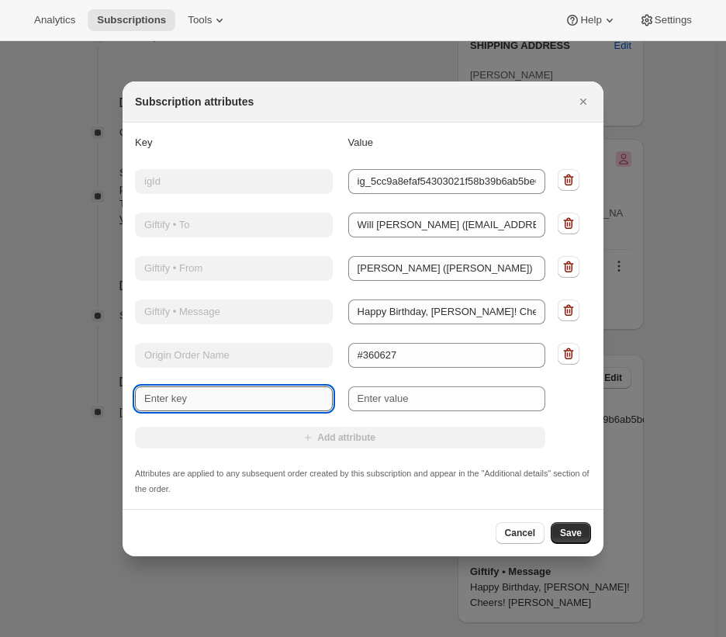
click at [263, 399] on input "New key" at bounding box center [234, 398] width 198 height 25
type input "Happy Birthday, Will! Cheers!Love,John"
type input "O"
type input "Happy Birthday, Will! Cheers!Love,John"
type input "Or"
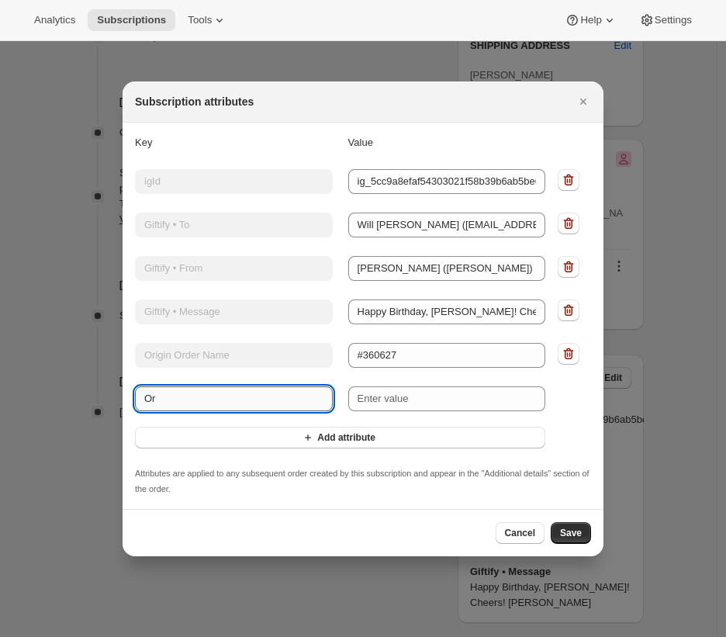
type input "Happy Birthday, Will! Cheers!Love,John"
type input "Ori"
type input "Happy Birthday, Will! Cheers!Love,John"
type input "Orig"
type input "Happy Birthday, Will! Cheers!Love,John"
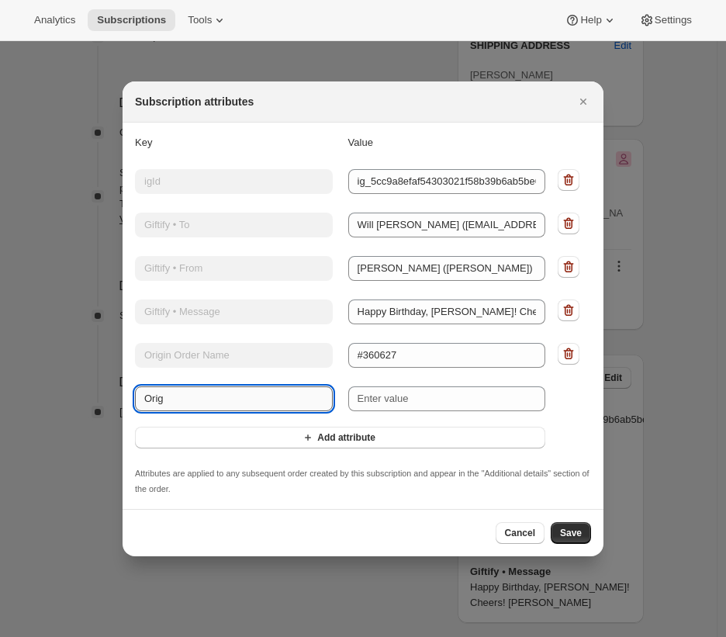
type input "Origi"
type input "Happy Birthday, Will! Cheers!Love,John"
type input "Origin"
type input "Happy Birthday, Will! Cheers!Love,John"
type input "Origin"
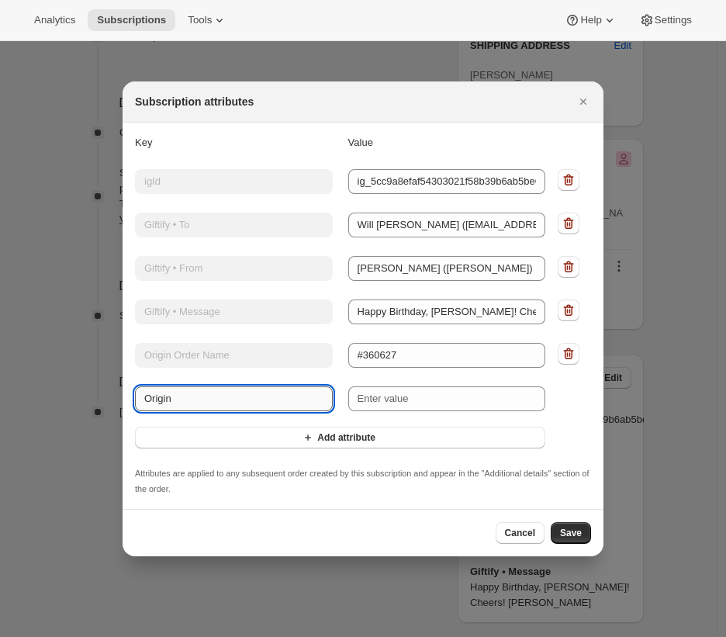
type input "Happy Birthday, Will! Cheers!Love,John"
type input "Origin O"
type input "Happy Birthday, Will! Cheers!Love,John"
type input "Origin Or"
type input "Happy Birthday, Will! Cheers!Love,John"
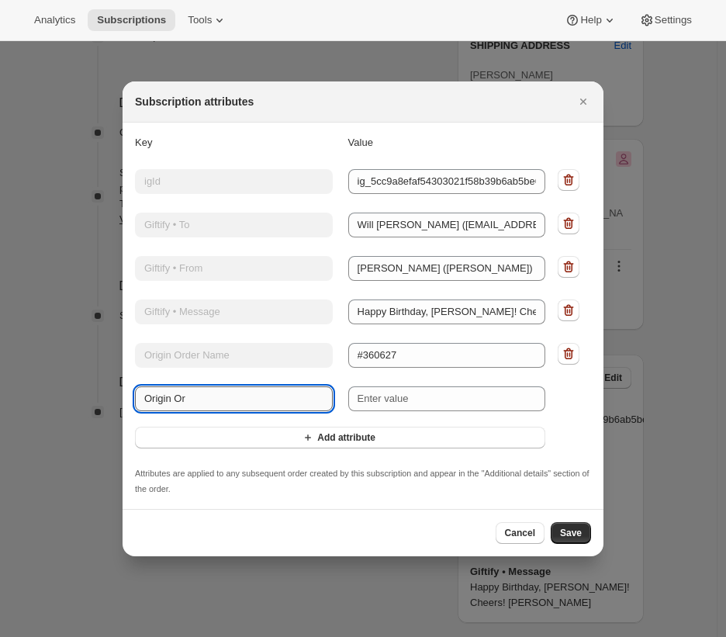
type input "Origin Ord"
type input "Happy Birthday, Will! Cheers!Love,John"
type input "Origin Orde"
type input "Happy Birthday, Will! Cheers!Love,John"
type input "Origin Order"
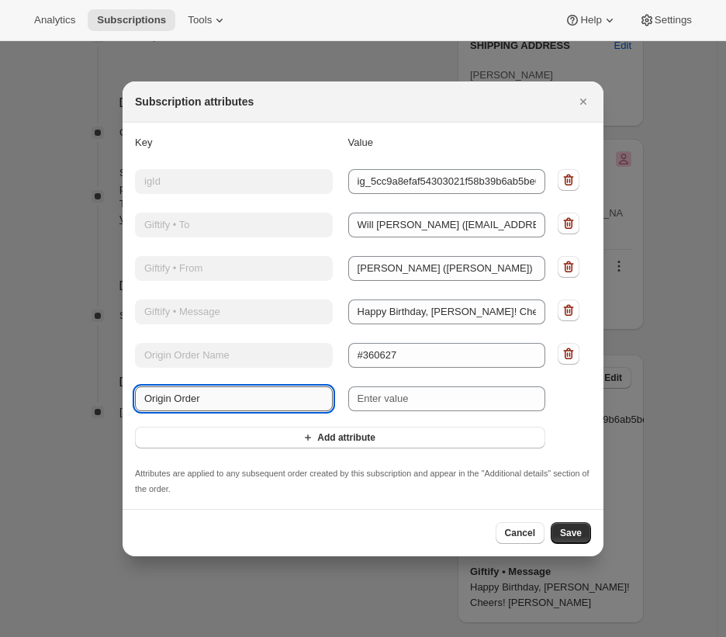
type input "Happy Birthday, Will! Cheers!Love,John"
type input "Origin Order"
type input "Happy Birthday, Will! Cheers!Love,John"
type input "Origin Order I"
type input "Happy Birthday, Will! Cheers!Love,John"
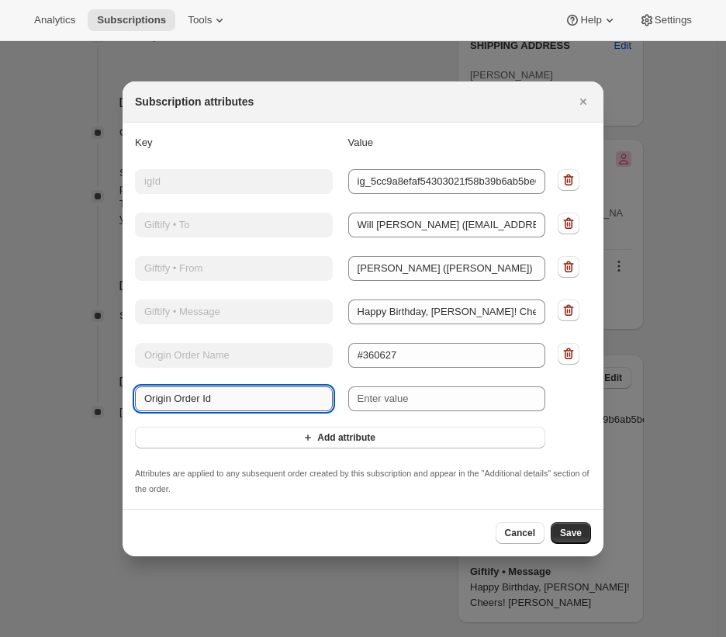
type input "Origin Order Id"
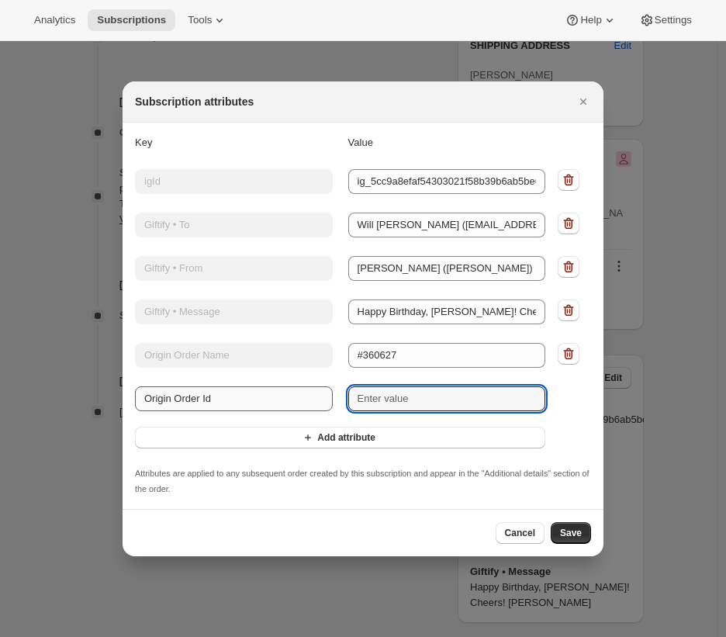
paste input "gid://shopify/Order/6100348862561"
type input "Happy Birthday, Will! Cheers!Love,John"
type input "gid://shopify/Order/6100348862561"
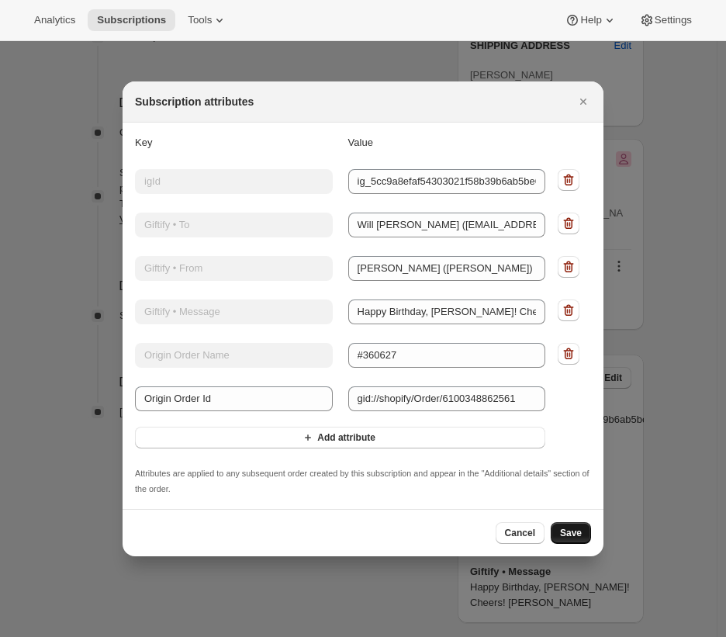
click at [569, 529] on span "Save" at bounding box center [571, 533] width 22 height 12
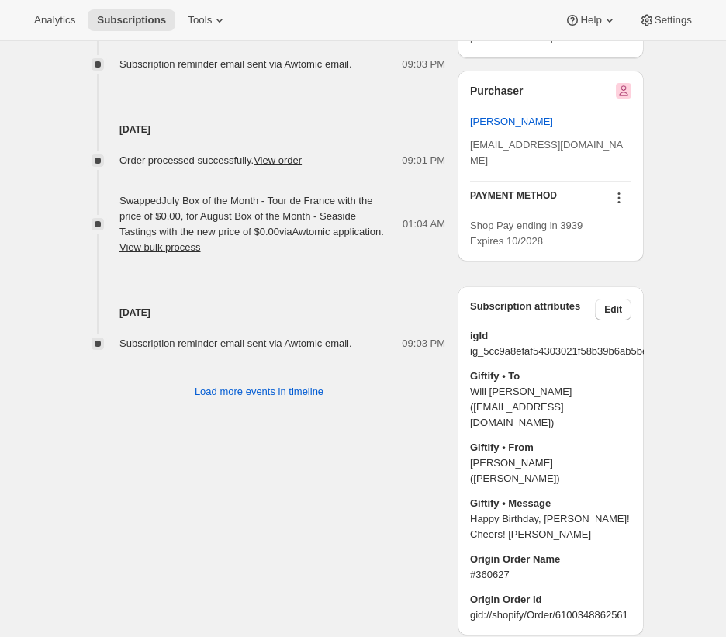
scroll to position [1100, 0]
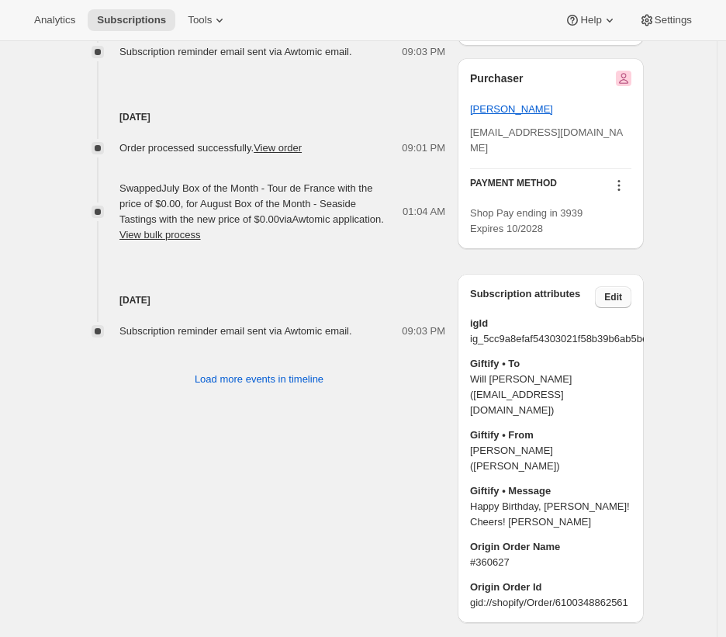
click at [627, 292] on button "Edit" at bounding box center [613, 297] width 36 height 22
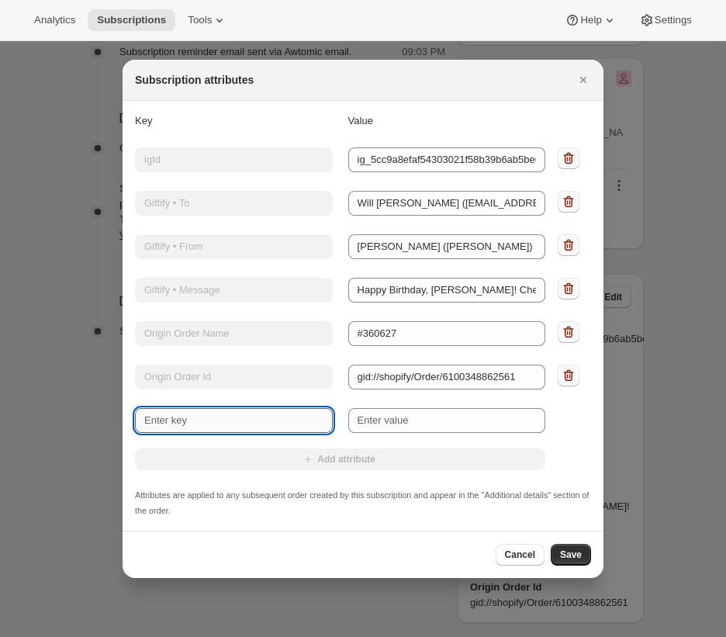
click at [278, 417] on input "New key" at bounding box center [234, 420] width 198 height 25
type input "Happy Birthday, Will! Cheers!Love,John"
type input "P"
type input "Happy Birthday, Will! Cheers!Love,John"
type input "Pr"
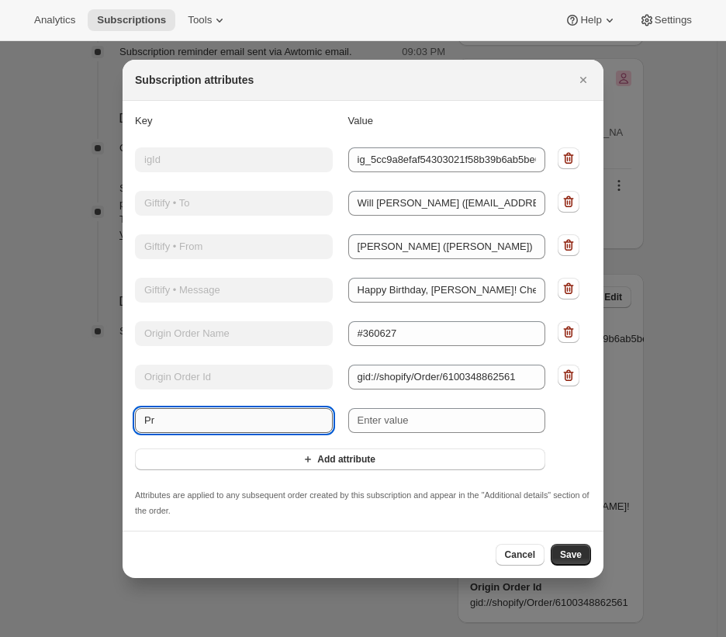
type input "Happy Birthday, Will! Cheers!Love,John"
type input "Pre"
type input "Happy Birthday, Will! Cheers!Love,John"
type input "Prep"
type input "Happy Birthday, Will! Cheers!Love,John"
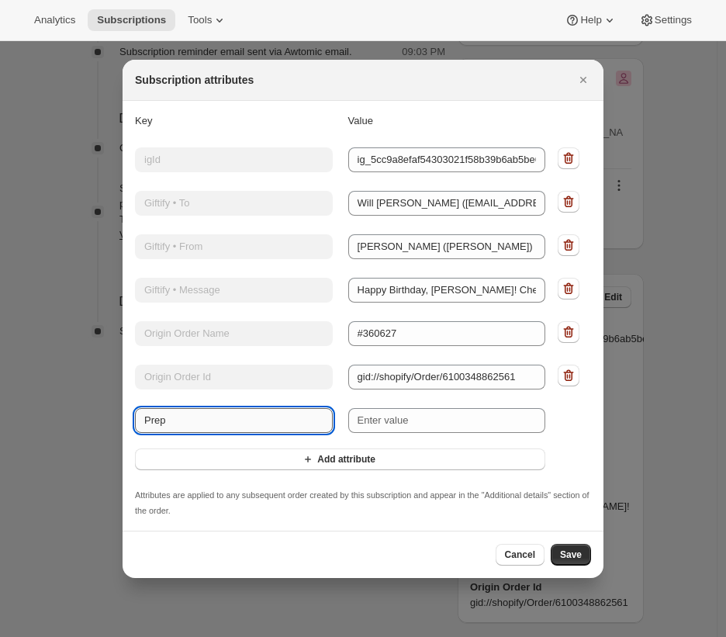
type input "Prepa"
type input "Happy Birthday, Will! Cheers!Love,John"
type input "Prepai"
type input "Happy Birthday, Will! Cheers!Love,John"
type input "Prepaid"
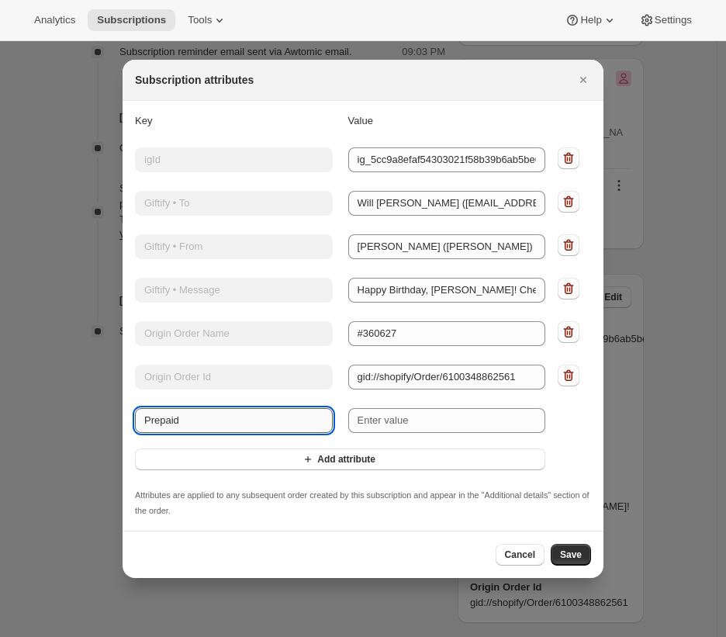
type input "Happy Birthday, Will! Cheers!Love,John"
type input "Prepaid Du"
type input "Happy Birthday, Will! Cheers!Love,John"
type input "Prepaid Dur"
type input "Happy Birthday, Will! Cheers!Love,John"
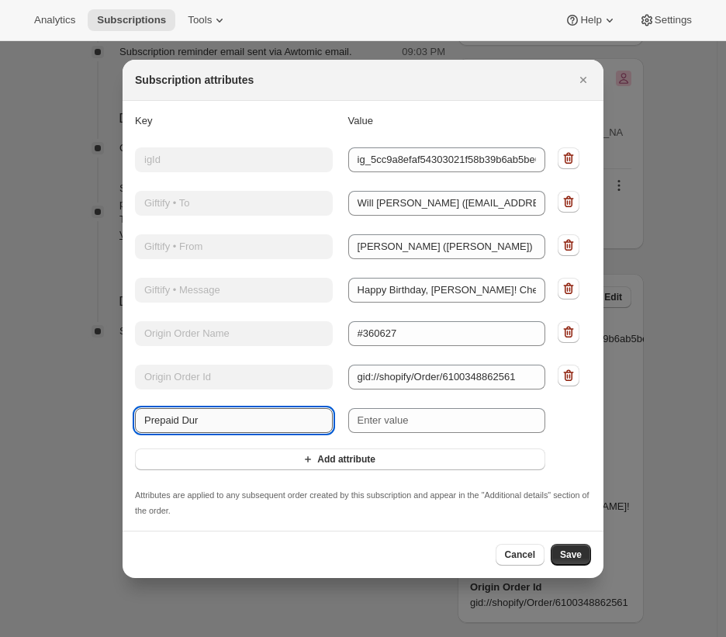
type input "Prepaid Dura"
type input "Happy Birthday, Will! Cheers!Love,John"
type input "Prepaid Durati"
type input "Happy Birthday, Will! Cheers!Love,John"
type input "Prepaid Duratio"
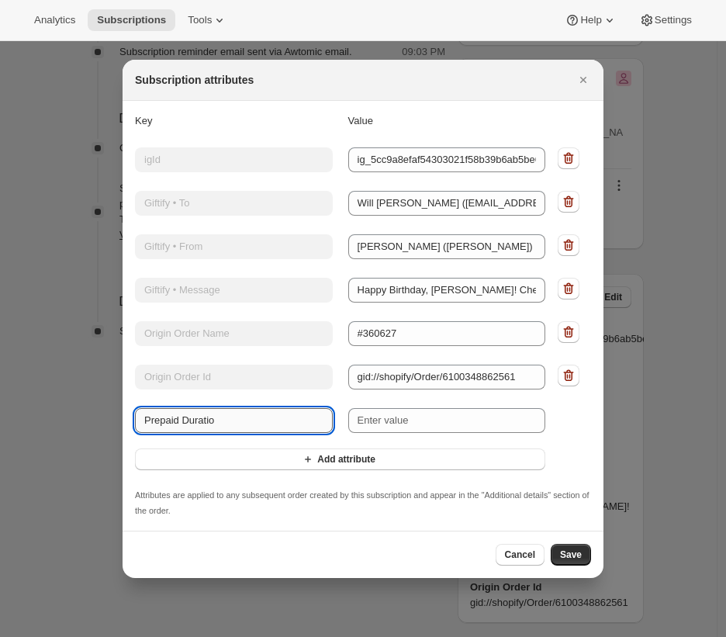
type input "Happy Birthday, Will! Cheers!Love,John"
type input "Prepaid Duration"
type input "Happy Birthday, Will! Cheers!Love,John"
type input "Prepaid Duration"
paste input "Prepay for 6 monthly deliveries"
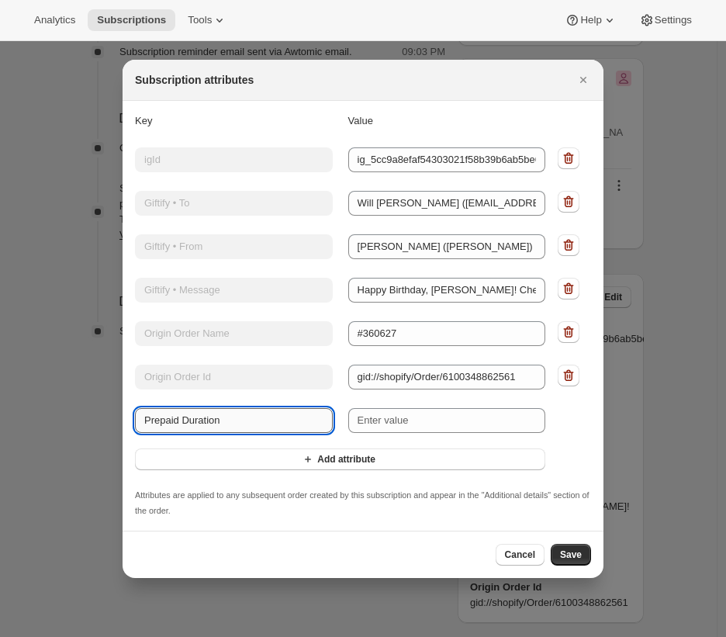
type input "Happy Birthday, Will! Cheers!Love,John"
type input "Prepaid Duration Prepay for 6 monthly deliveries"
type input "Happy Birthday, Will! Cheers!Love,John"
type input "Prepaid Duration"
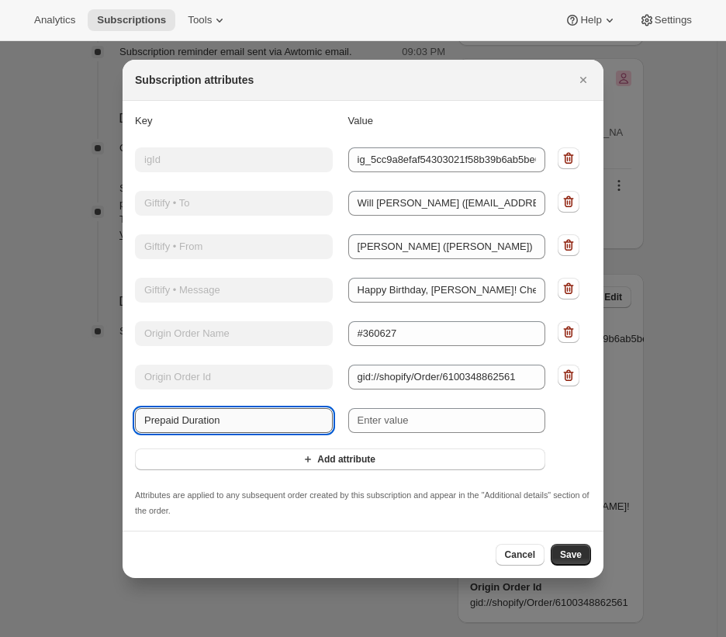
scroll to position [0, 0]
type input "Happy Birthday, Will! Cheers!Love,John"
type input "Prepaid Duration"
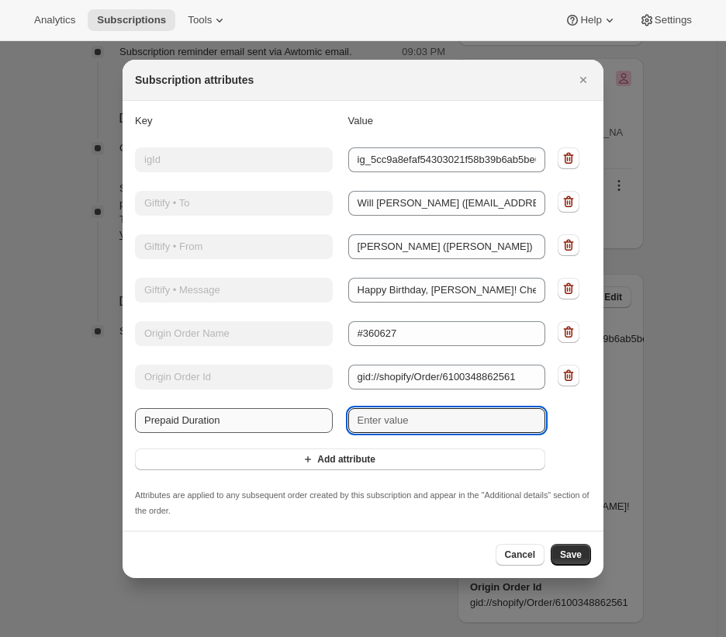
paste input "Prepaid Duration Prepay for 6 monthly deliveries"
type input "Happy Birthday, Will! Cheers!Love,John"
type input "Prepaid Duration Prepay for 6 monthly deliveries"
click at [568, 548] on span "Save" at bounding box center [571, 554] width 22 height 12
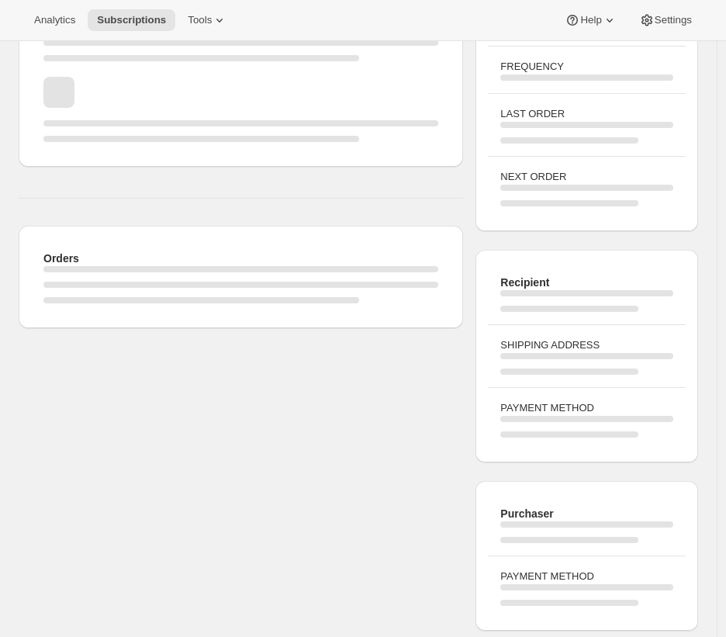
scroll to position [129, 0]
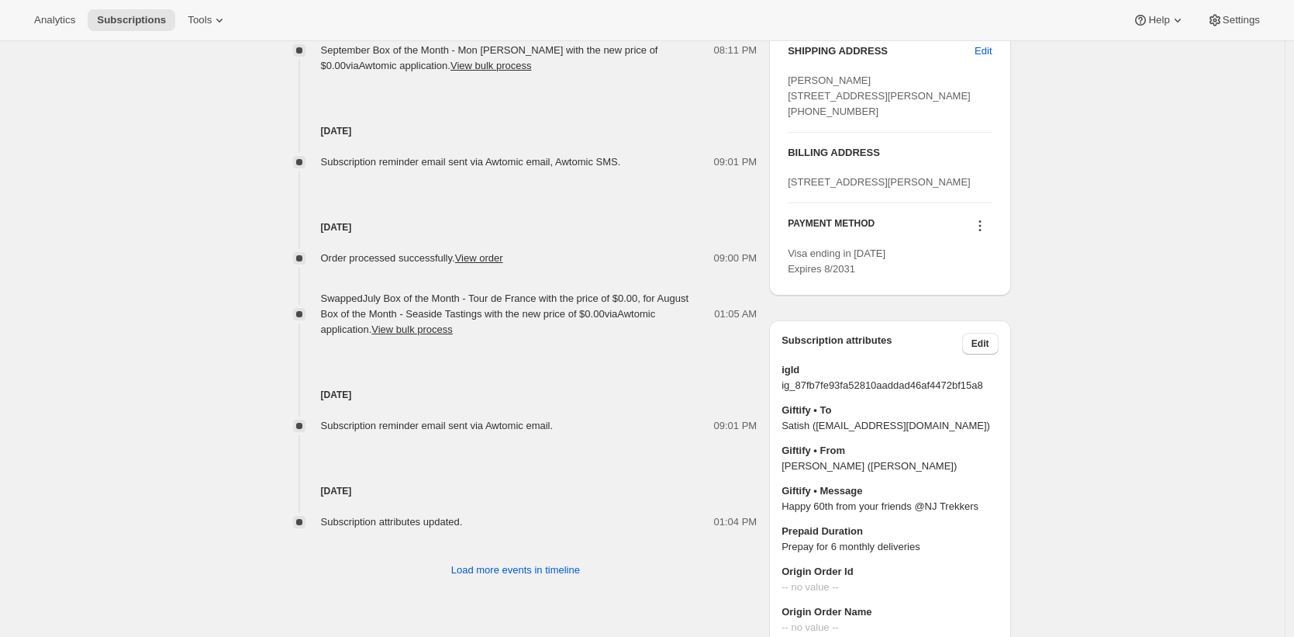
scroll to position [850, 0]
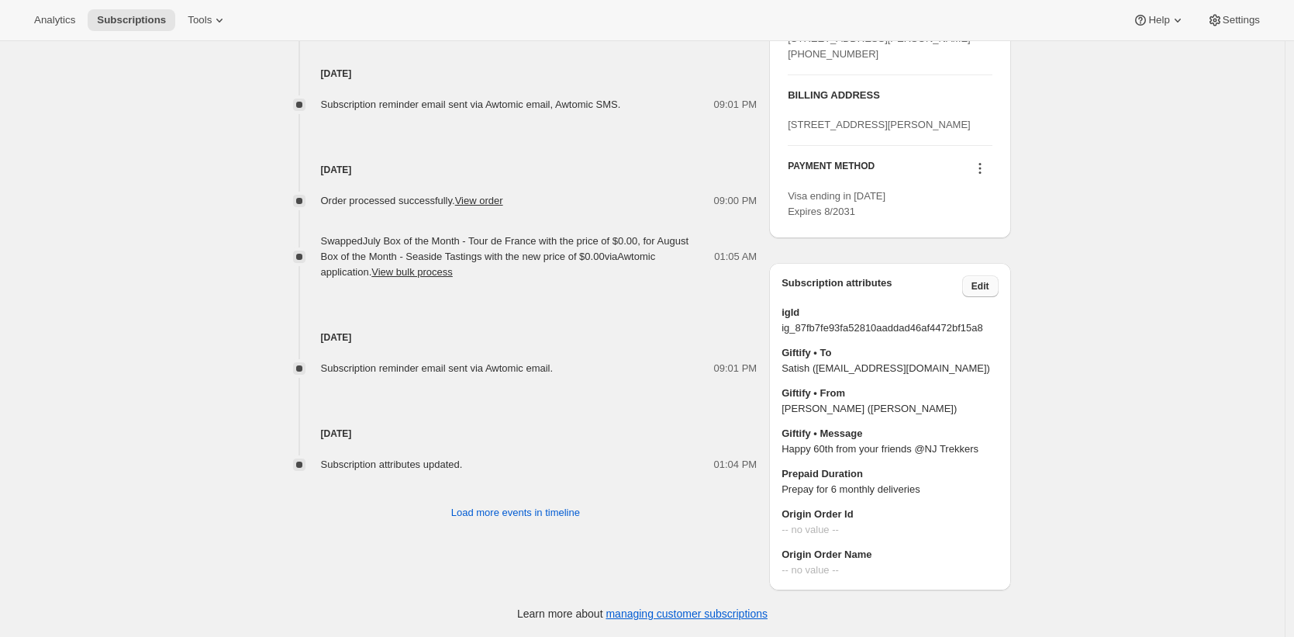
click at [995, 289] on button "Edit" at bounding box center [981, 286] width 36 height 22
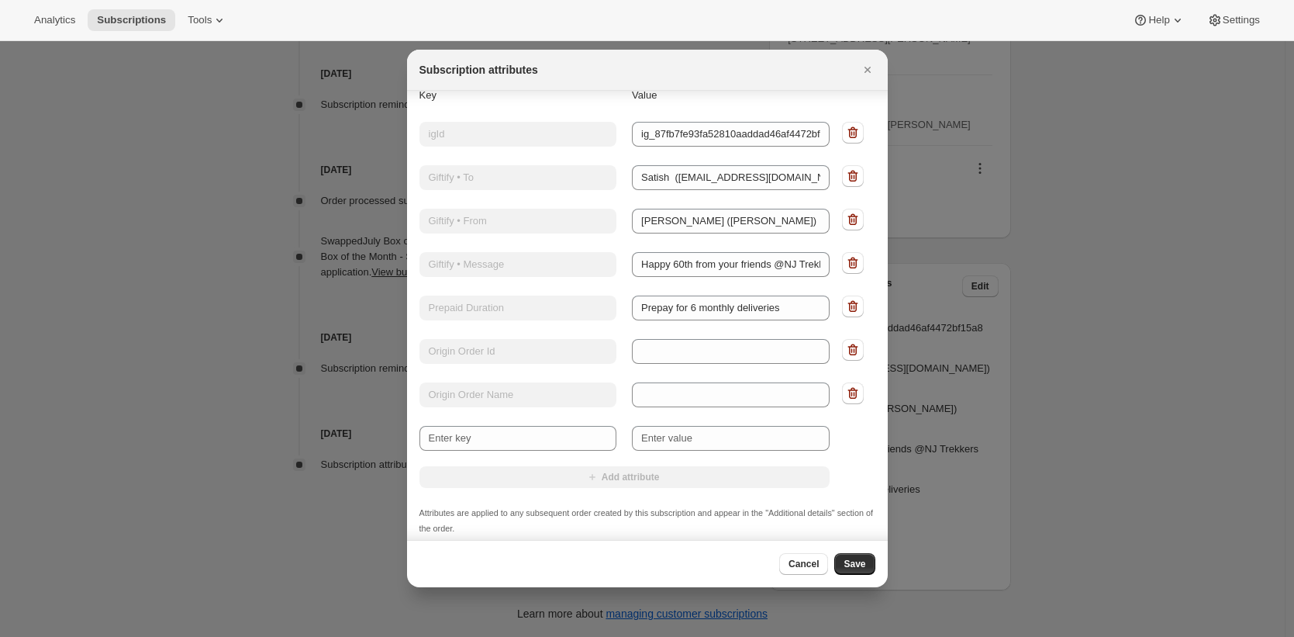
scroll to position [25, 0]
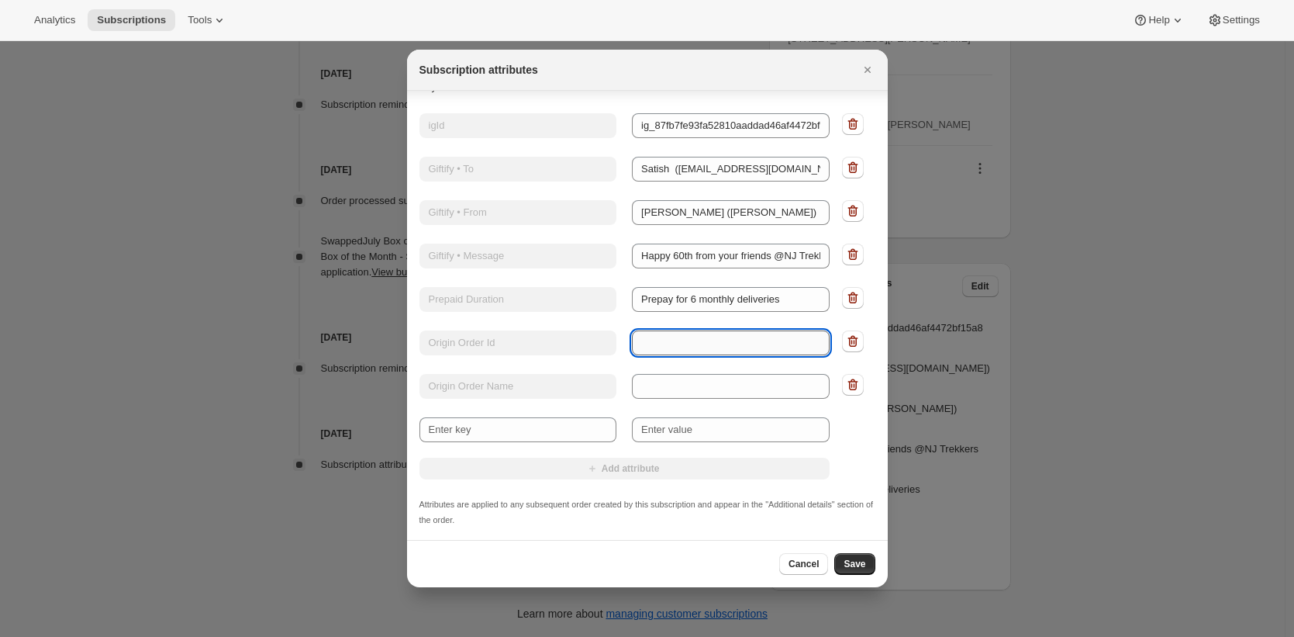
click at [677, 345] on input "Value" at bounding box center [731, 342] width 198 height 25
paste input "#360373"
type input "#360373"
click at [699, 383] on input "Value" at bounding box center [731, 386] width 198 height 25
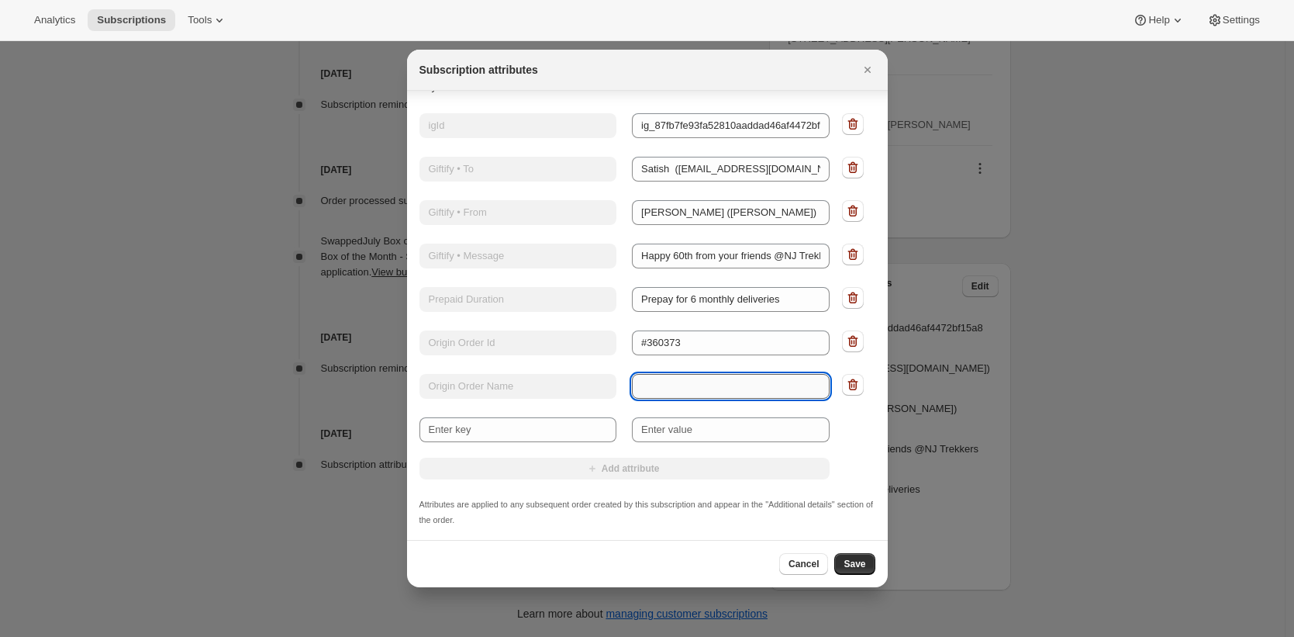
paste input "#360373"
type input "#360373"
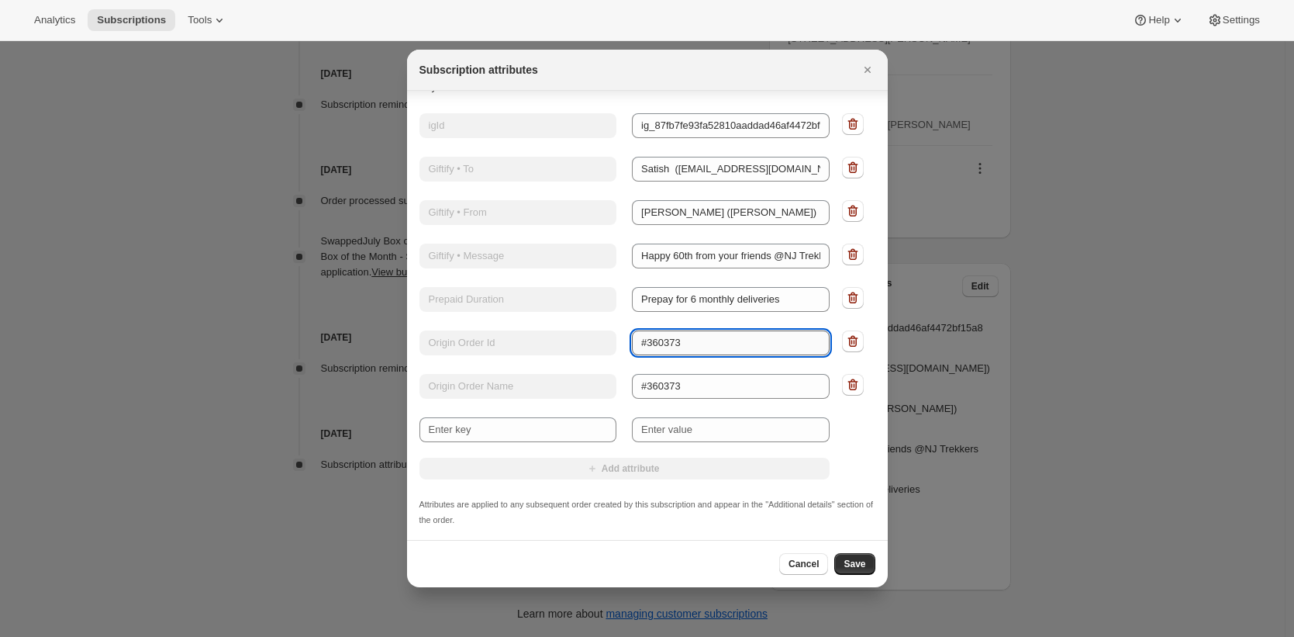
click at [707, 345] on input "#360373" at bounding box center [731, 342] width 198 height 25
paste input "gid://shopify/Order/6079886065761"
type input "gid://shopify/Order/6079886065761"
click at [859, 561] on span "Save" at bounding box center [855, 564] width 22 height 12
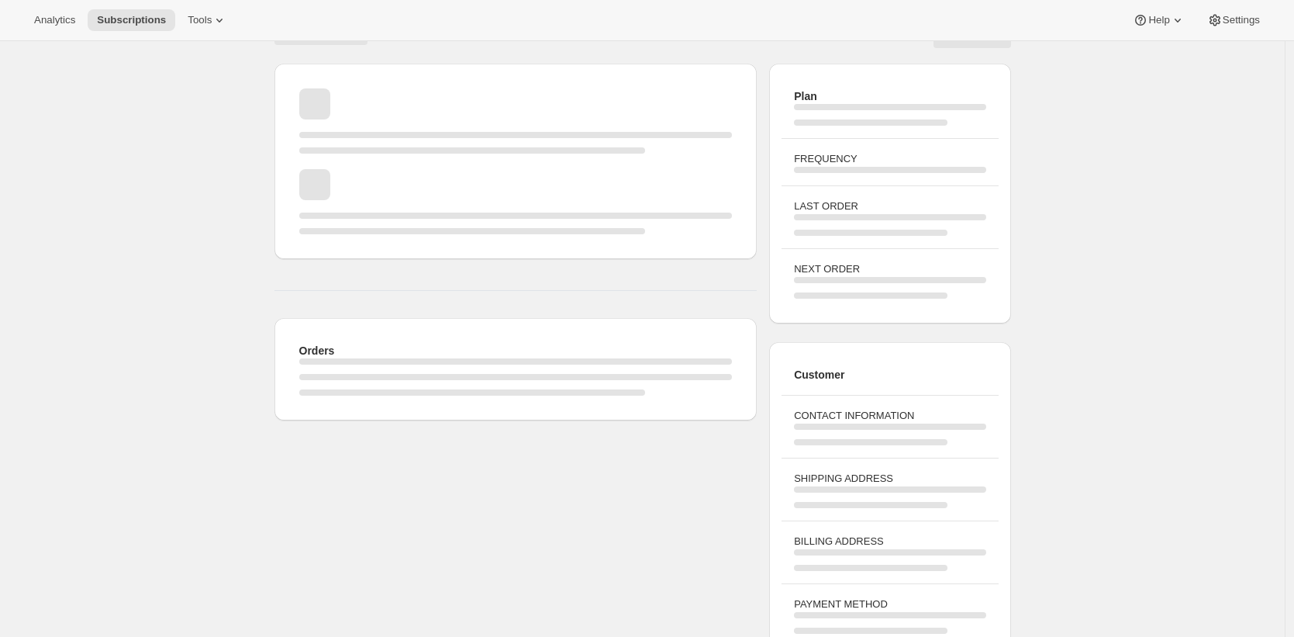
scroll to position [0, 0]
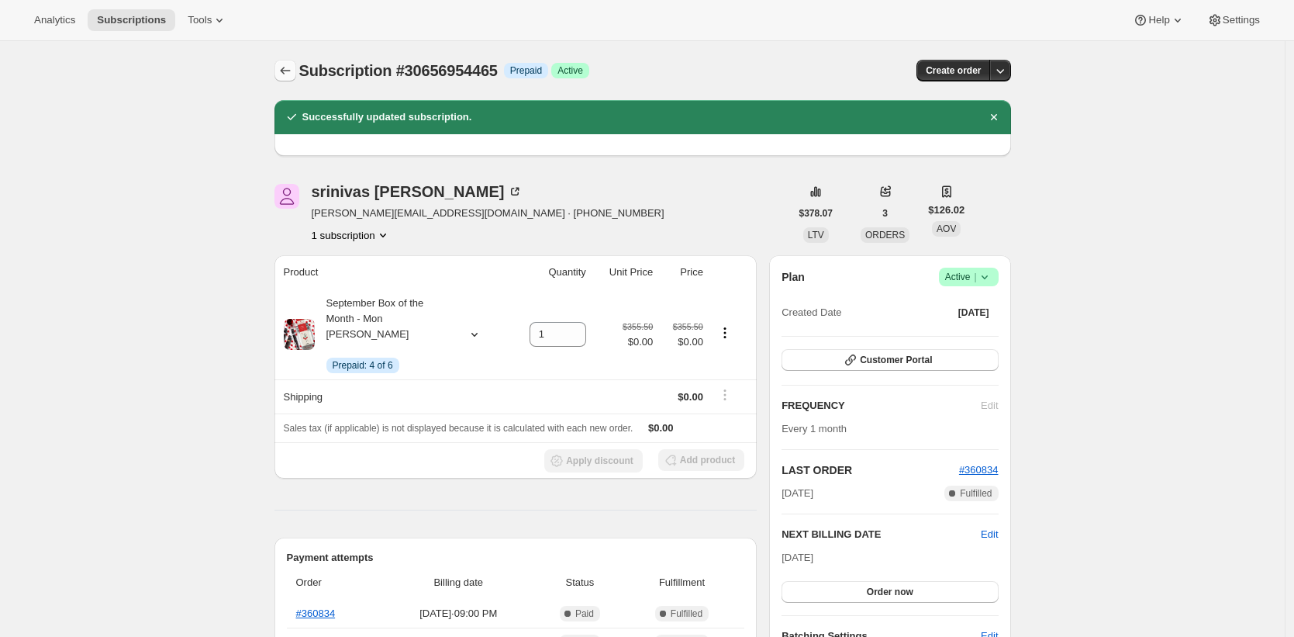
click at [288, 67] on icon "Subscriptions" at bounding box center [286, 71] width 16 height 16
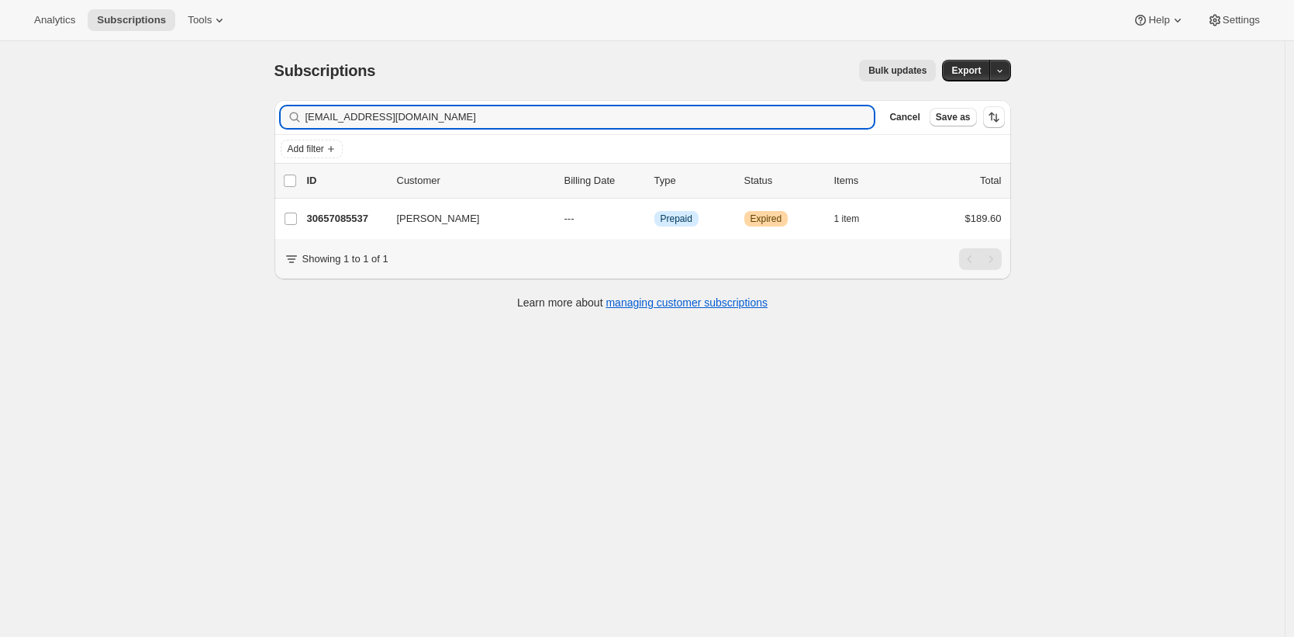
type input "[EMAIL_ADDRESS][DOMAIN_NAME]"
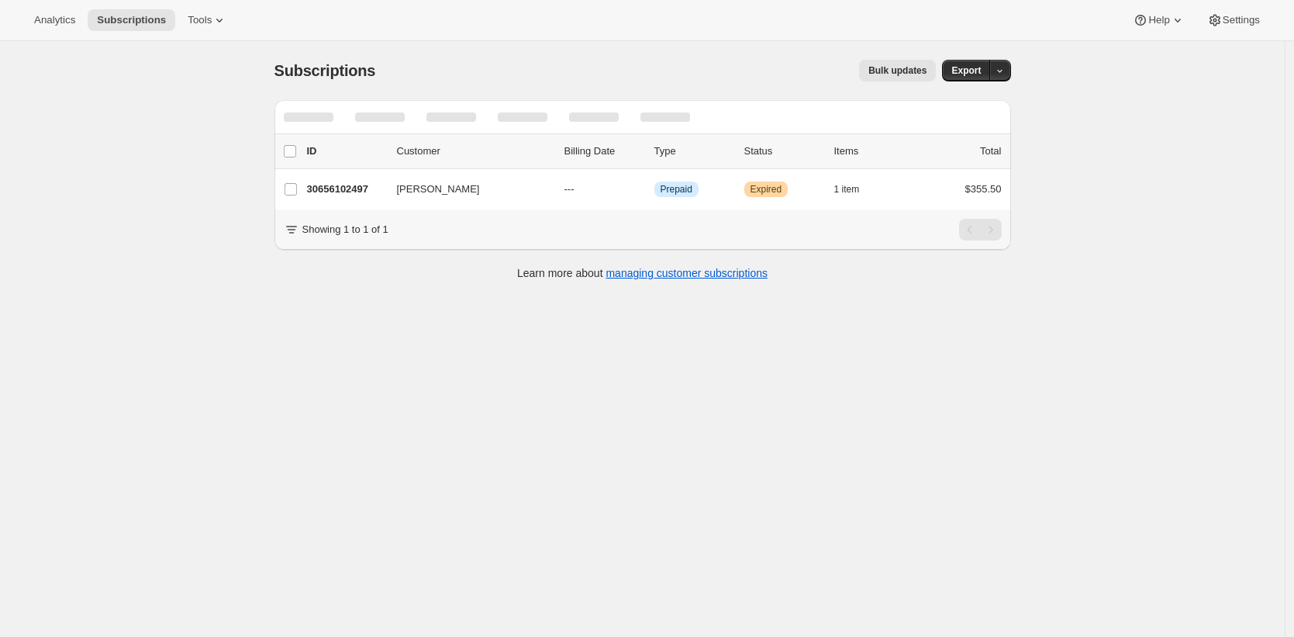
click at [242, 164] on div "Subscriptions. This page is ready Subscriptions Bulk updates More actions Bulk …" at bounding box center [642, 359] width 1285 height 637
click at [513, 36] on div "Analytics Subscriptions Tools Help Settings" at bounding box center [647, 20] width 1294 height 41
click at [521, 72] on div "Bulk updates" at bounding box center [665, 71] width 542 height 22
click at [522, 71] on div "Bulk updates" at bounding box center [665, 71] width 542 height 22
click at [489, 81] on div "Bulk updates" at bounding box center [665, 71] width 542 height 22
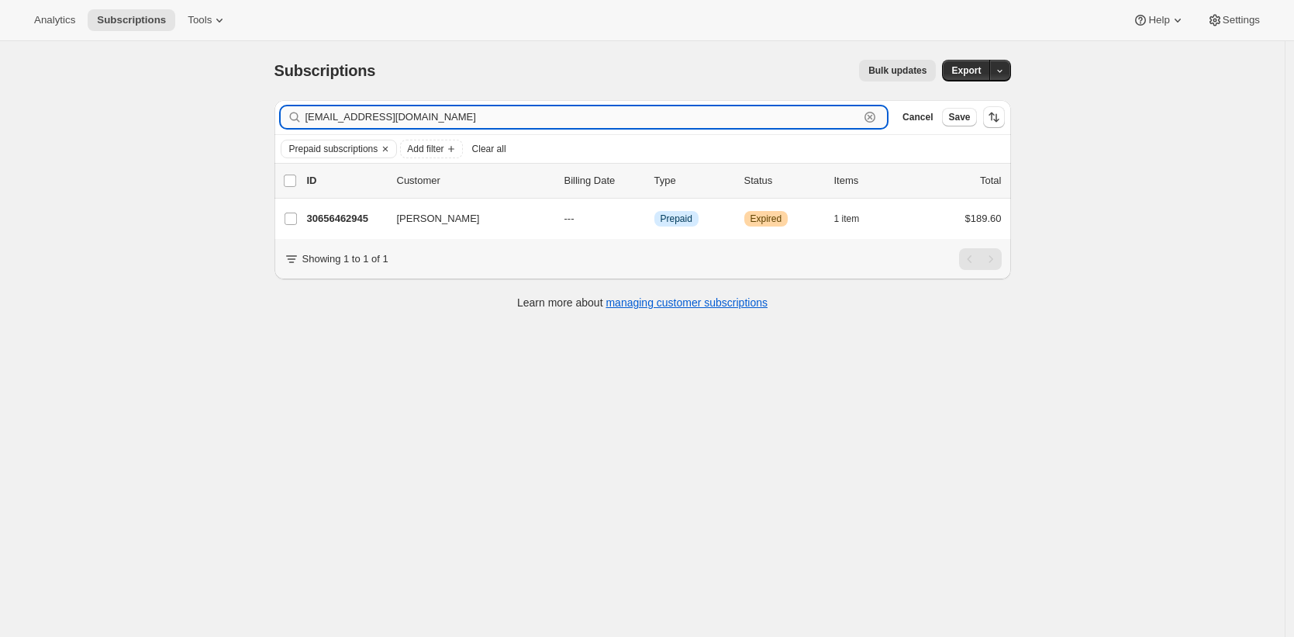
click at [541, 118] on input "[EMAIL_ADDRESS][DOMAIN_NAME]" at bounding box center [583, 117] width 555 height 22
paste input "[EMAIL_ADDRESS]"
click at [520, 116] on input "[EMAIL_ADDRESS][DOMAIN_NAME]" at bounding box center [583, 117] width 555 height 22
paste input "dahlemam@gmail"
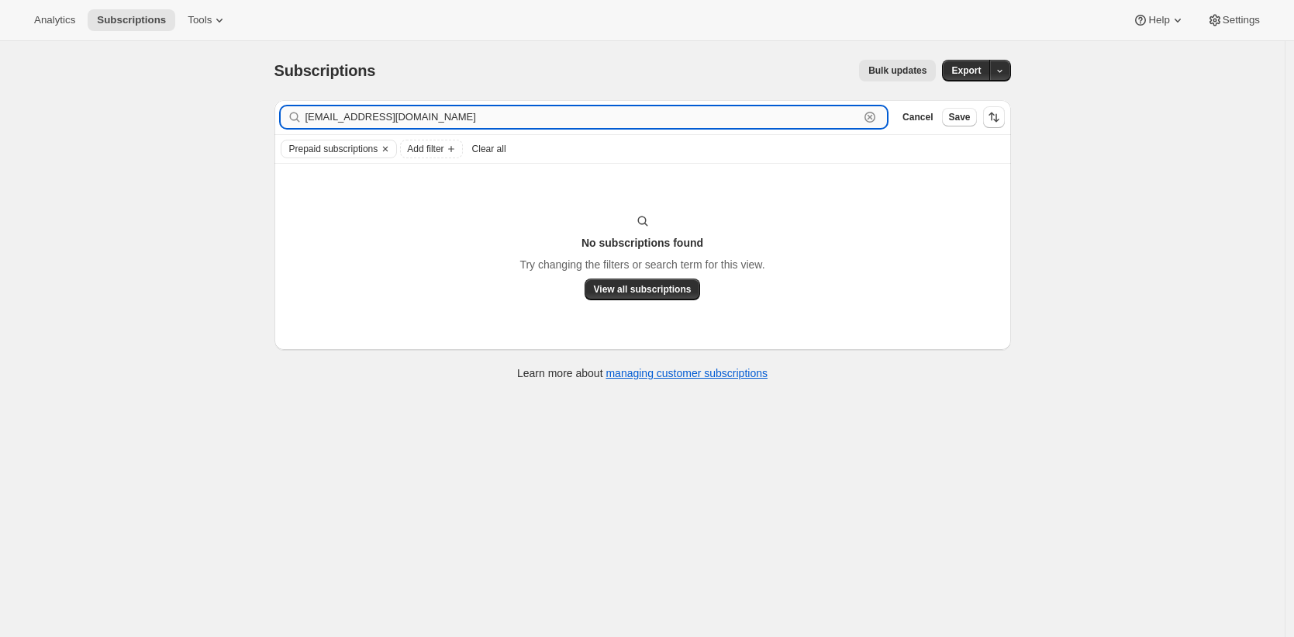
click at [444, 116] on input "dahlemam@gmail.com" at bounding box center [583, 117] width 555 height 22
paste input "waleskardejesus"
click at [543, 112] on input "waleskardejesus@gmail.com" at bounding box center [583, 117] width 555 height 22
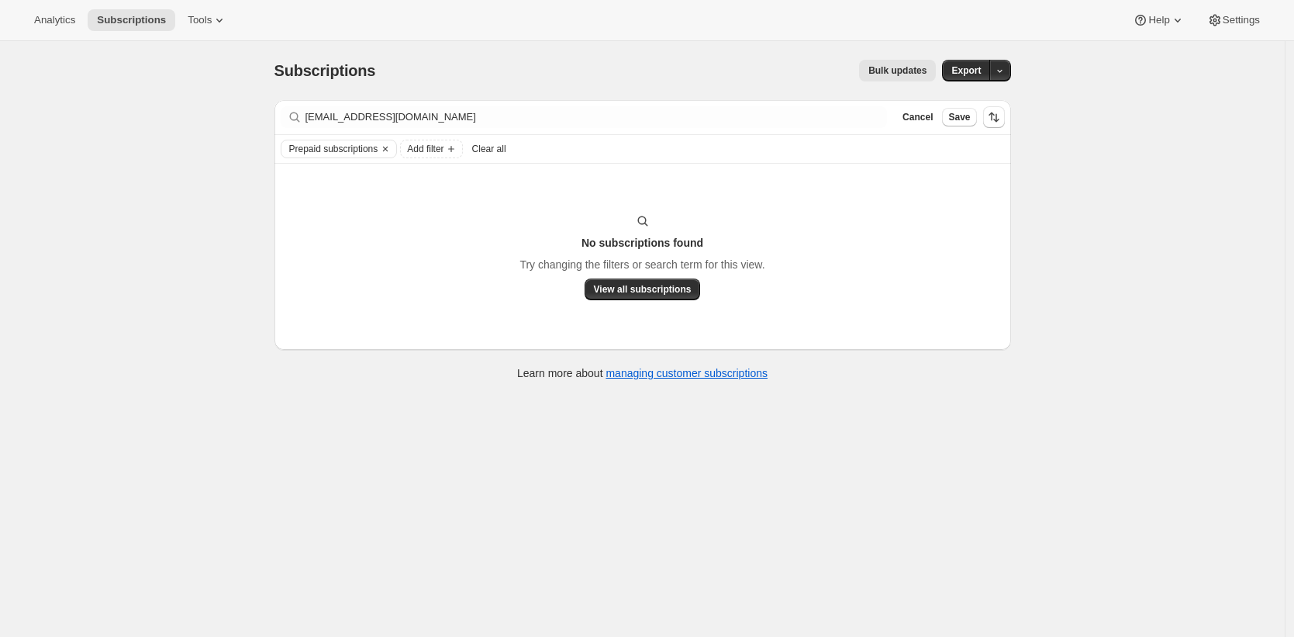
click at [387, 129] on div "Filter subscribers waleskardejesus@gmail.com Clear Cancel Save" at bounding box center [643, 117] width 737 height 34
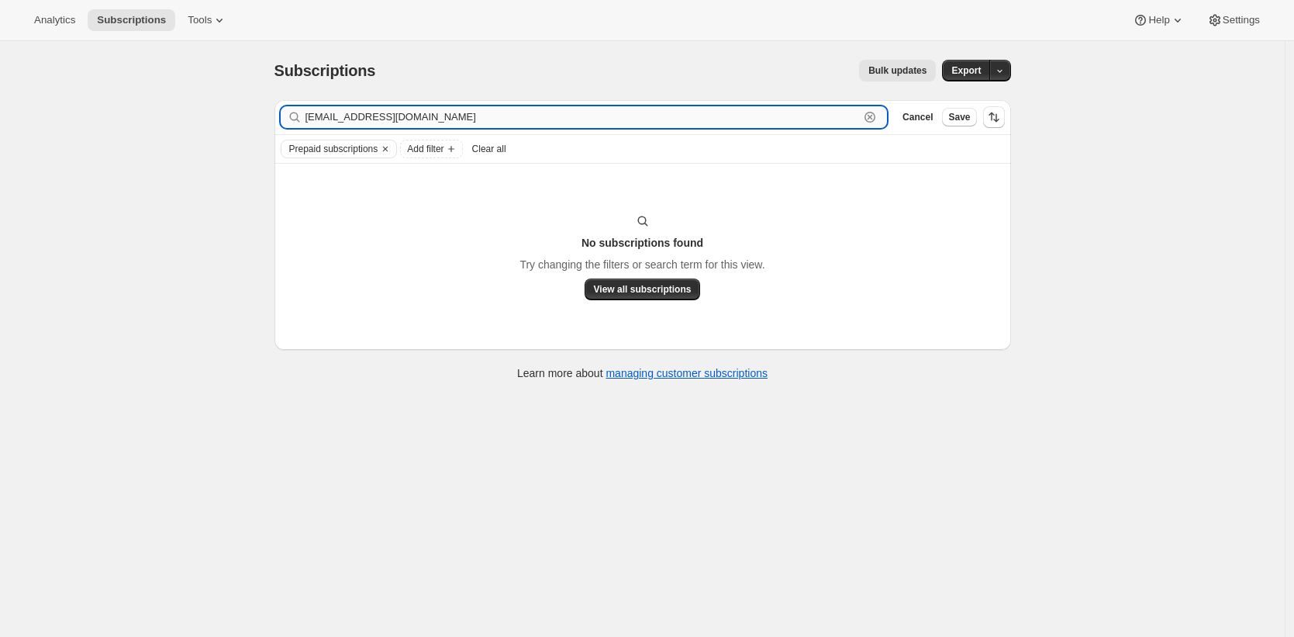
click at [398, 118] on input "waleskardejesus@gmail.com" at bounding box center [583, 117] width 555 height 22
paste input "fifthclmn@hot"
click at [354, 117] on input "fifthclmn@hotmail.com" at bounding box center [583, 117] width 555 height 22
paste input "vezzani@mac"
click at [450, 116] on input "vezzani@mac.com" at bounding box center [583, 117] width 555 height 22
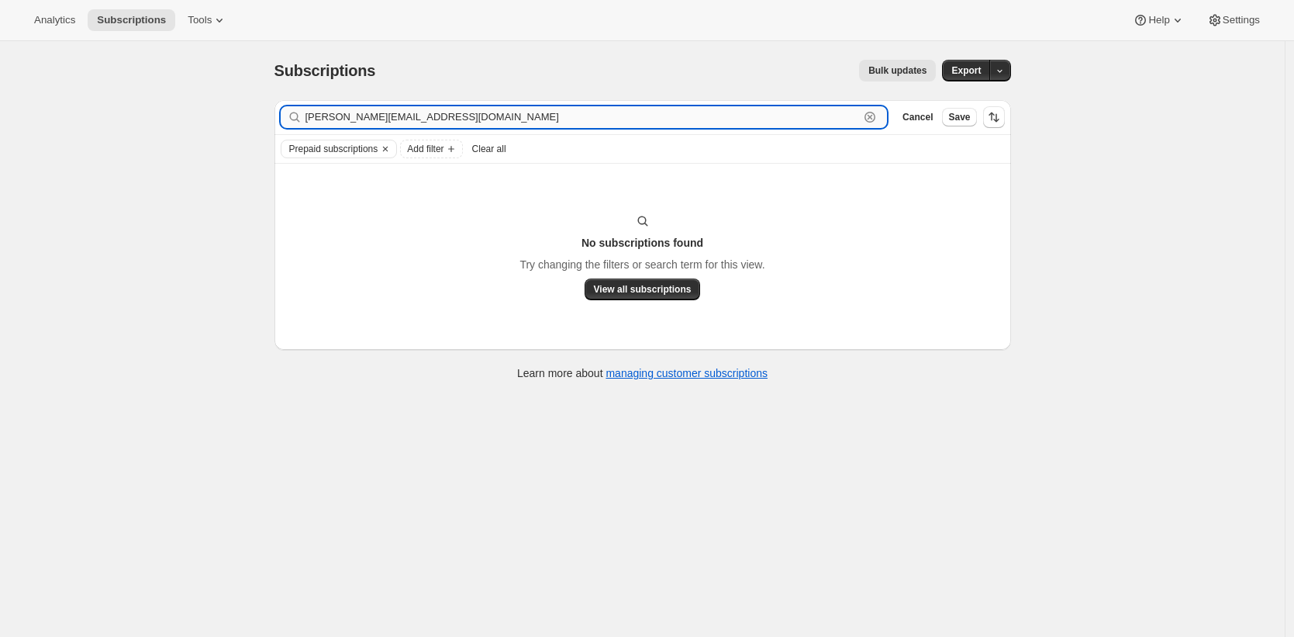
paste input "thecordeliamgr@willowbridgep"
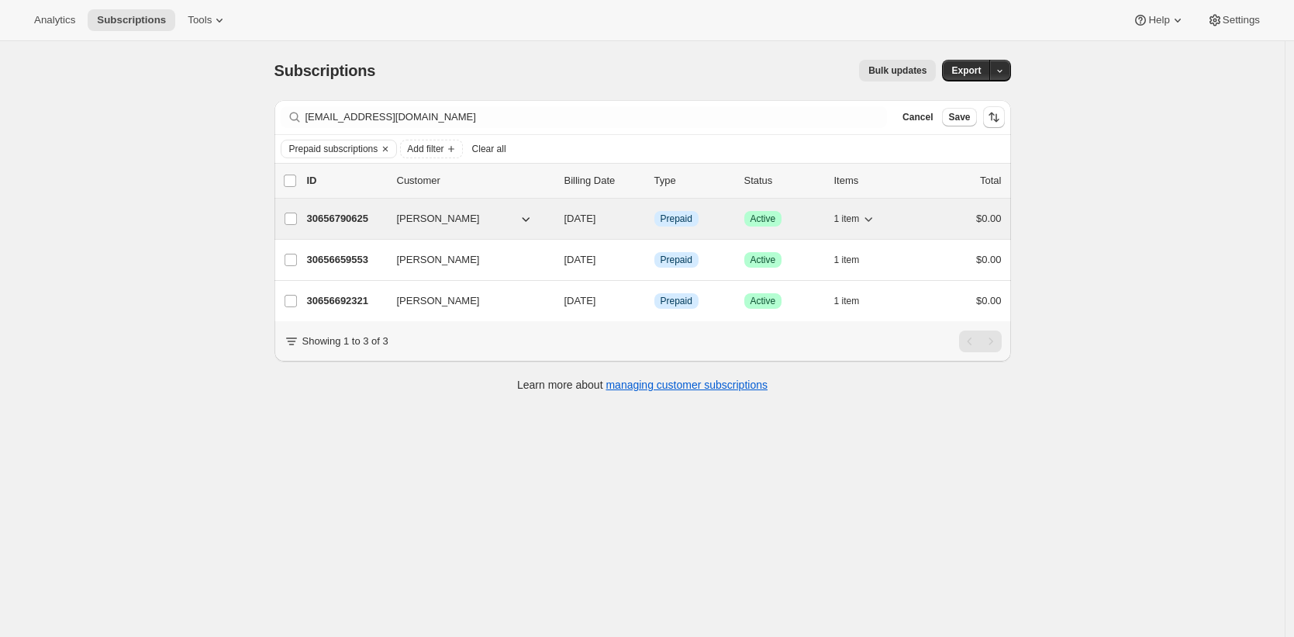
click at [329, 216] on p "30656790625" at bounding box center [346, 219] width 78 height 16
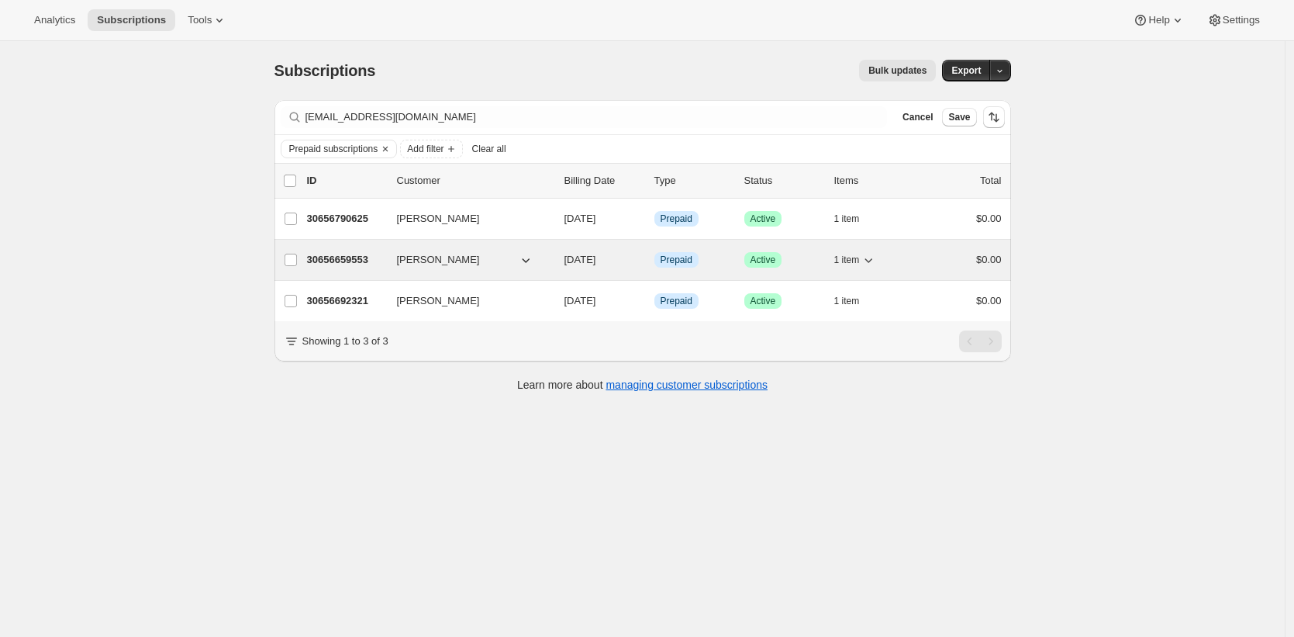
click at [344, 258] on p "30656659553" at bounding box center [346, 260] width 78 height 16
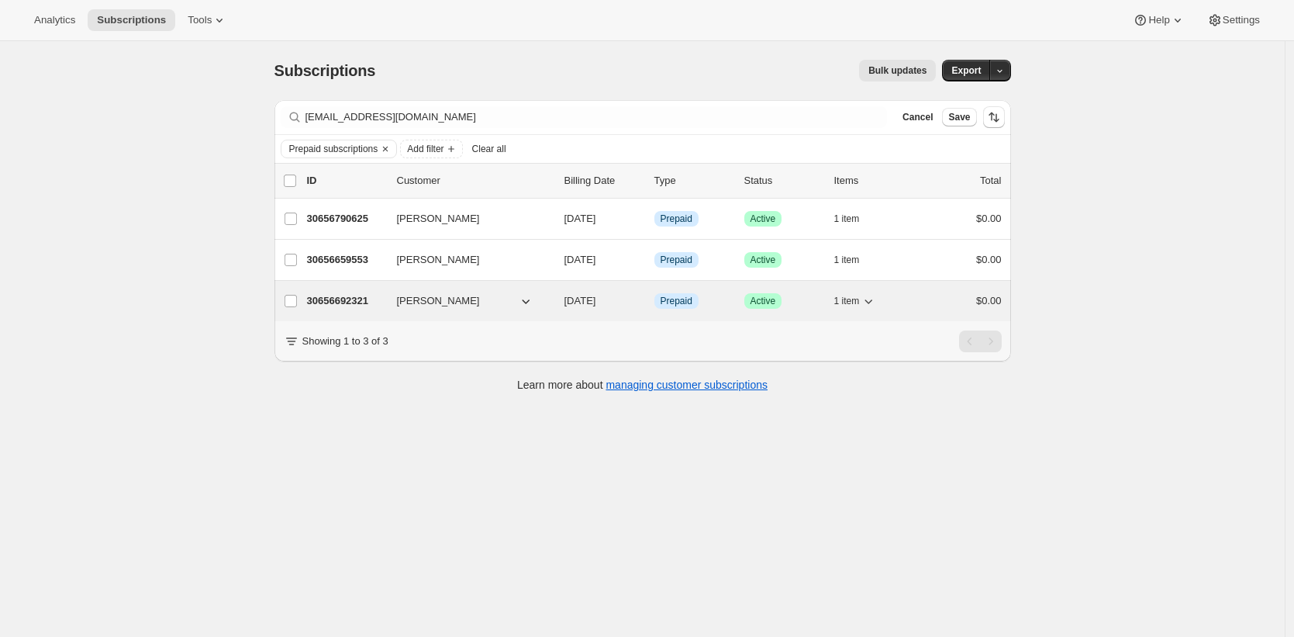
click at [345, 299] on p "30656692321" at bounding box center [346, 301] width 78 height 16
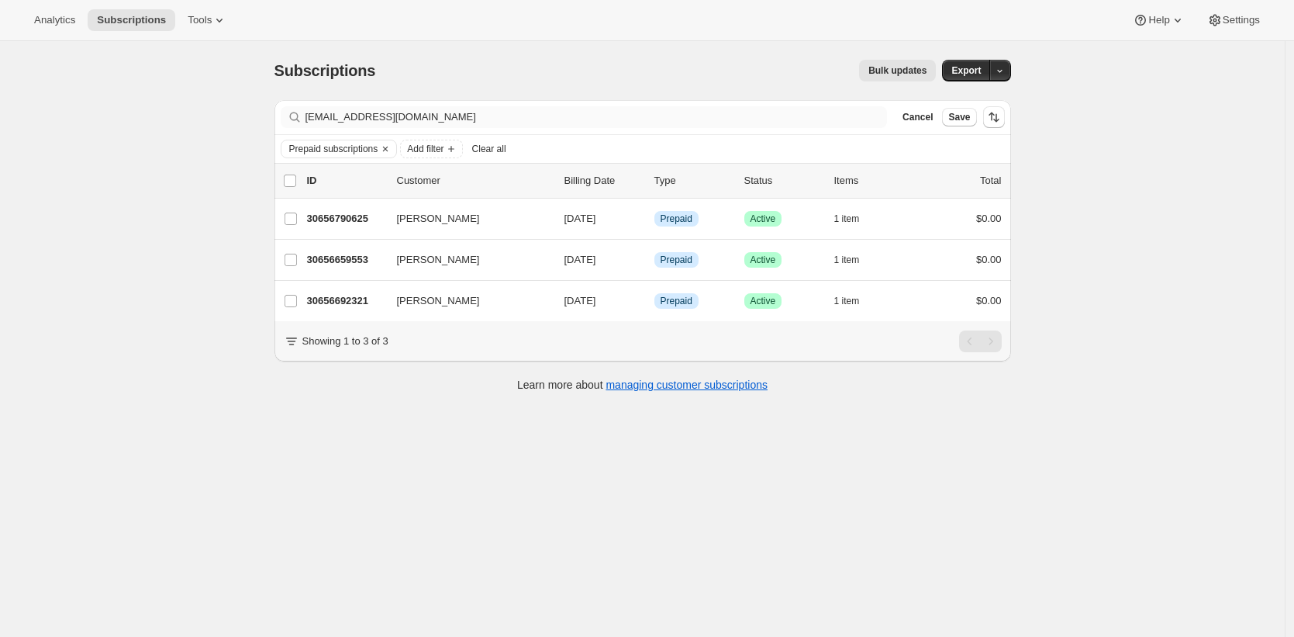
click at [434, 127] on div "Filter subscribers thecordeliamgr@willowbridgepc.com Clear Cancel Save" at bounding box center [643, 117] width 737 height 34
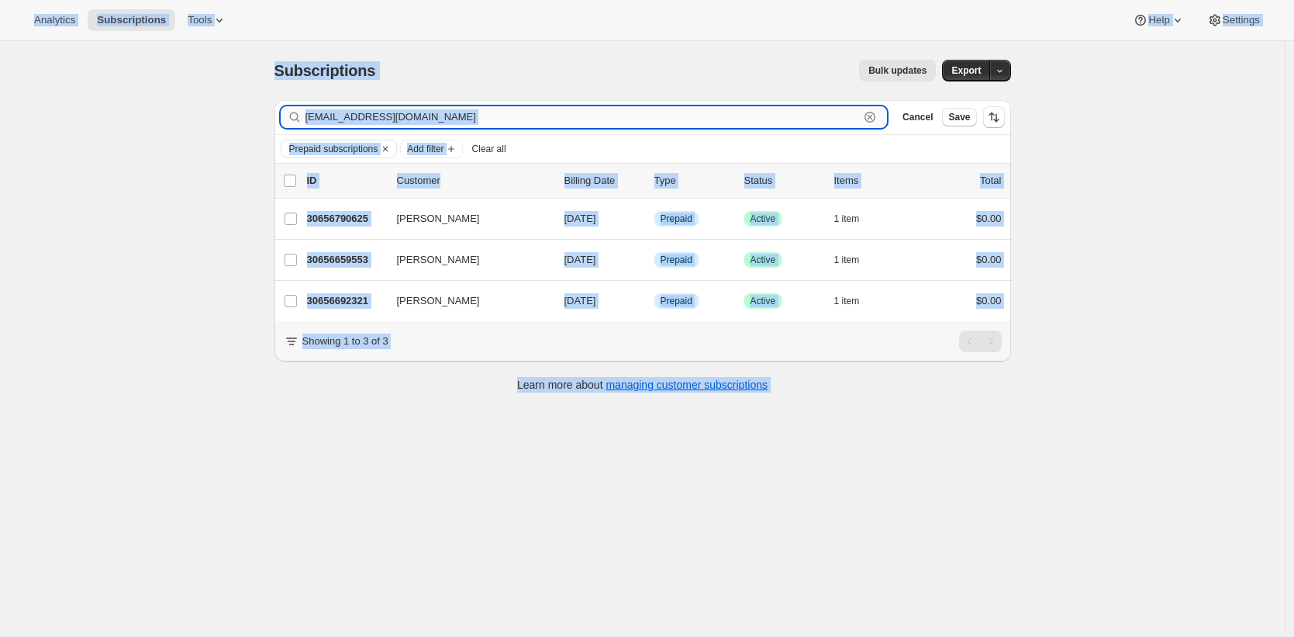
click at [442, 117] on input "thecordeliamgr@willowbridgepc.com" at bounding box center [583, 117] width 555 height 22
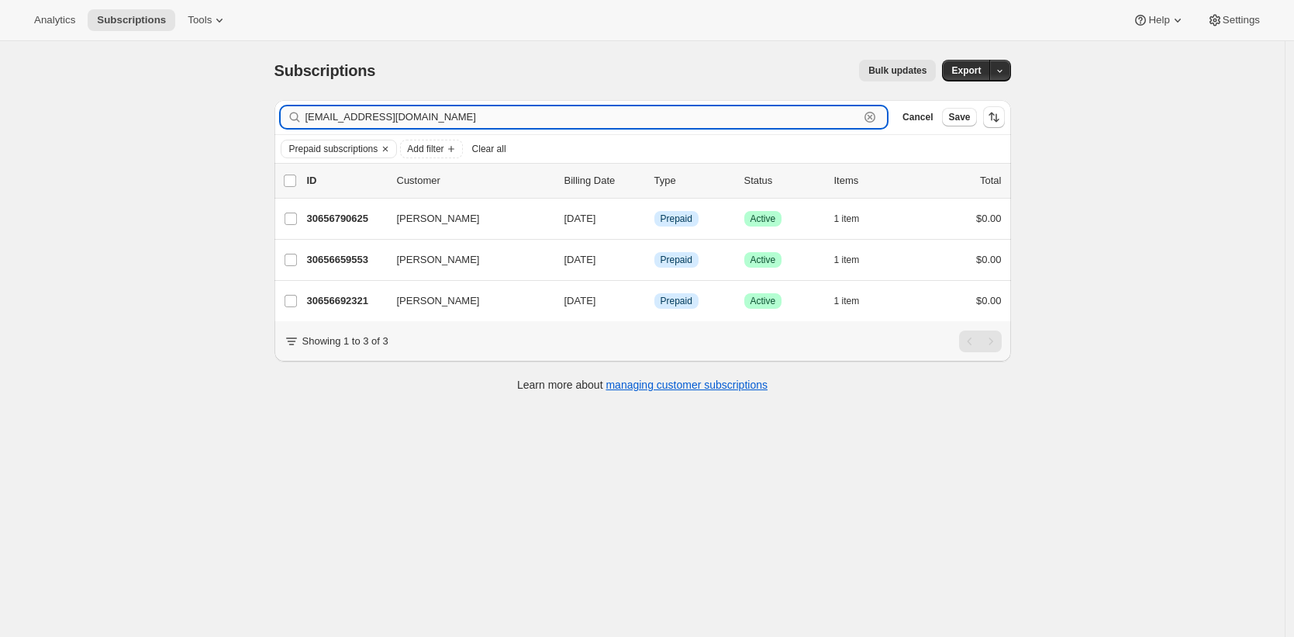
paste input "job_m_g@hotmail"
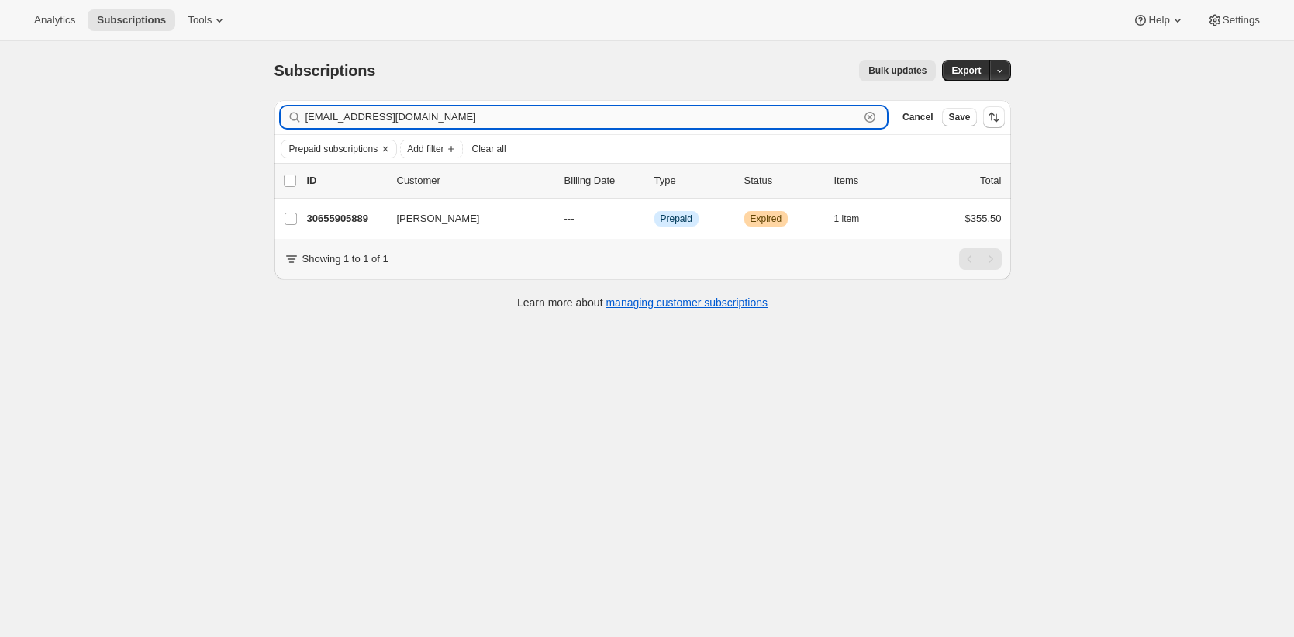
click at [487, 121] on input "job_m_g@hotmail.com" at bounding box center [583, 117] width 555 height 22
paste input "depippo@g"
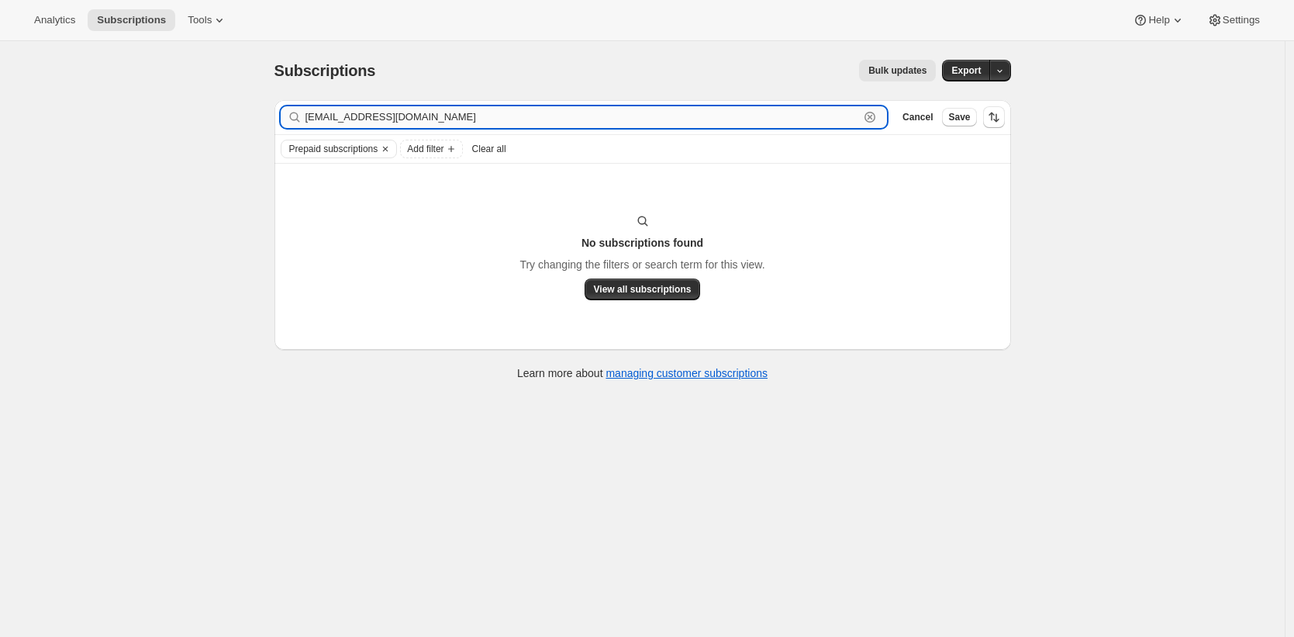
click at [430, 118] on input "jdepippo@gmail.com" at bounding box center [583, 117] width 555 height 22
paste input "alladi@yahoo"
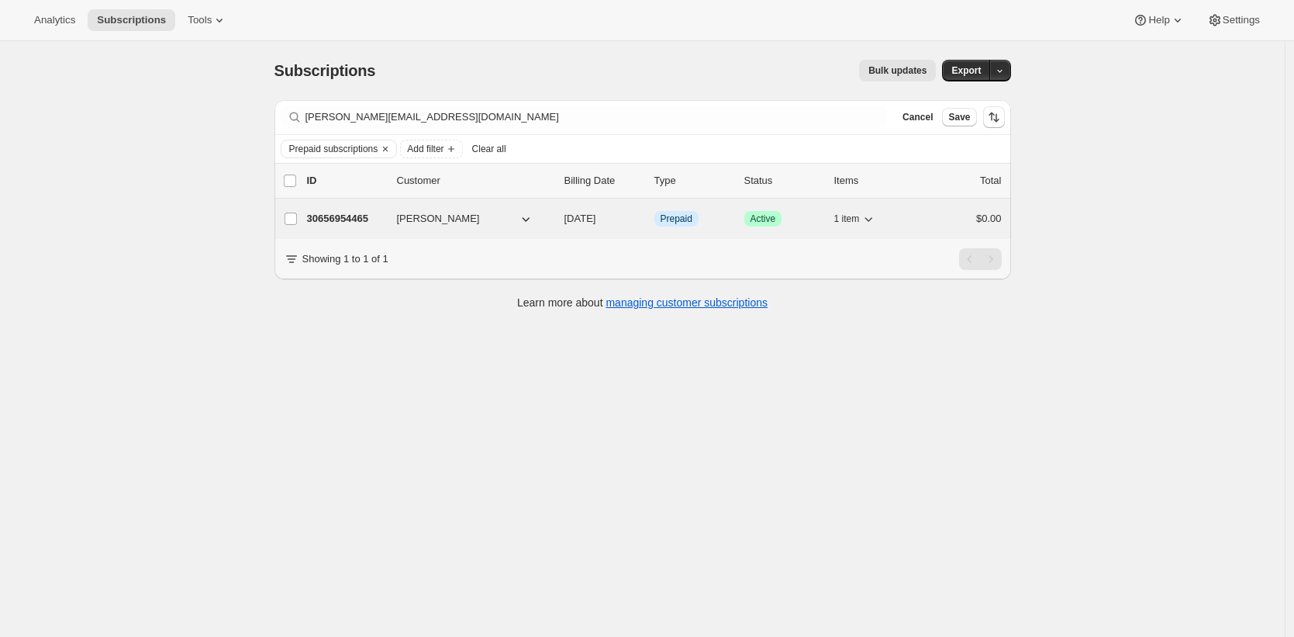
click at [335, 220] on p "30656954465" at bounding box center [346, 219] width 78 height 16
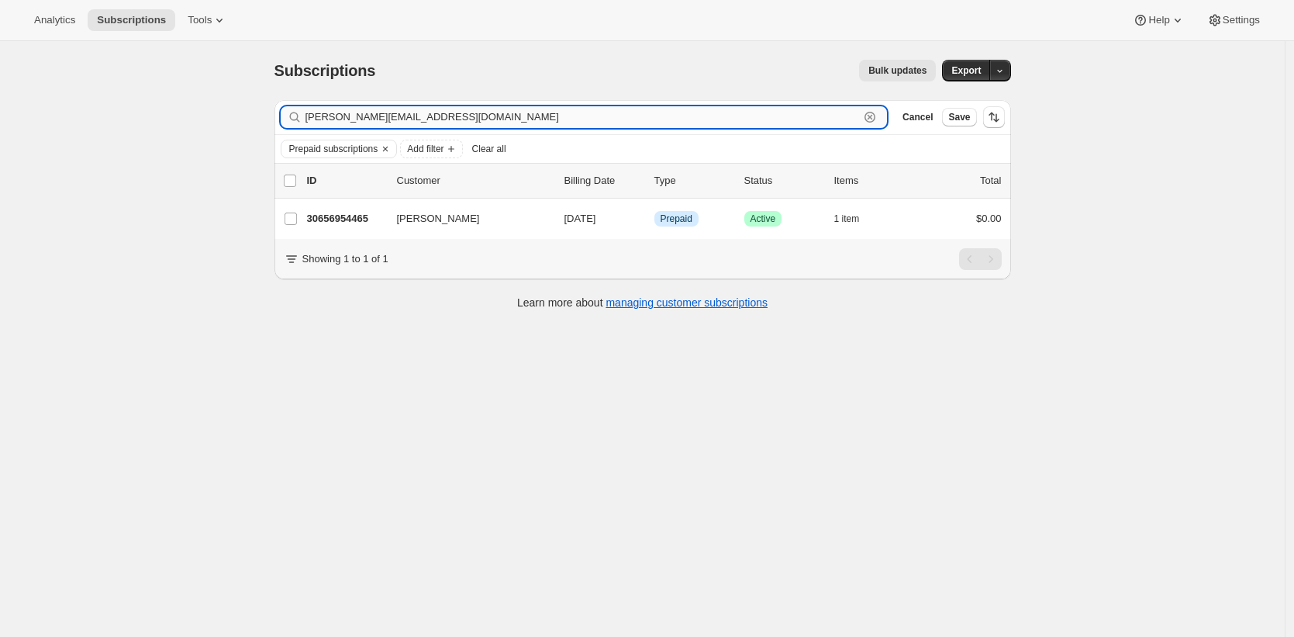
click at [382, 119] on input "alladi@yahoo.com" at bounding box center [583, 117] width 555 height 22
paste input "raszanashoemaker@bellsouth.net"
type input "raszanashoemaker@bellsouth.net"
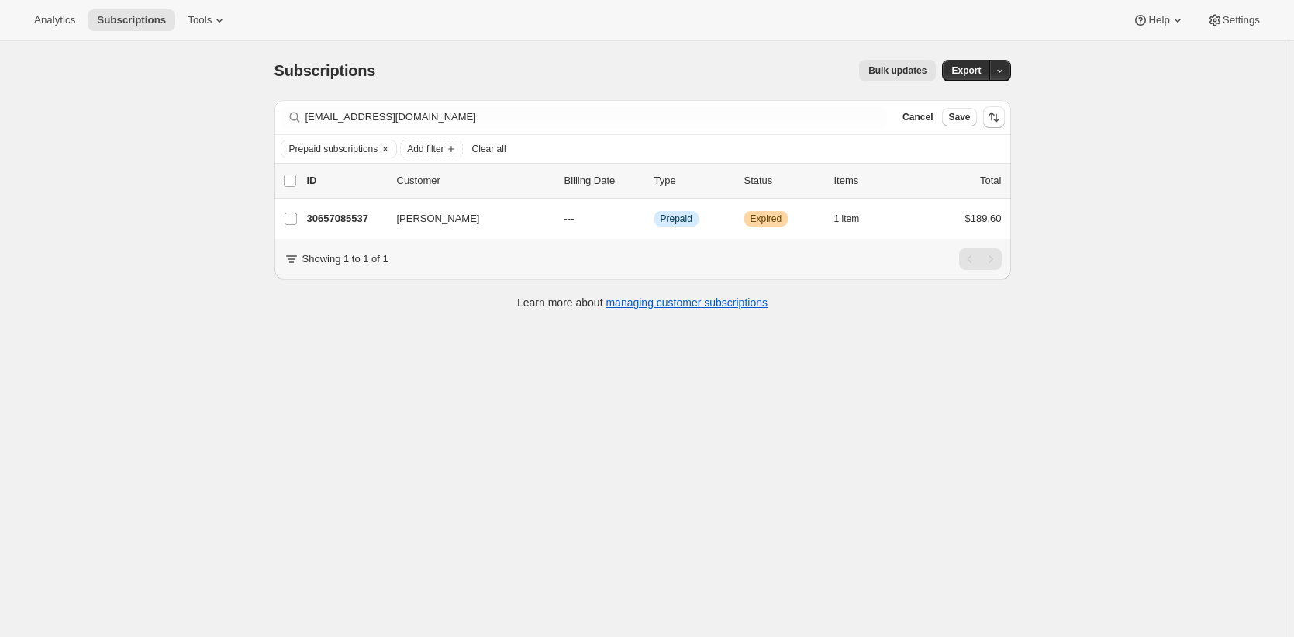
click at [571, 443] on div "Subscriptions. This page is ready Subscriptions Bulk updates More actions Bulk …" at bounding box center [642, 359] width 1285 height 637
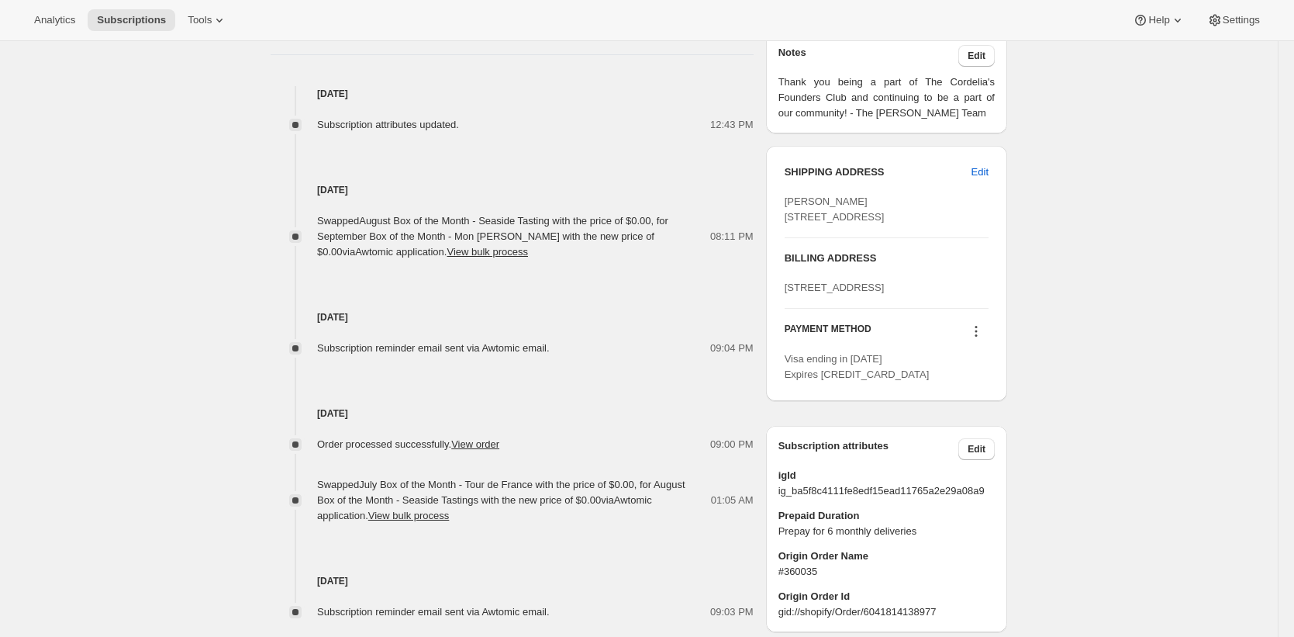
scroll to position [760, 0]
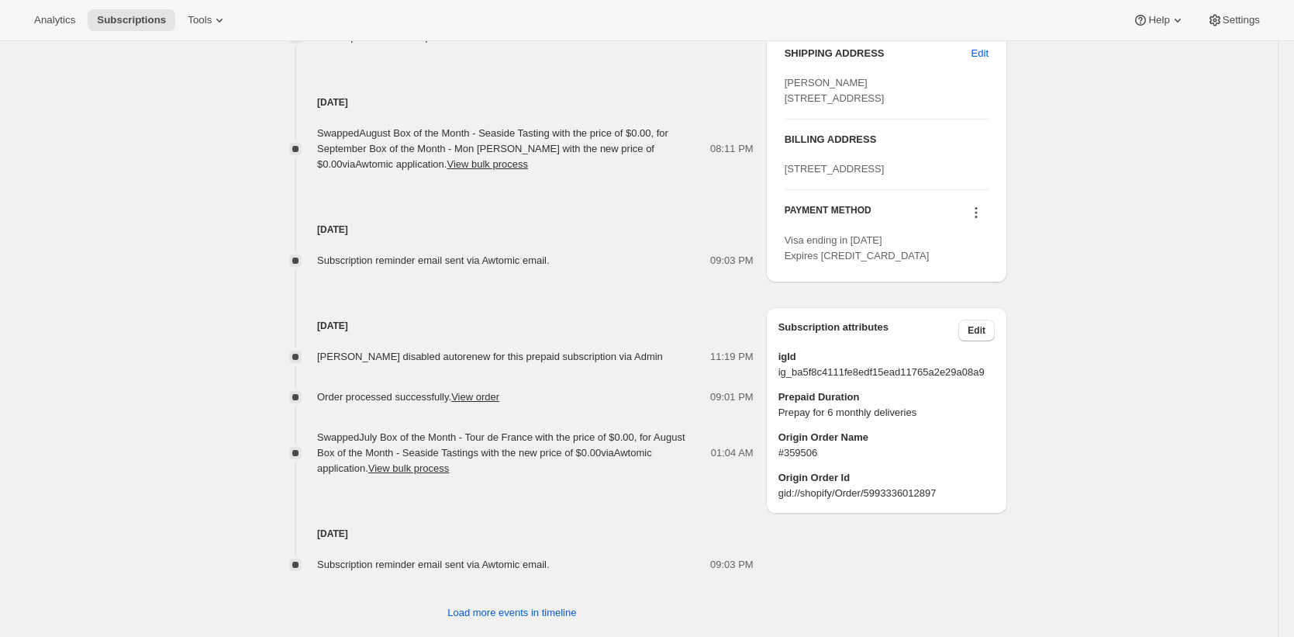
scroll to position [745, 0]
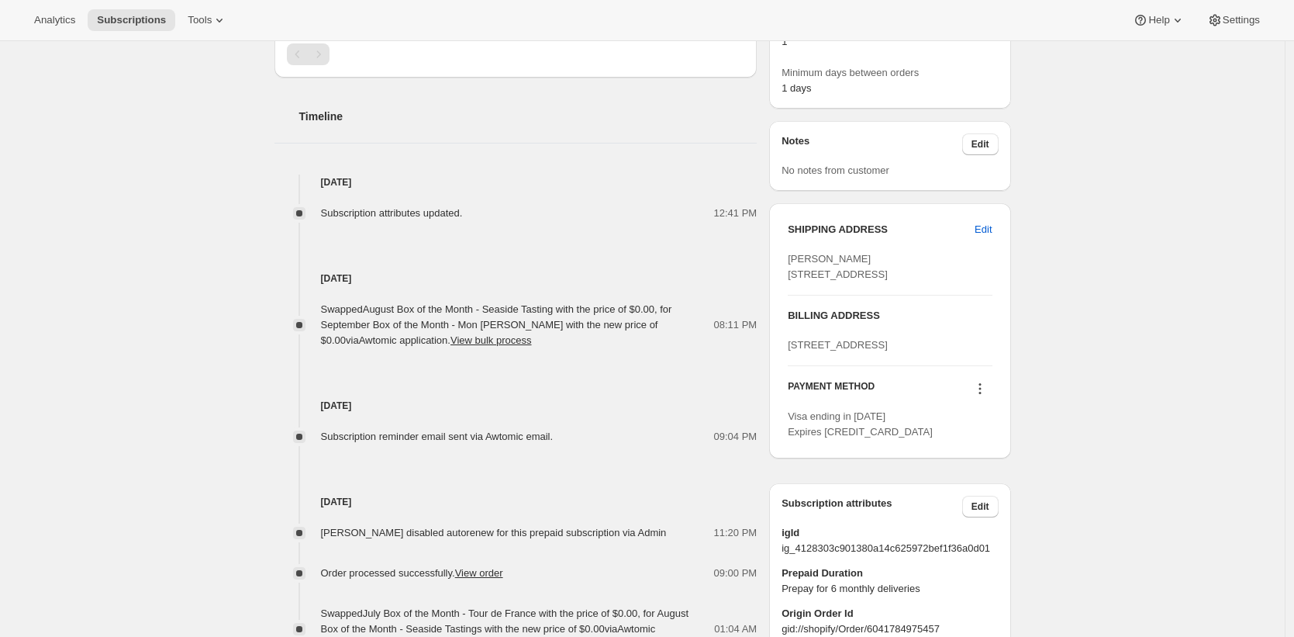
scroll to position [745, 0]
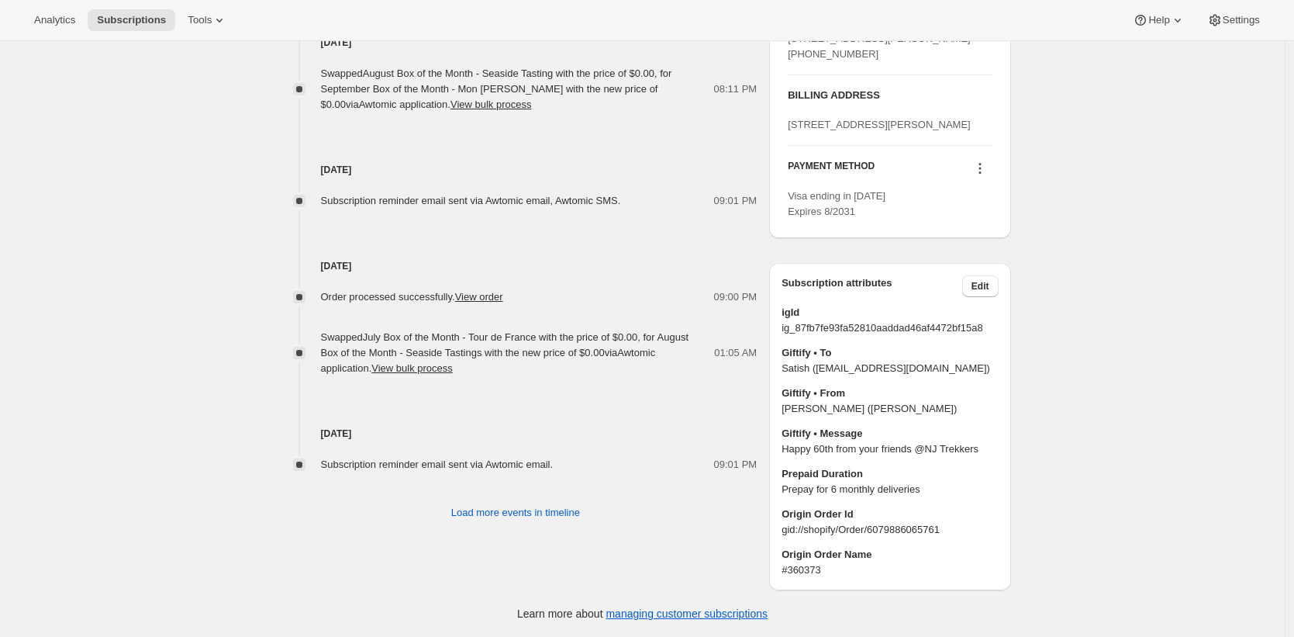
scroll to position [847, 0]
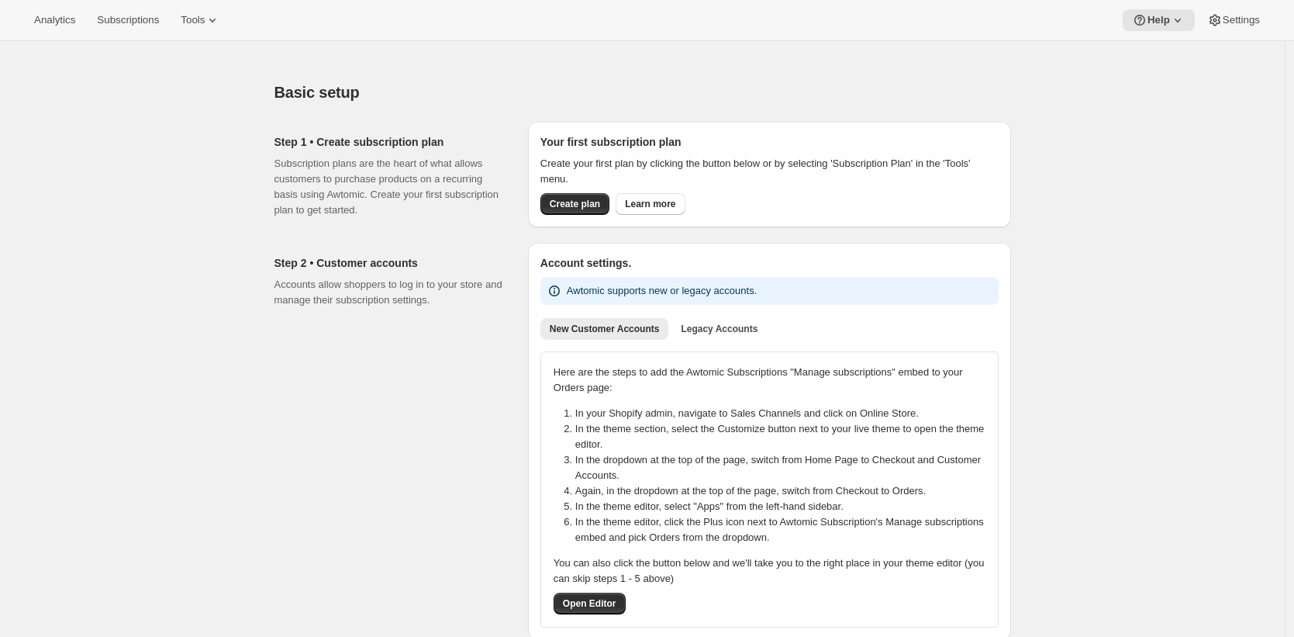
click at [129, 3] on div "Analytics Subscriptions Tools Help Settings" at bounding box center [647, 20] width 1294 height 41
click at [135, 20] on span "Subscriptions" at bounding box center [128, 20] width 62 height 12
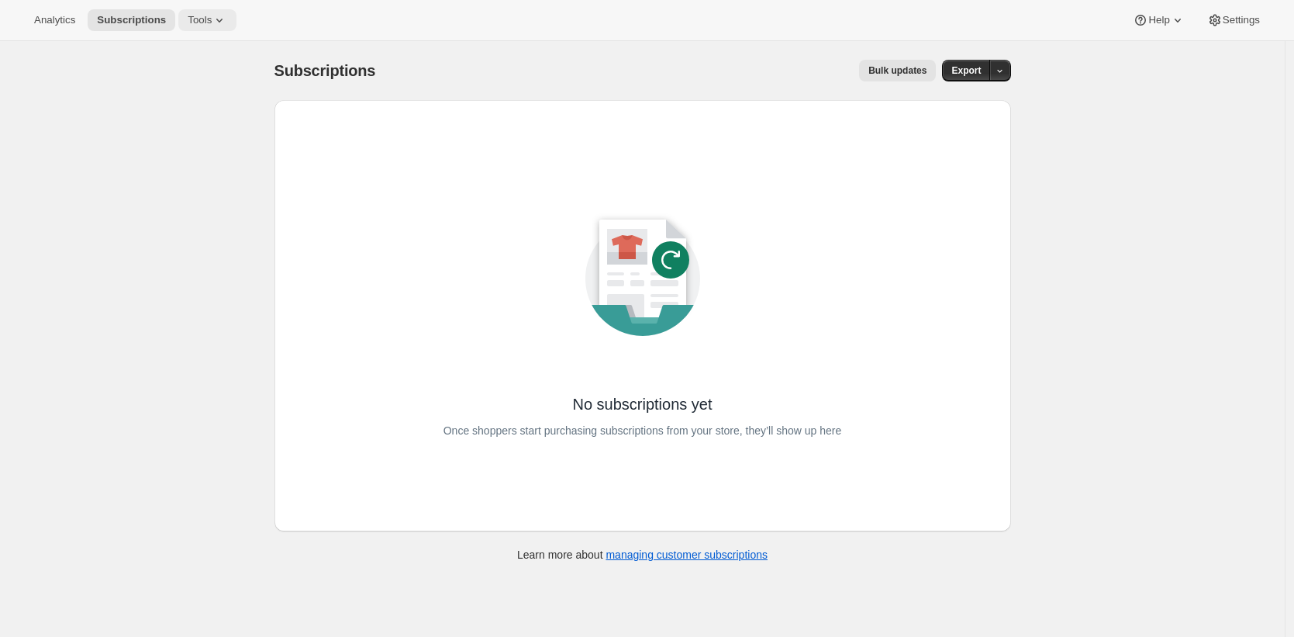
click at [202, 22] on span "Tools" at bounding box center [200, 20] width 24 height 12
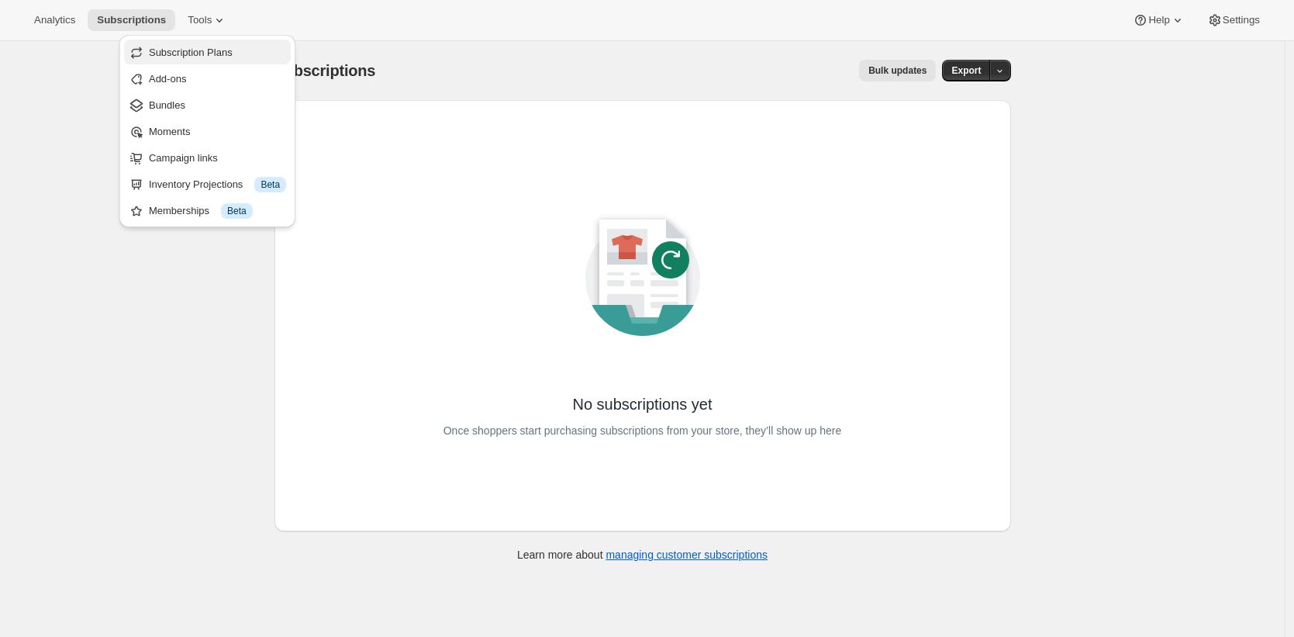
click at [214, 54] on span "Subscription Plans" at bounding box center [191, 53] width 84 height 12
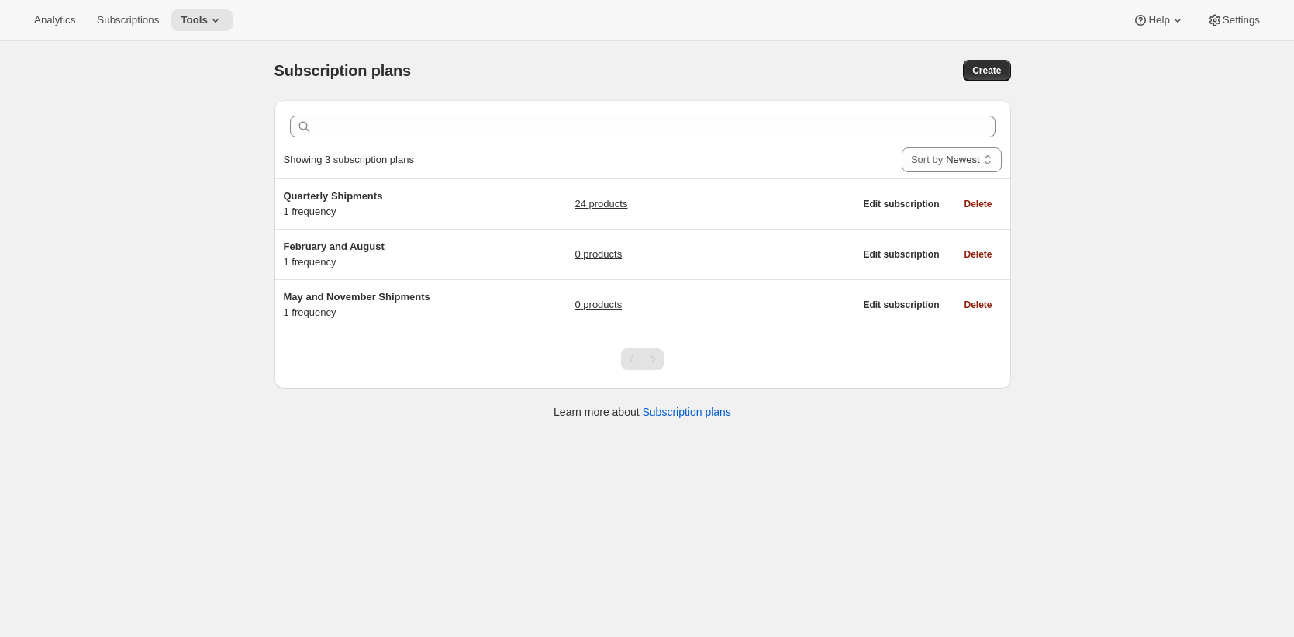
click at [218, 133] on div "Subscription plans. This page is ready Subscription plans Create Clear Showing …" at bounding box center [642, 359] width 1285 height 637
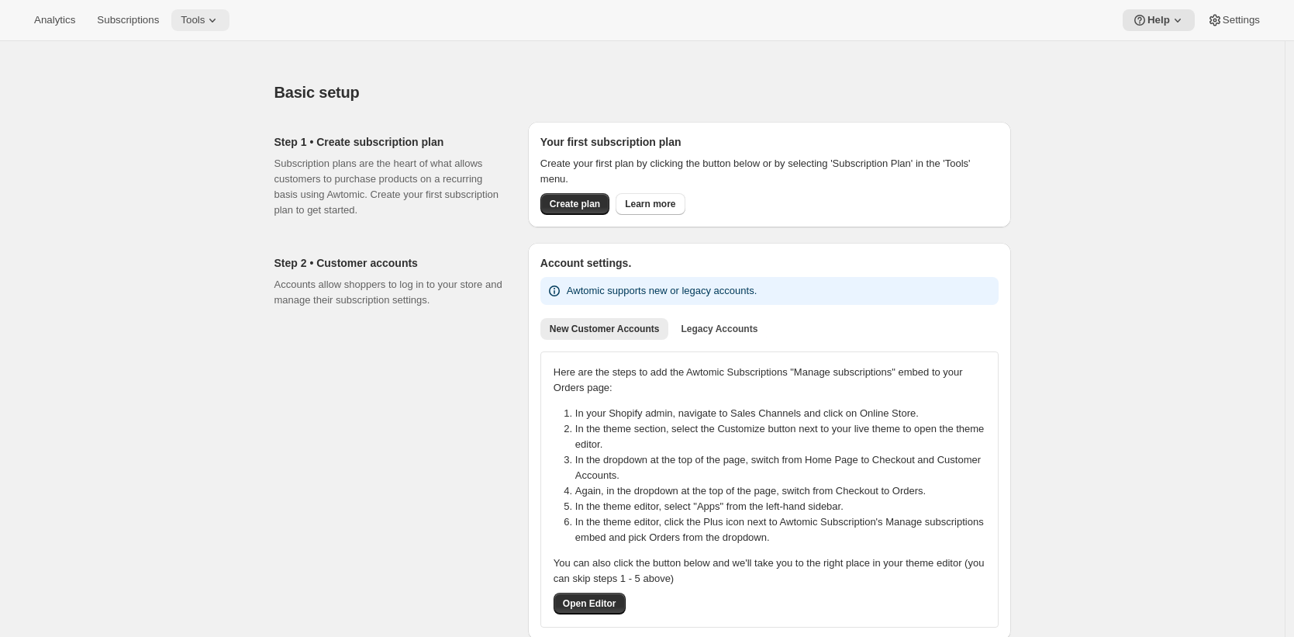
click at [216, 17] on icon at bounding box center [213, 20] width 16 height 16
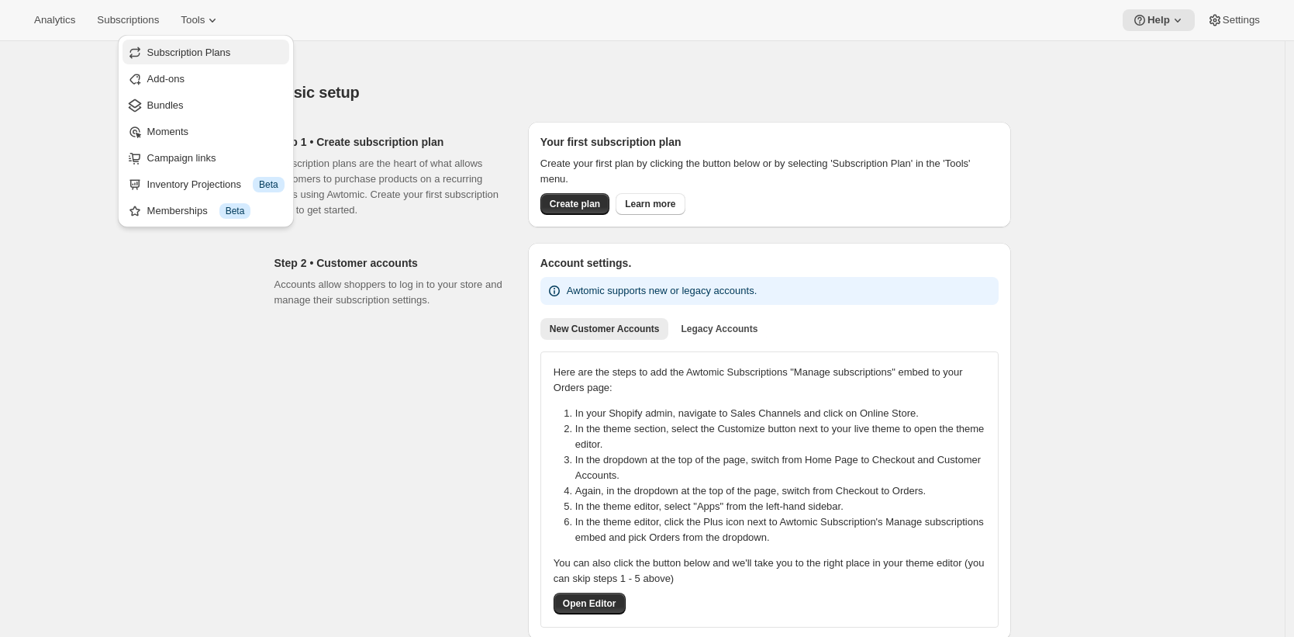
click at [218, 50] on span "Subscription Plans" at bounding box center [189, 53] width 84 height 12
